Goal: Information Seeking & Learning: Find specific fact

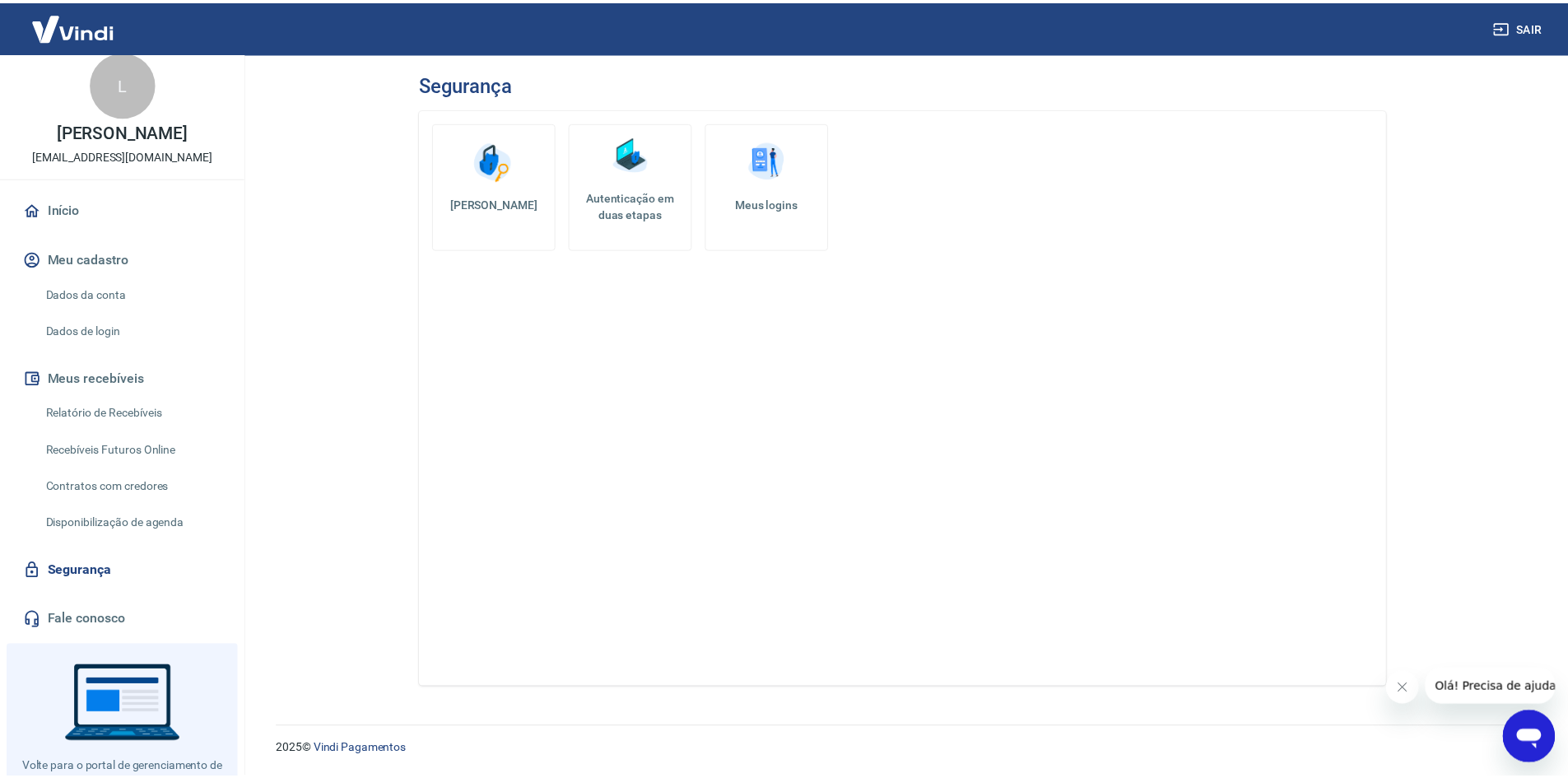
scroll to position [75, 0]
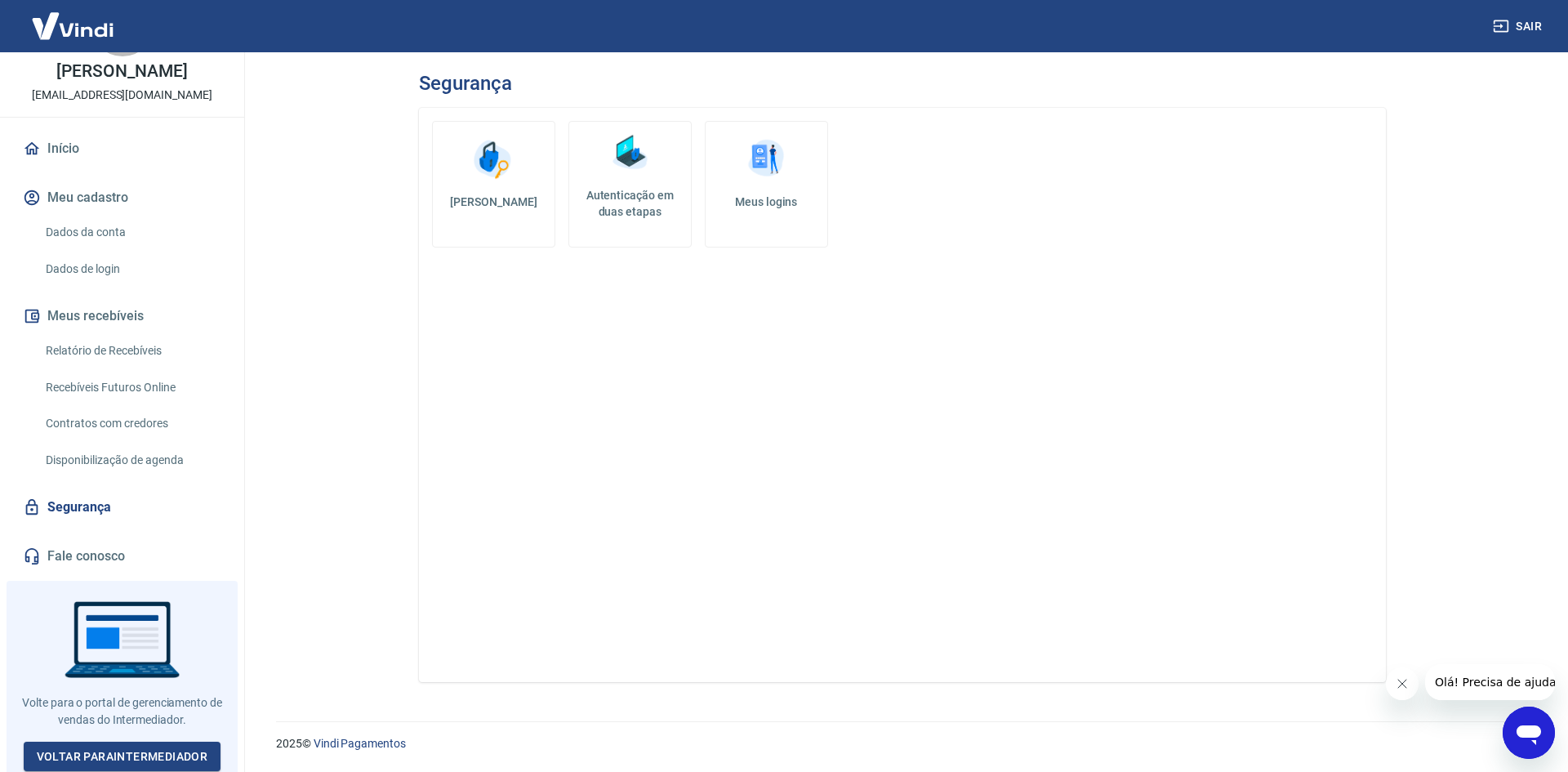
click at [744, 200] on h5 "Meus logins" at bounding box center [767, 201] width 96 height 16
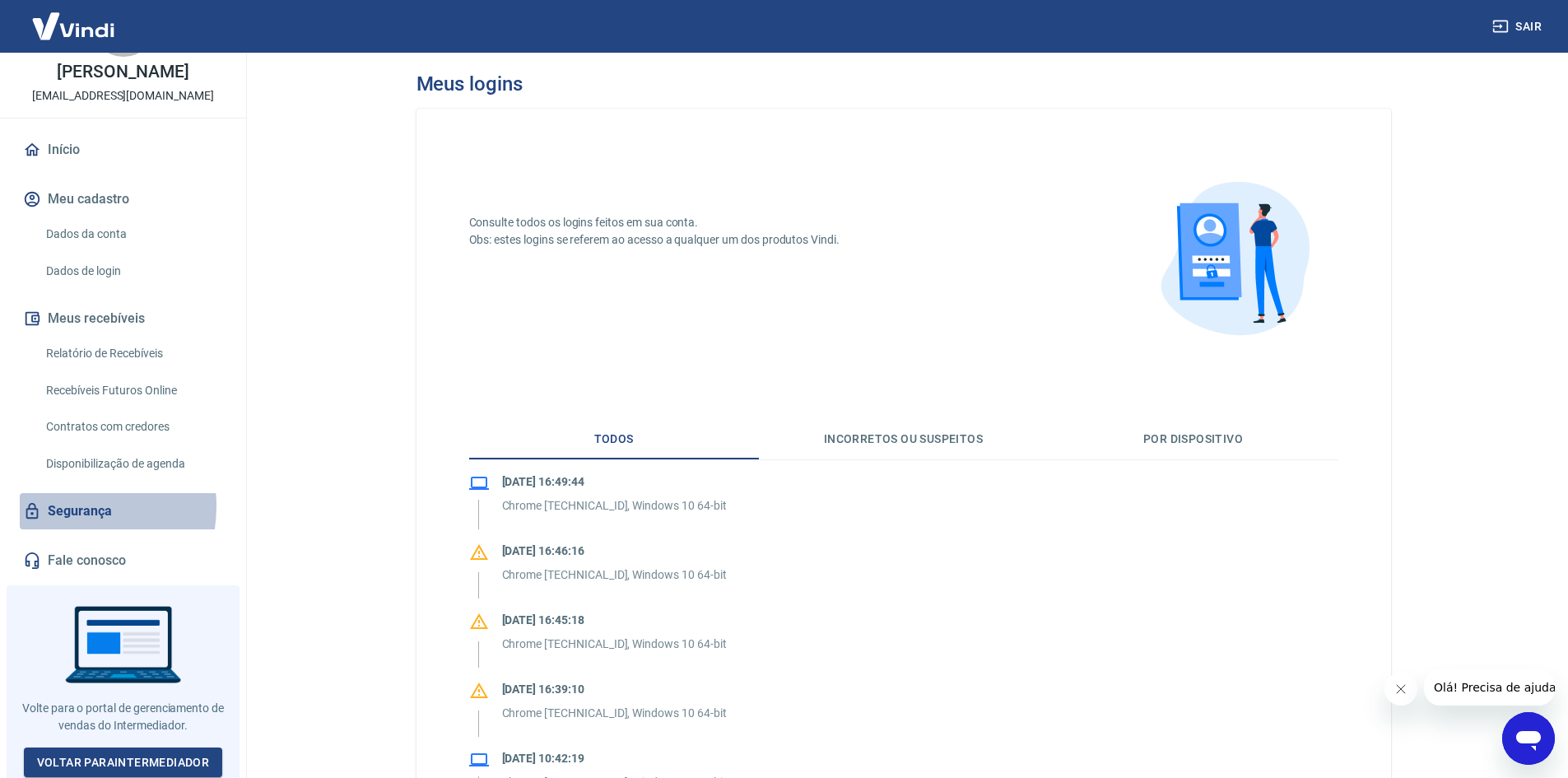
click at [63, 506] on link "Segurança" at bounding box center [122, 511] width 207 height 37
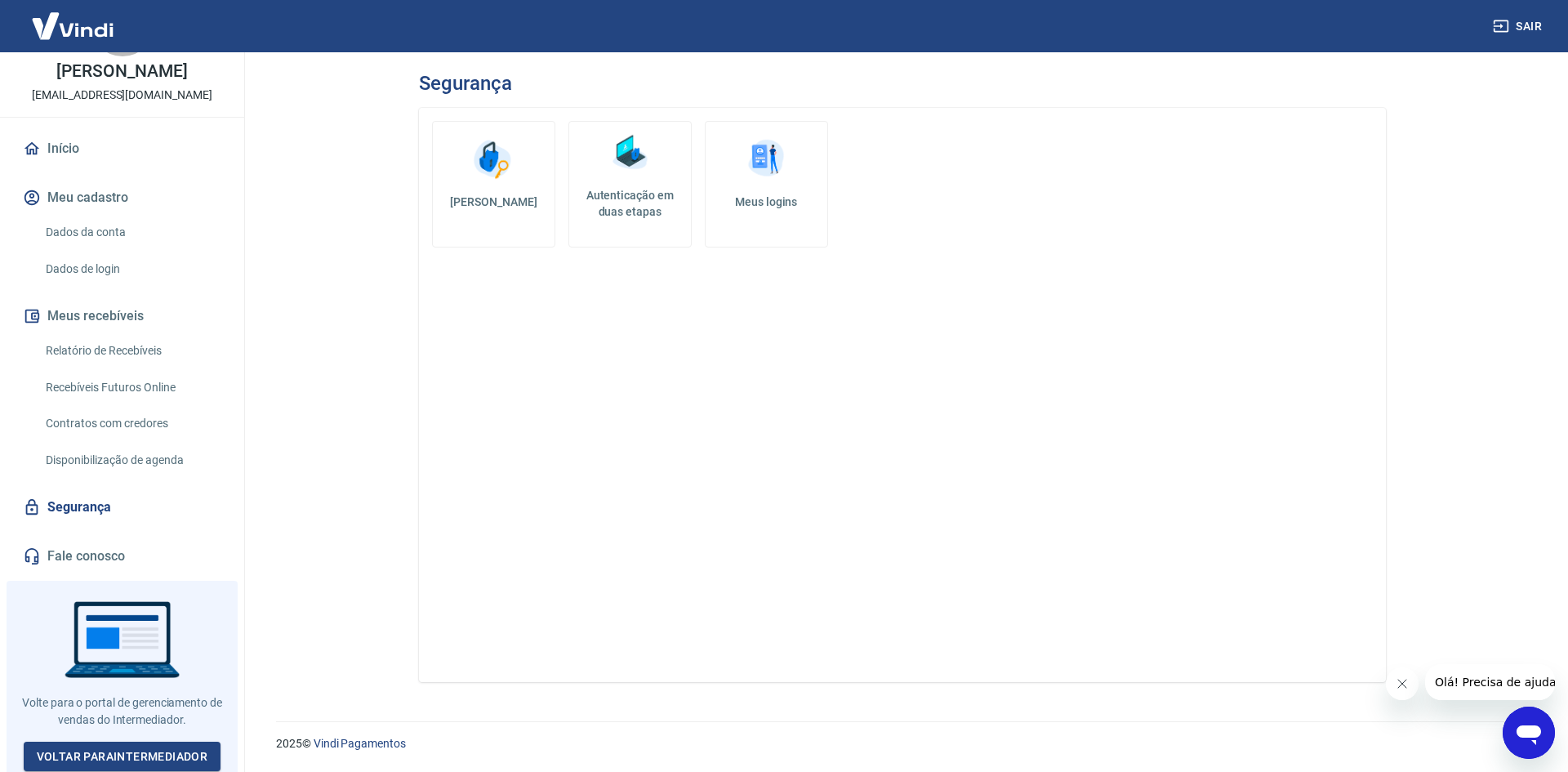
click at [636, 205] on h5 "Autenticação em duas etapas" at bounding box center [630, 203] width 108 height 33
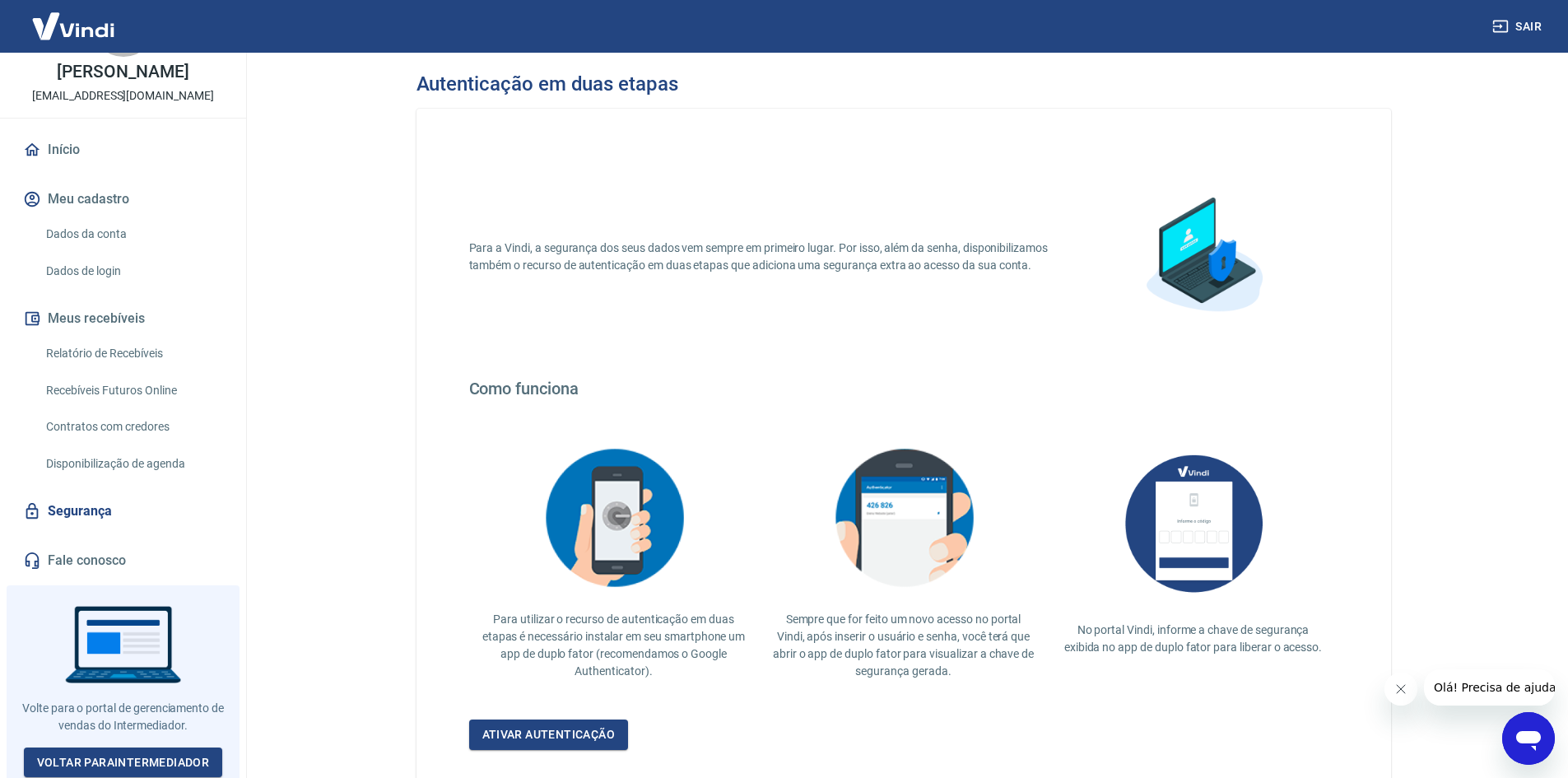
click at [84, 512] on link "Segurança" at bounding box center [122, 511] width 207 height 37
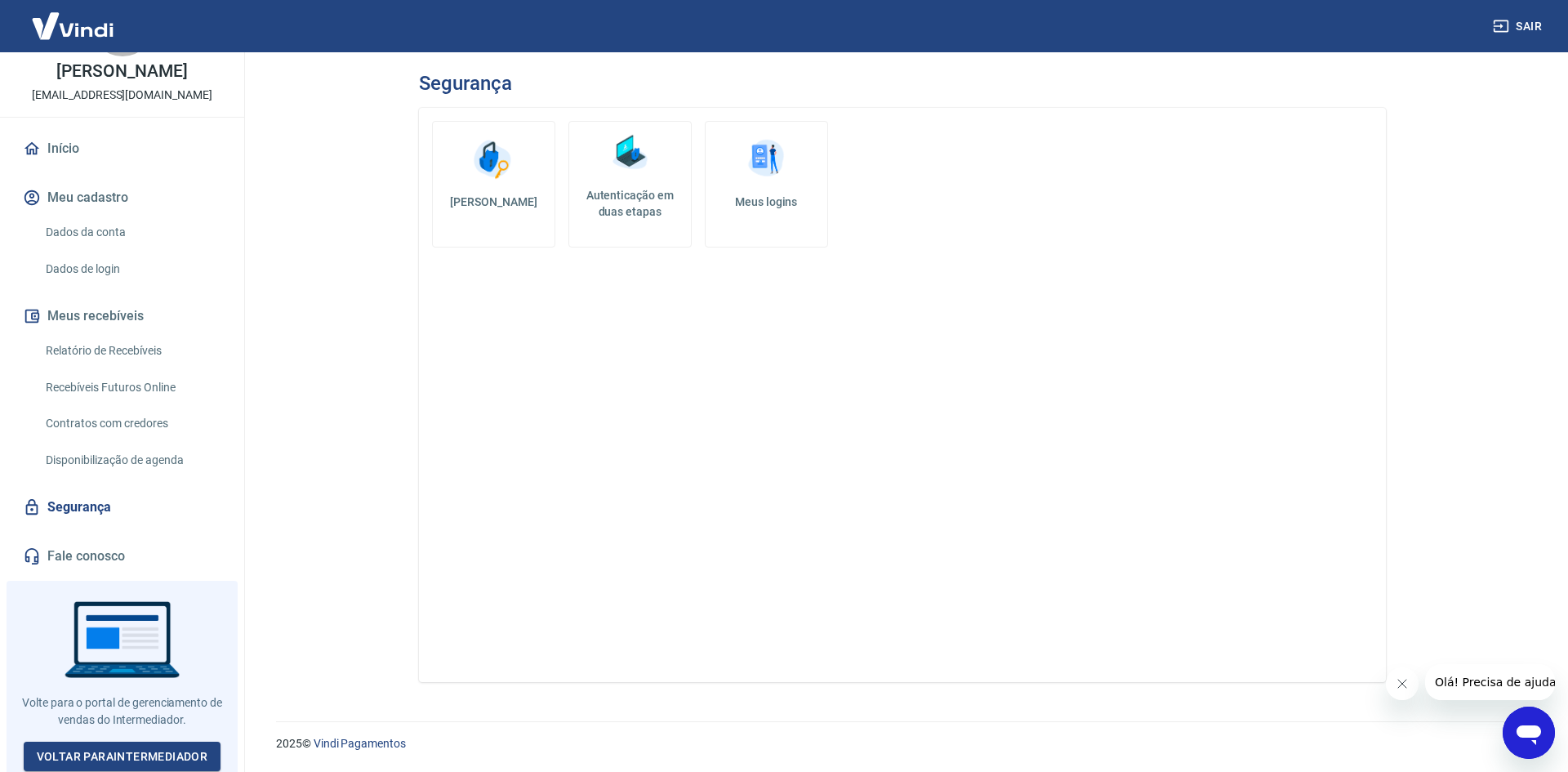
click at [92, 232] on link "Dados da conta" at bounding box center [131, 232] width 185 height 34
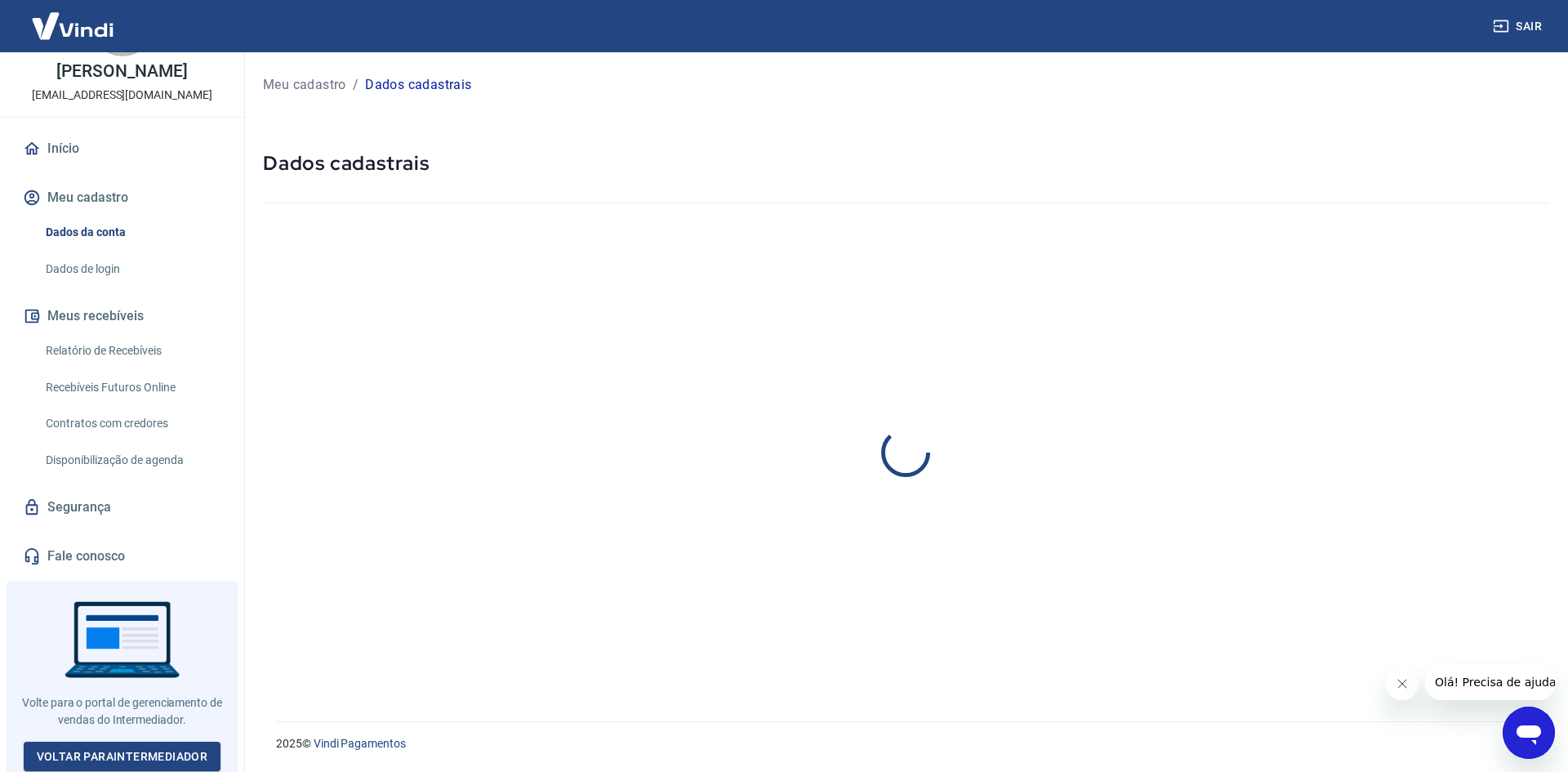
select select "SP"
select select "business"
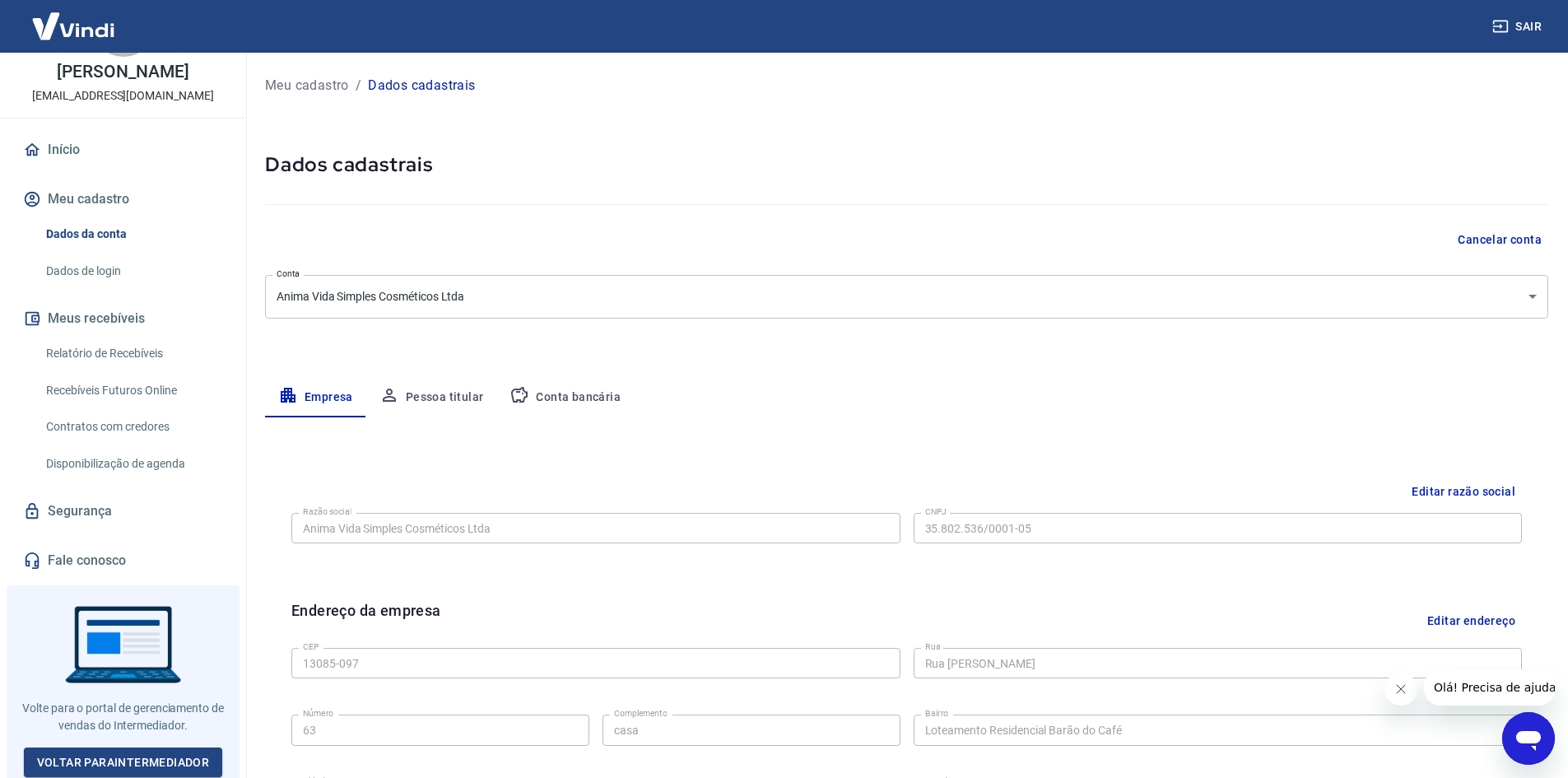
click at [471, 386] on button "Pessoa titular" at bounding box center [432, 398] width 131 height 39
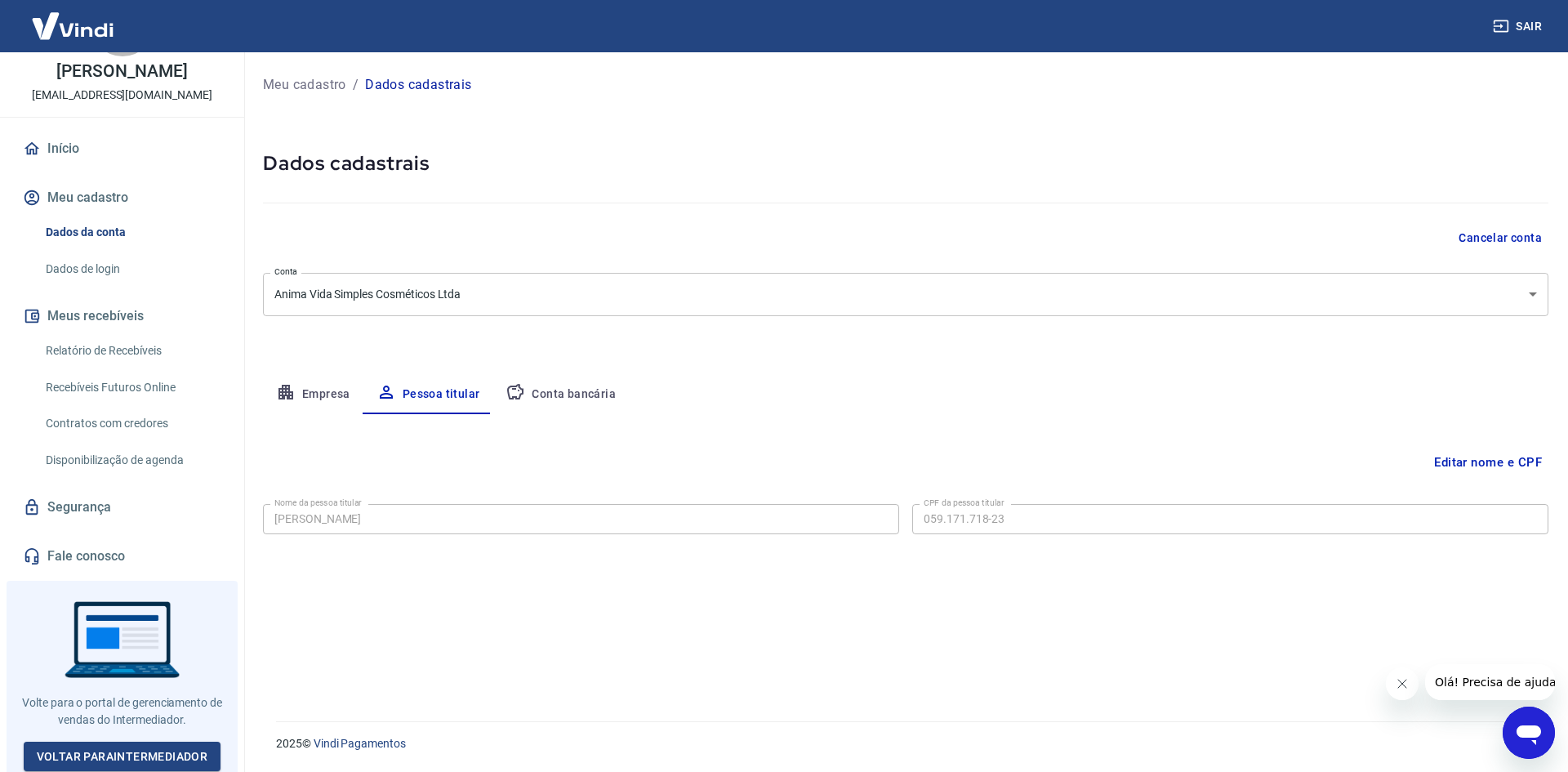
click at [540, 386] on button "Conta bancária" at bounding box center [561, 395] width 137 height 39
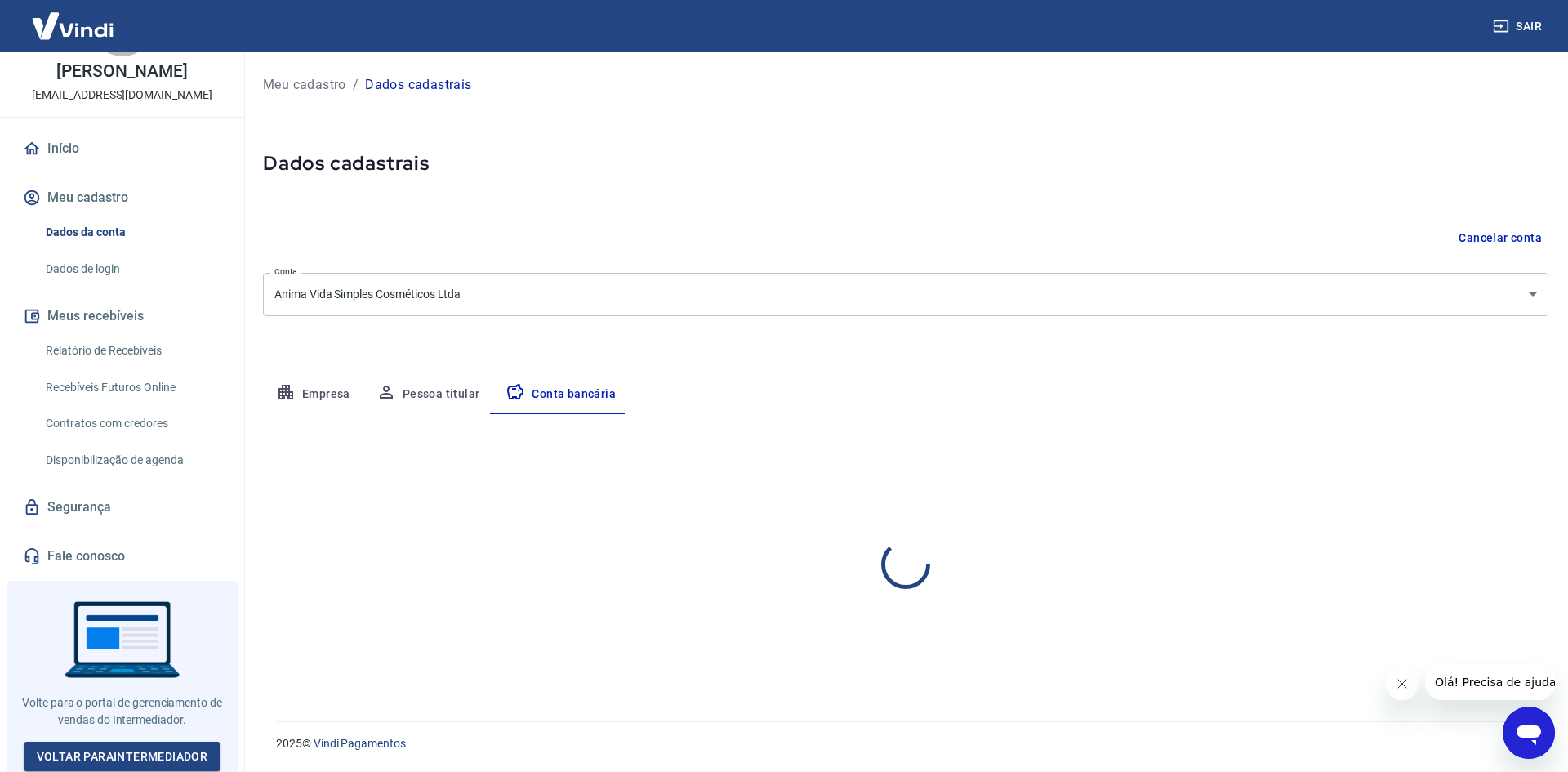
select select "1"
click at [74, 264] on link "Dados de login" at bounding box center [131, 269] width 185 height 34
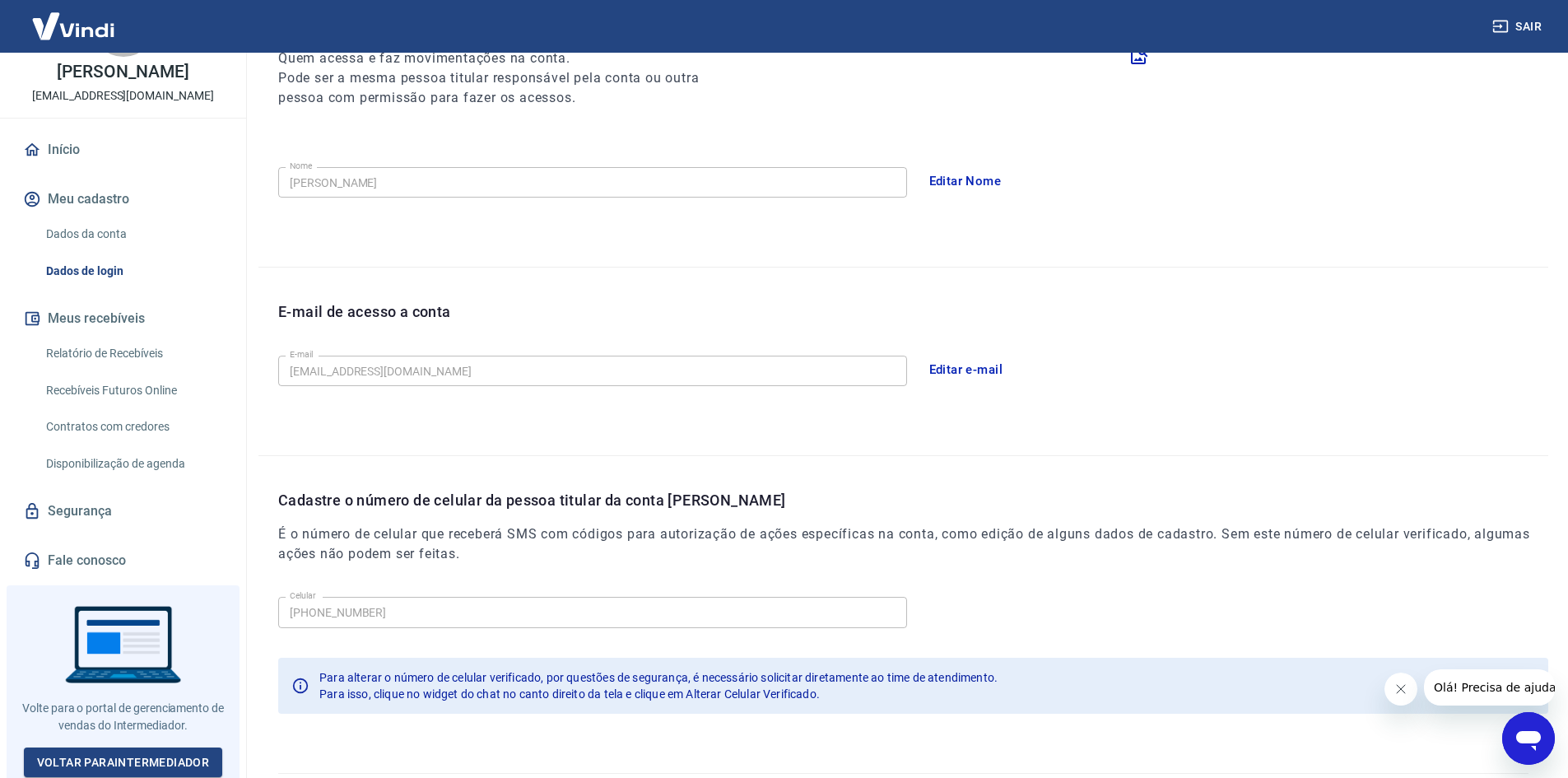
scroll to position [276, 0]
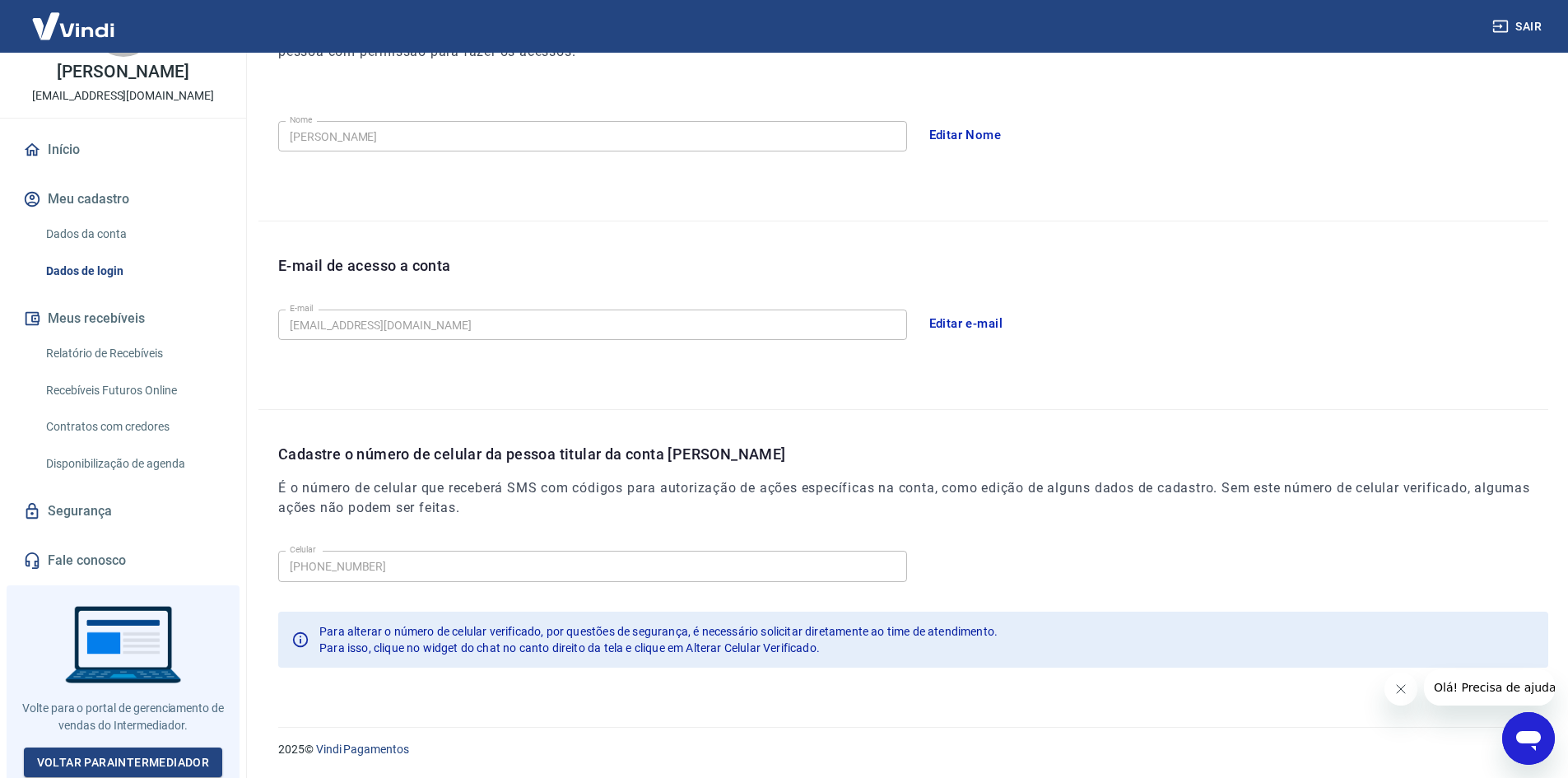
click at [1529, 742] on icon "Abrir janela de mensagens" at bounding box center [1529, 740] width 25 height 20
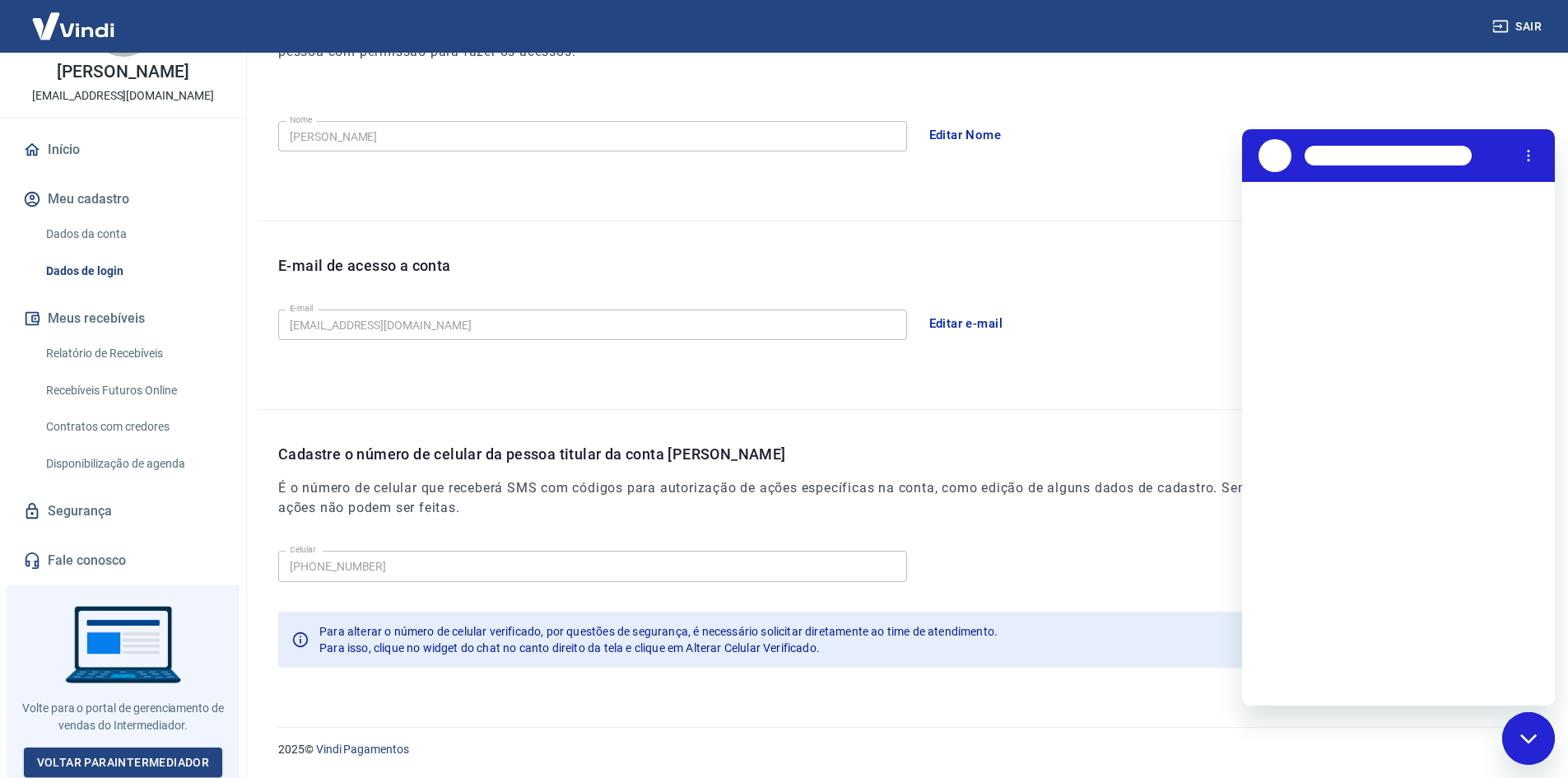
scroll to position [0, 0]
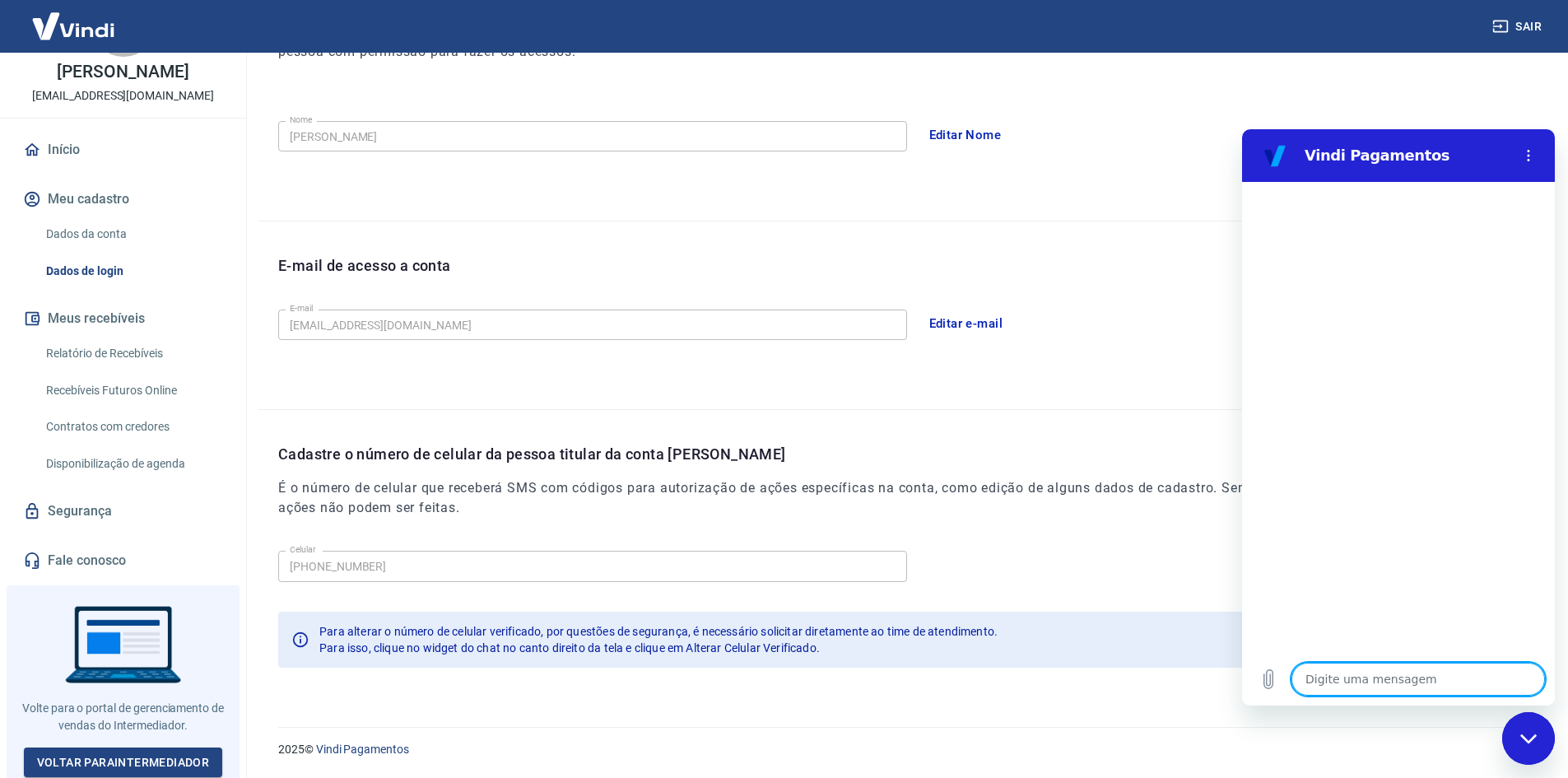
type textarea "o"
type textarea "x"
type textarea "on"
type textarea "x"
type textarea "ond"
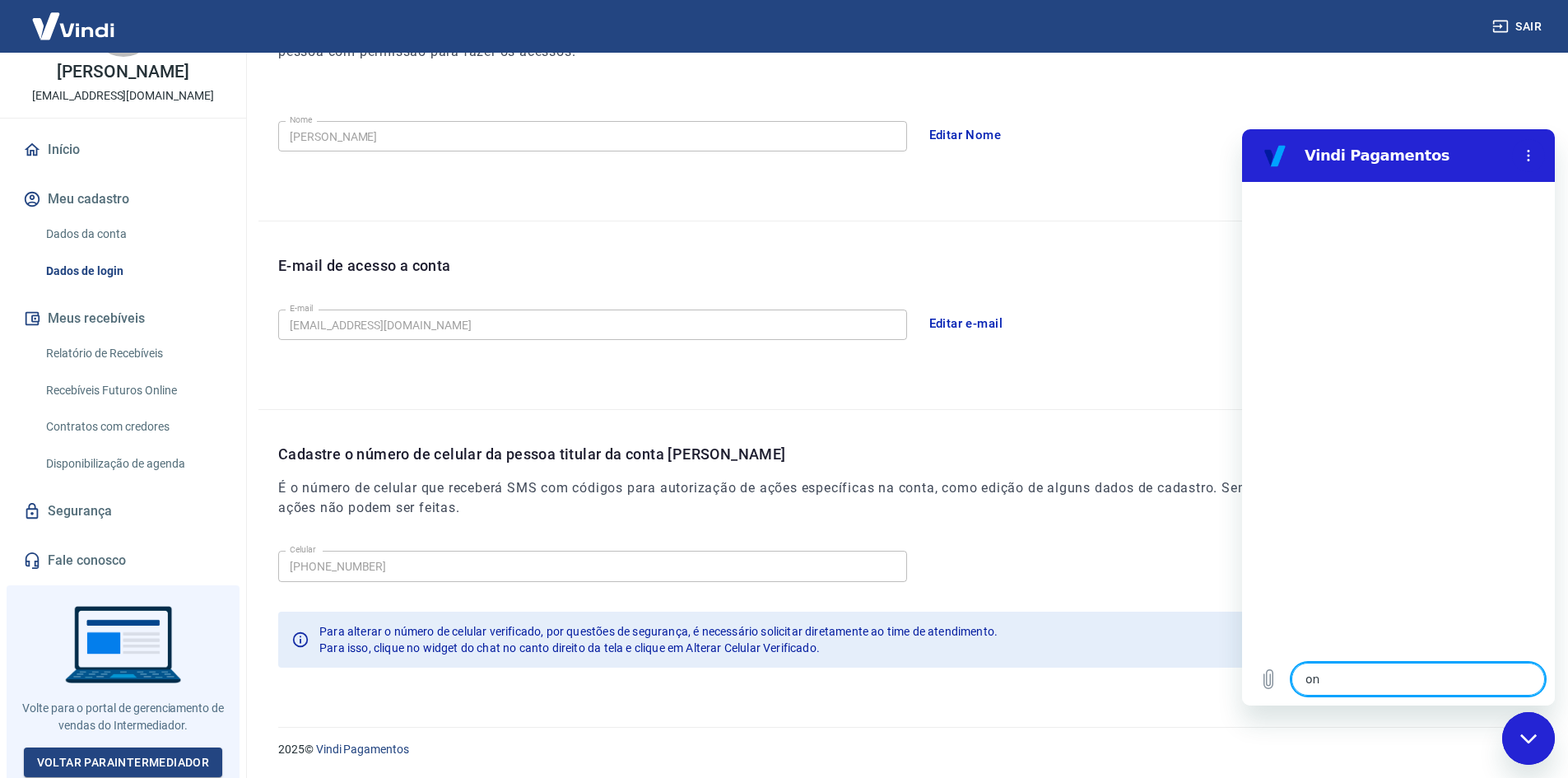
type textarea "x"
type textarea "onde"
type textarea "x"
type textarea "onde"
type textarea "x"
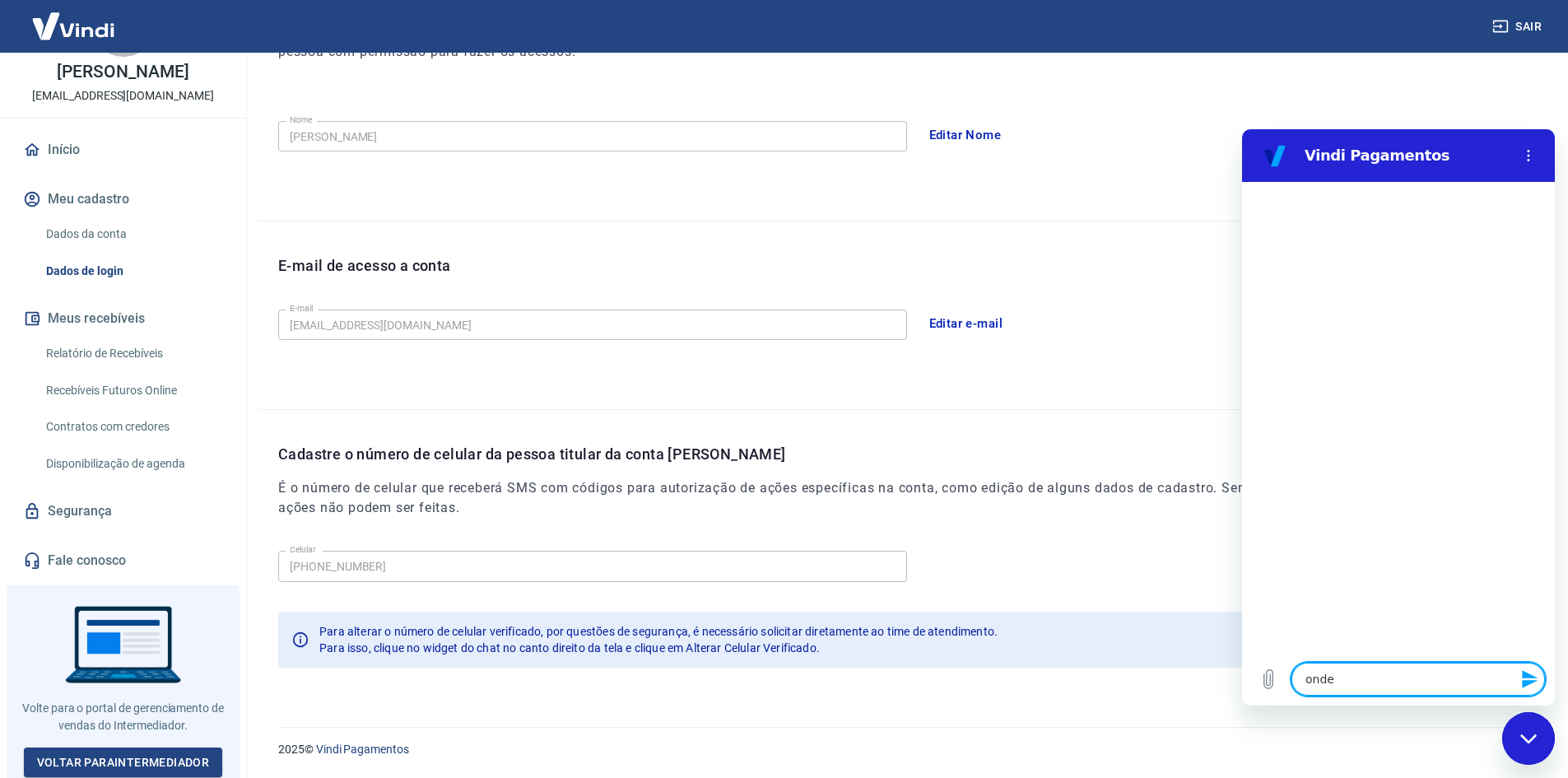
type textarea "onde e"
type textarea "x"
type textarea "onde es"
type textarea "x"
type textarea "onde est"
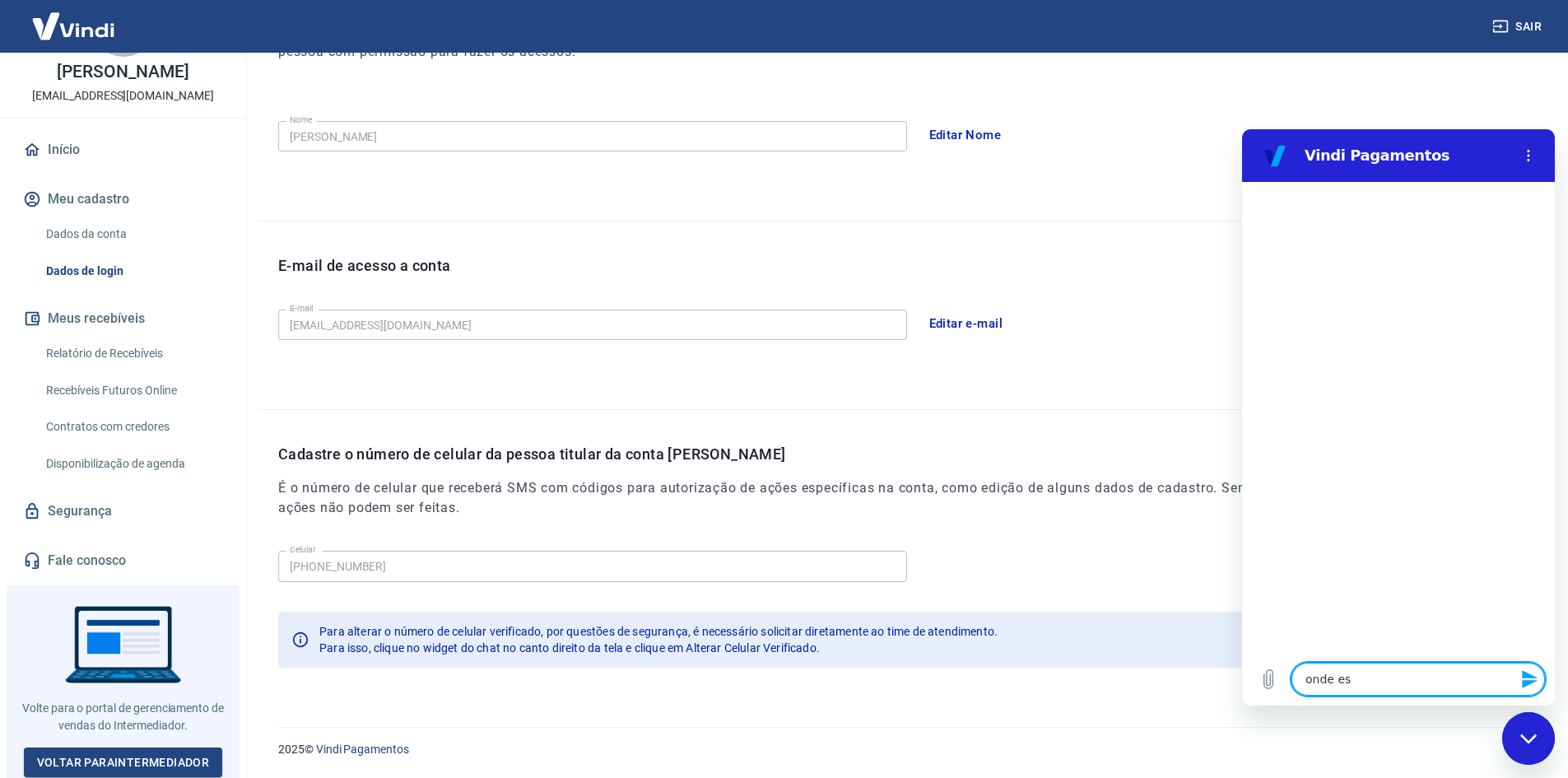
type textarea "x"
type textarea "onde está"
type textarea "x"
type textarea "onde estáo"
type textarea "x"
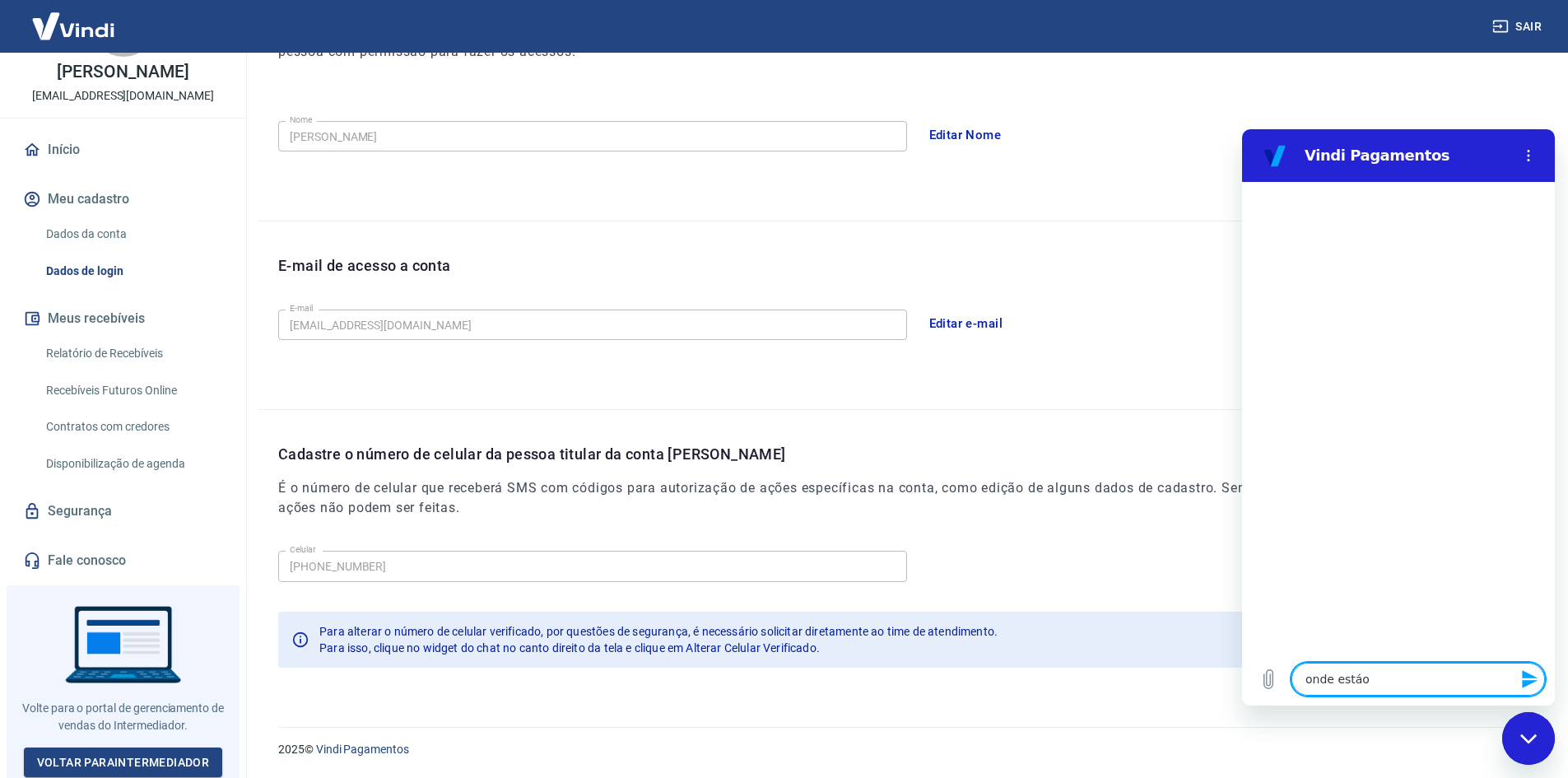
type textarea "onde estáo"
type textarea "x"
type textarea "onde estáo"
type textarea "x"
type textarea "onde está"
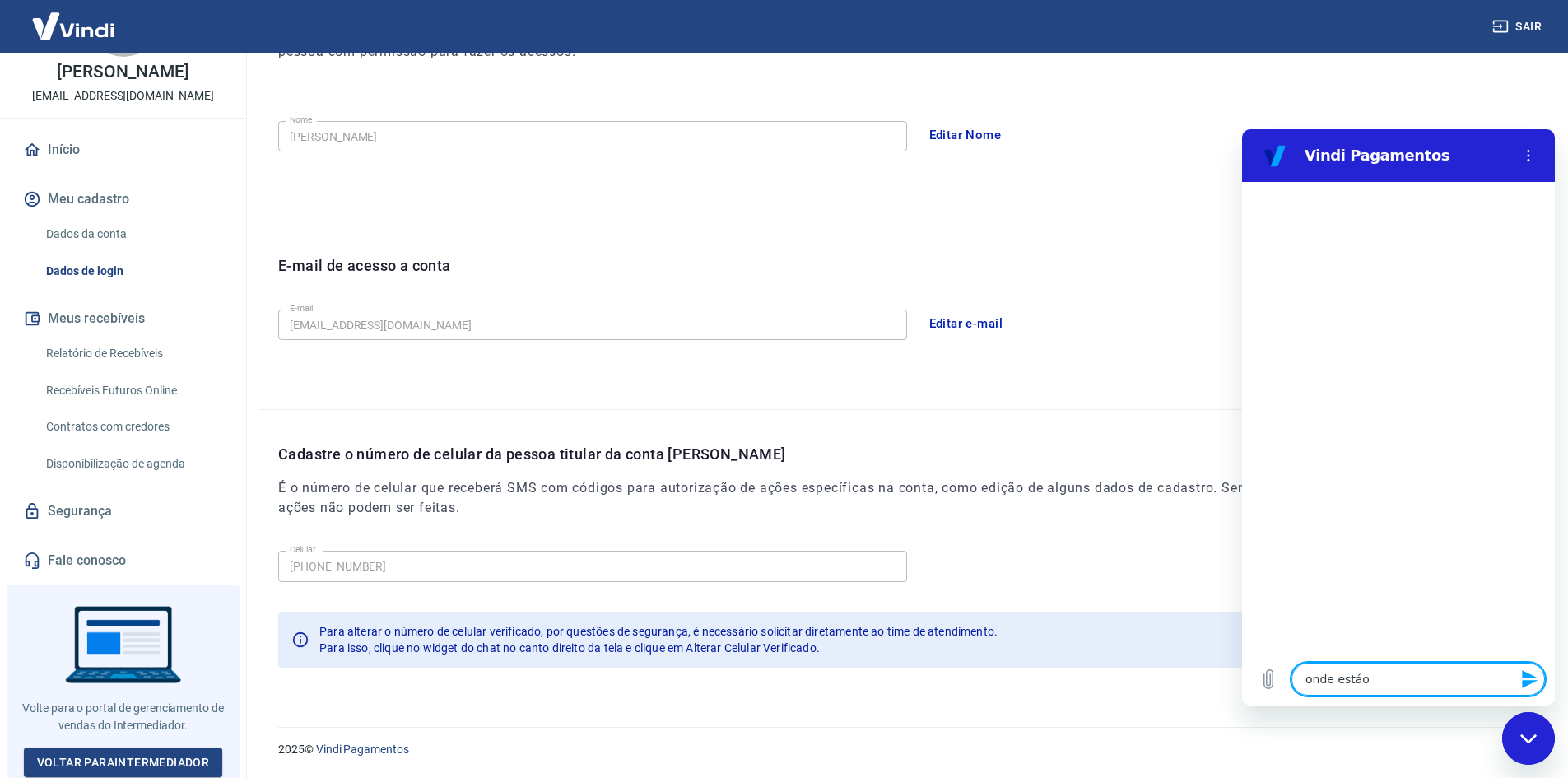
type textarea "x"
type textarea "onde estáo"
type textarea "x"
type textarea "onde está"
type textarea "x"
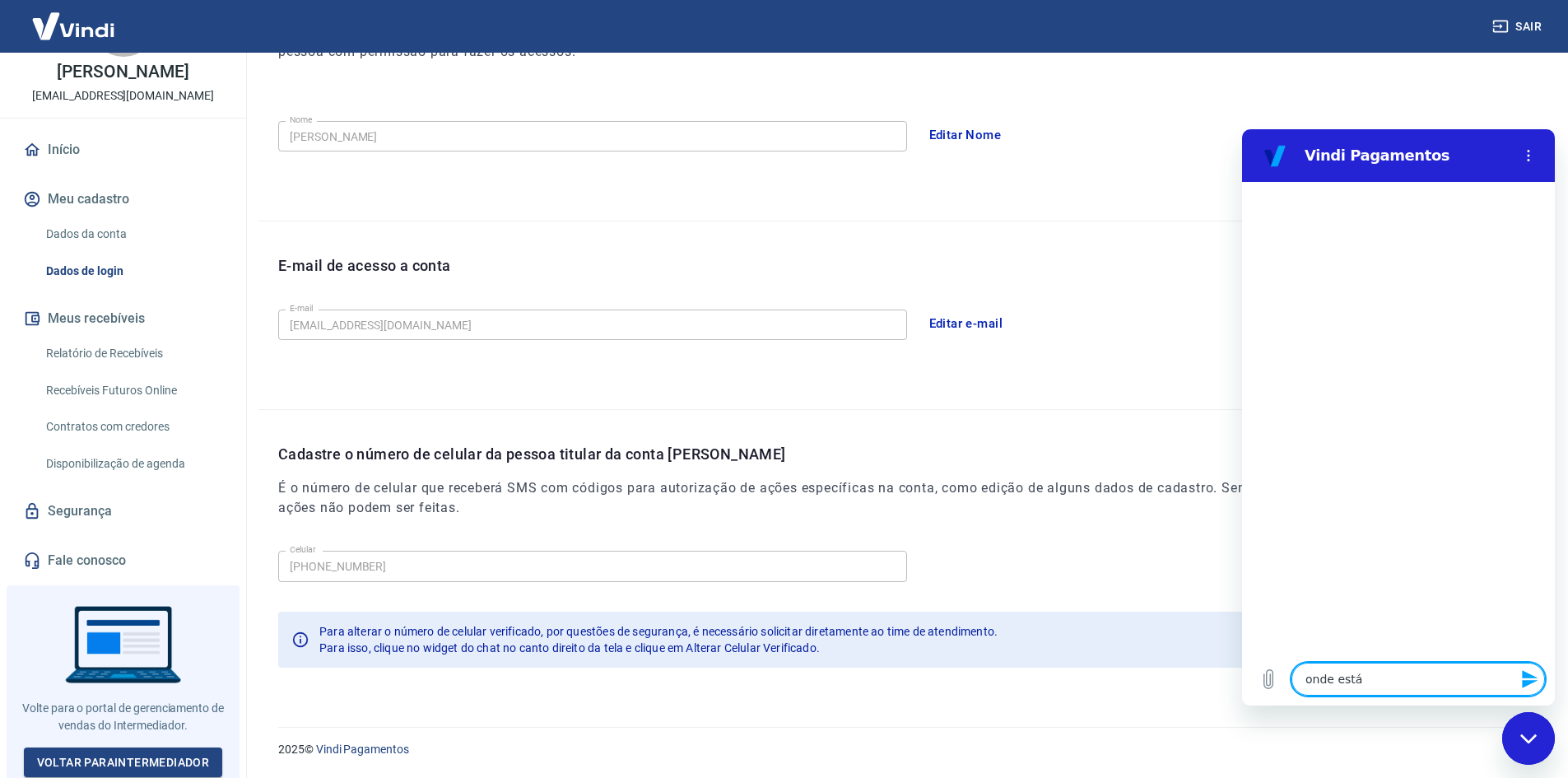
type textarea "onde está"
type textarea "x"
type textarea "onde está o"
type textarea "x"
type textarea "onde está o"
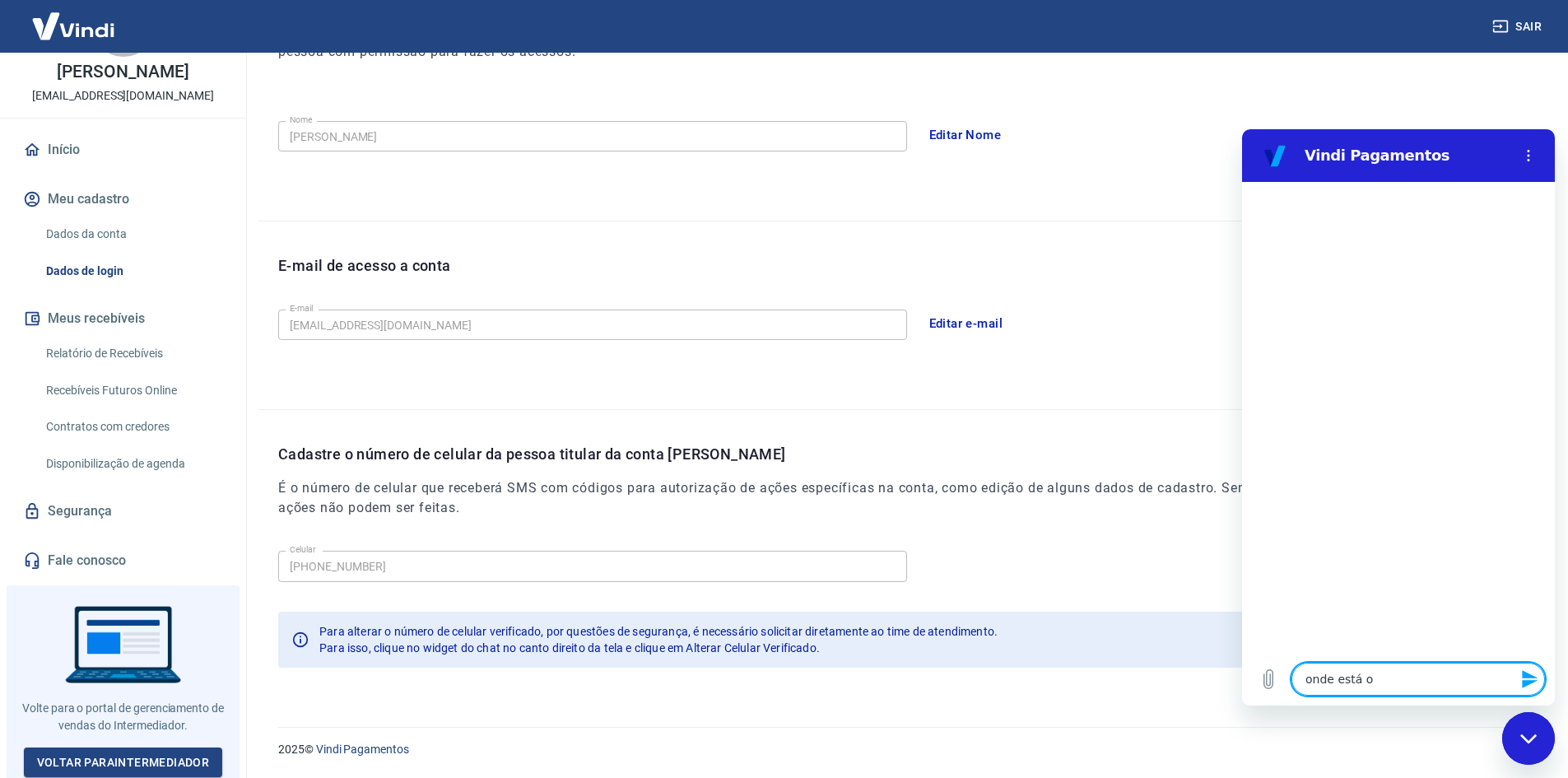
type textarea "x"
type textarea "onde está o t"
type textarea "x"
type textarea "onde está o to"
type textarea "x"
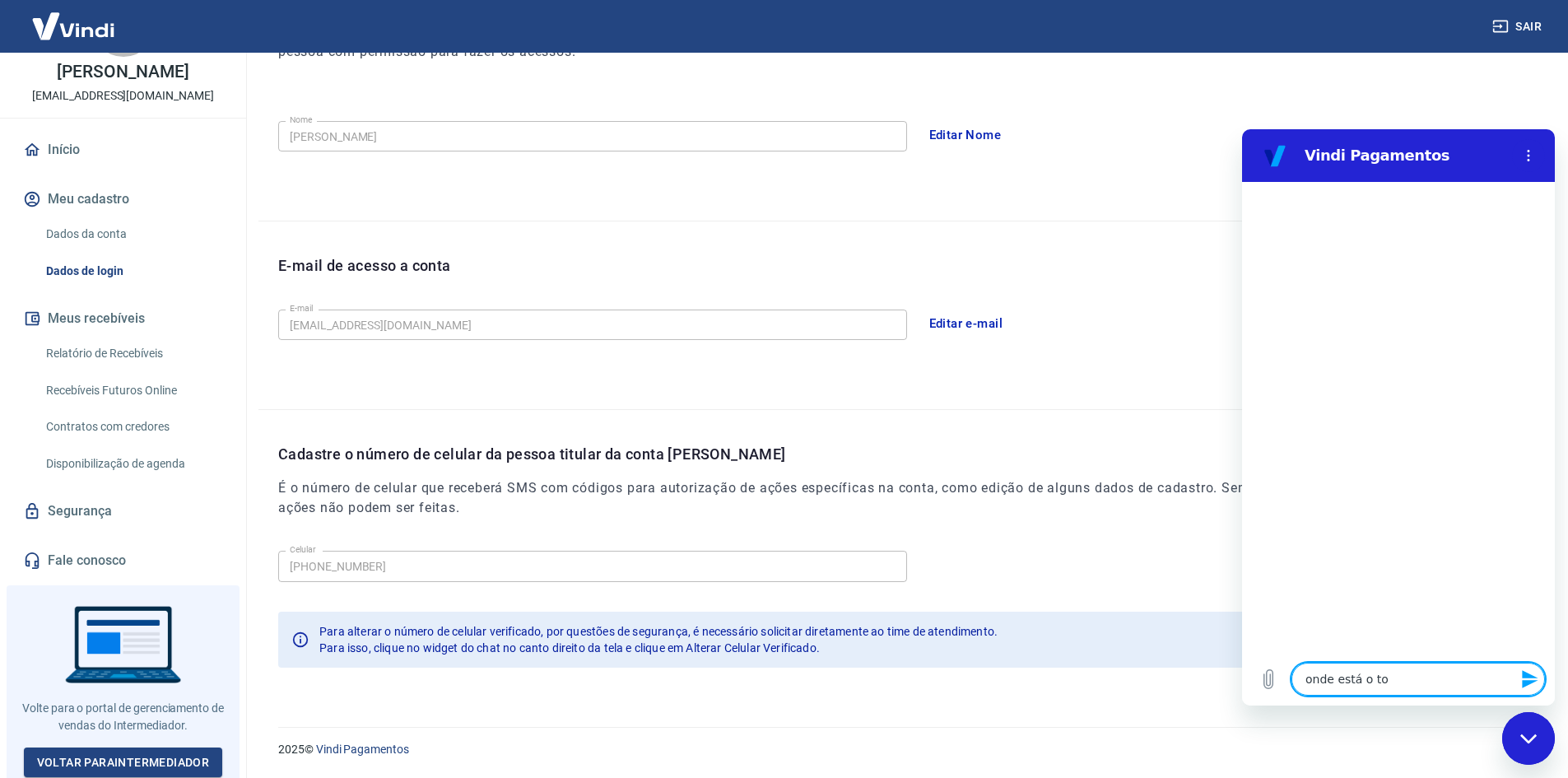
type textarea "onde está o tok"
type textarea "x"
type textarea "onde está o toke"
type textarea "x"
type textarea "onde está o token"
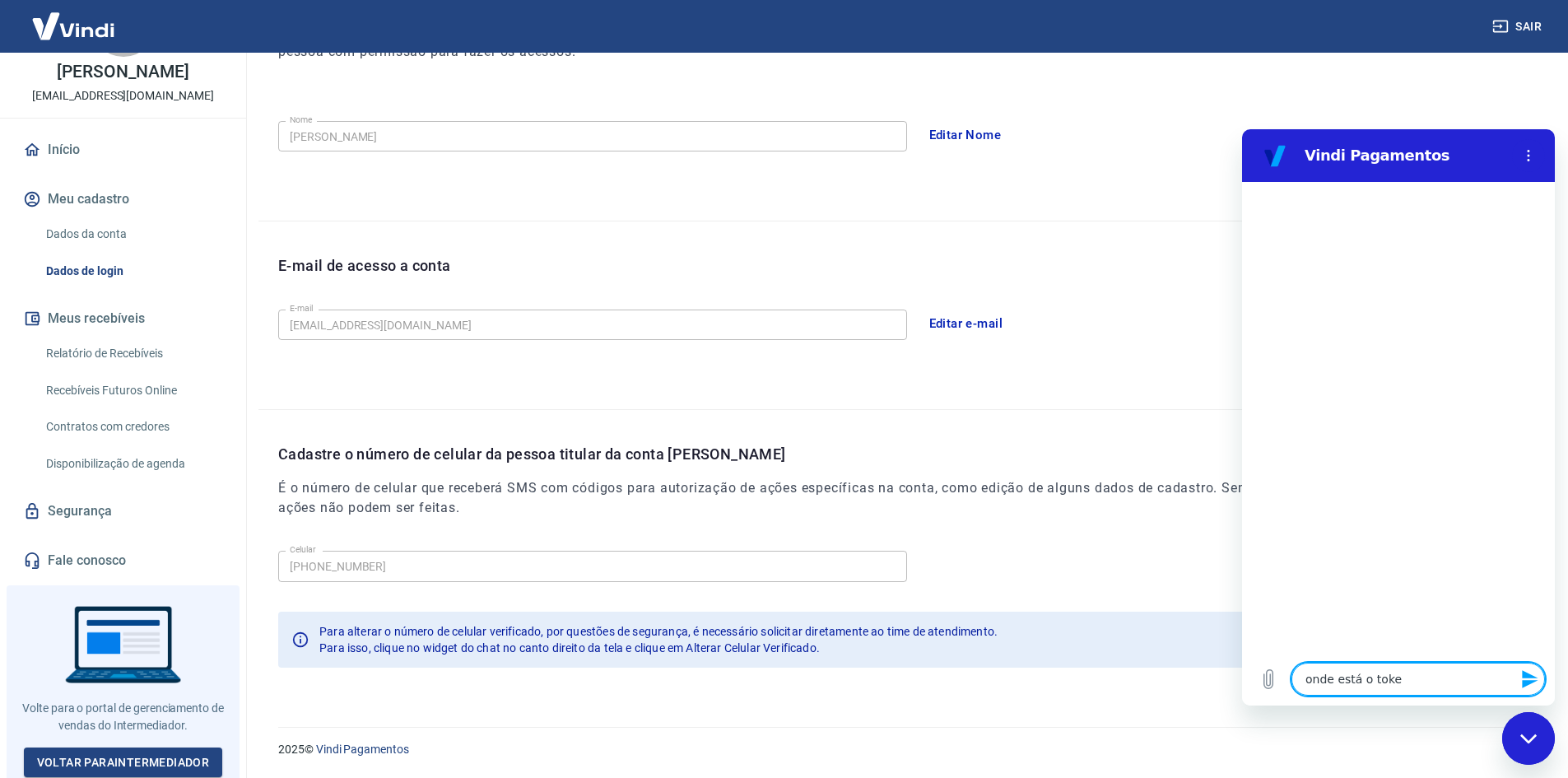
type textarea "x"
type textarea "onde está o token"
type textarea "x"
type textarea "onde está o token p"
type textarea "x"
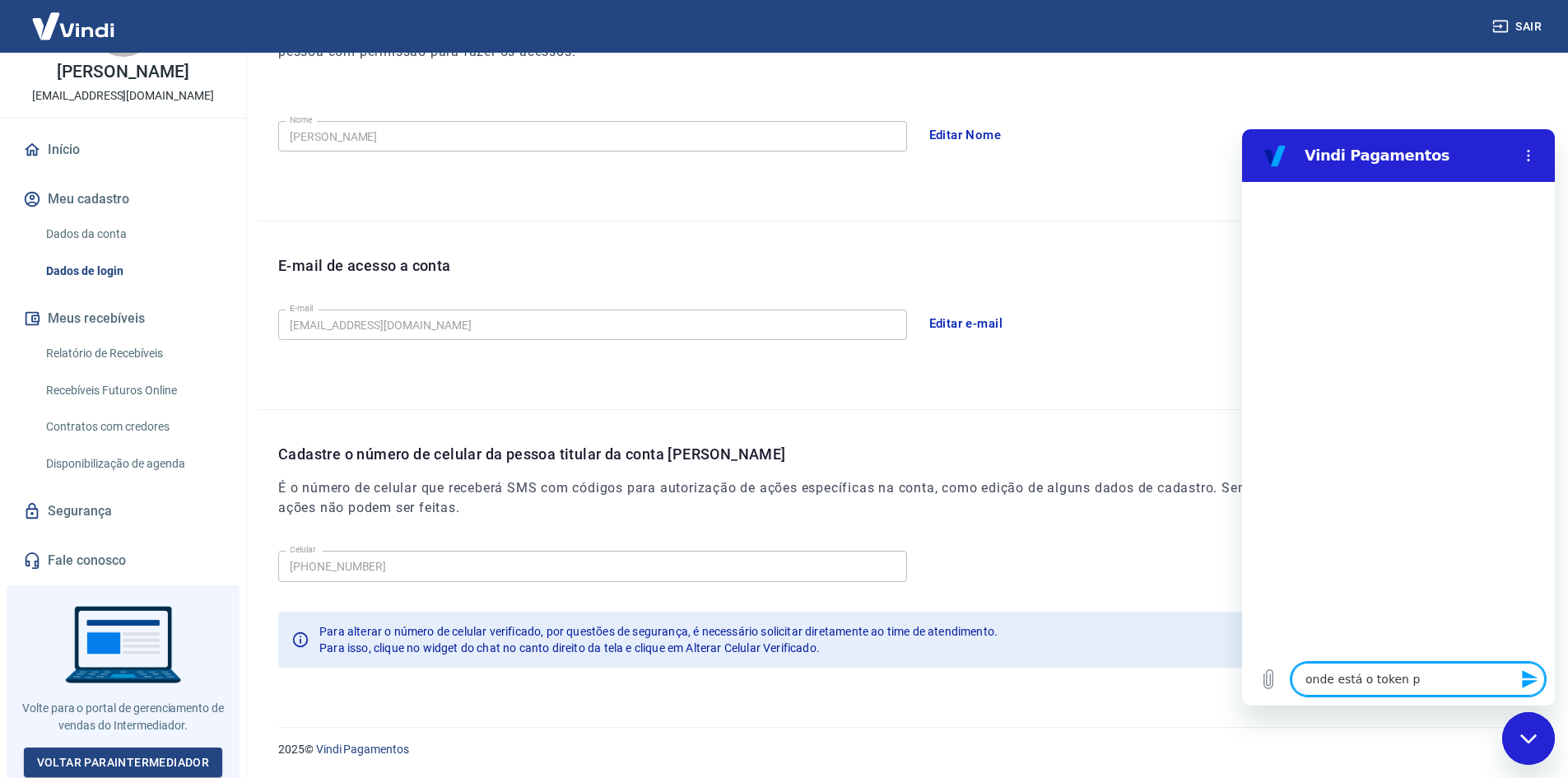
type textarea "onde está o token pa"
type textarea "x"
type textarea "onde está o token par"
type textarea "x"
type textarea "onde está o token para"
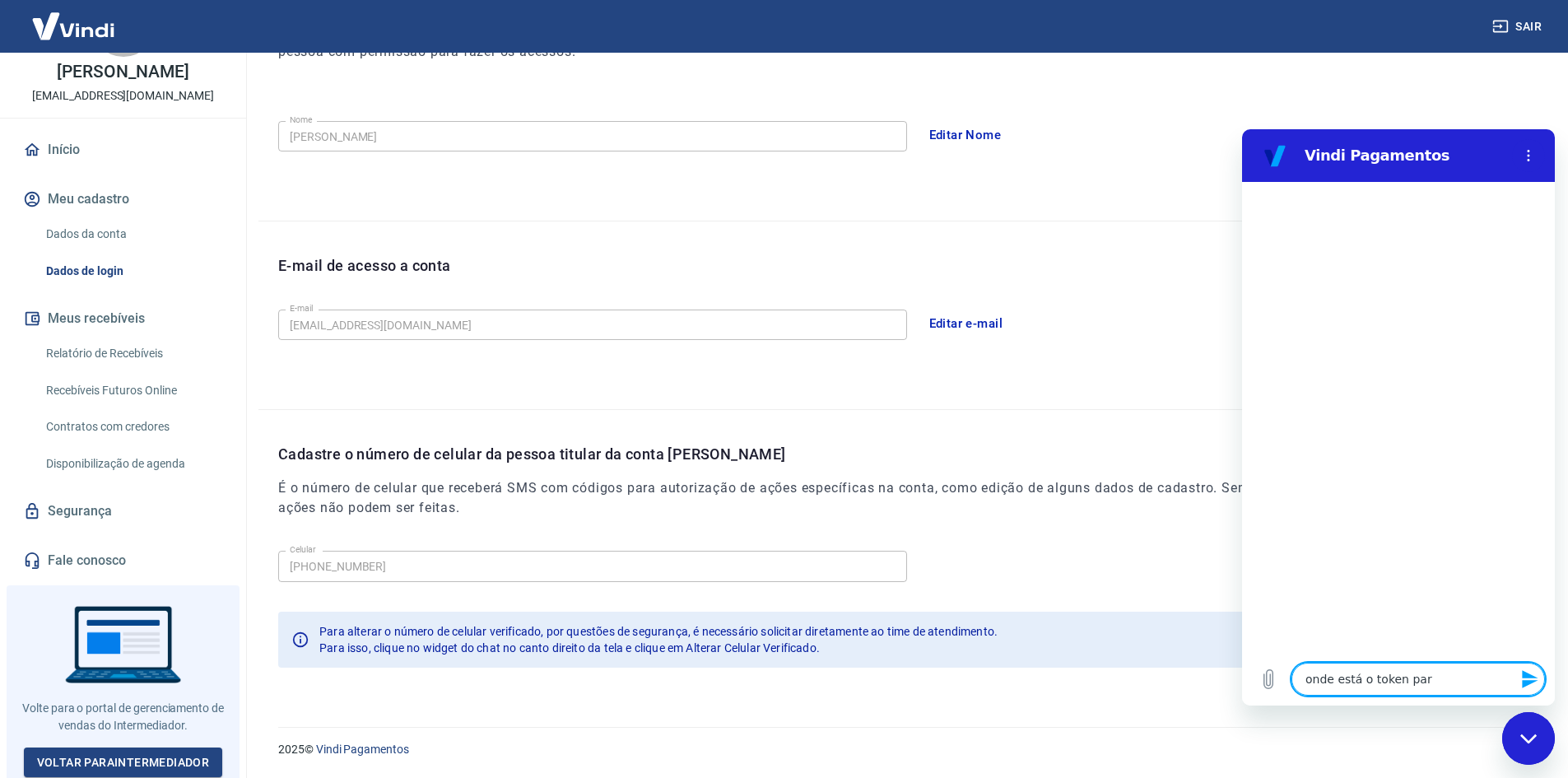
type textarea "x"
type textarea "onde está o token para"
type textarea "x"
type textarea "onde está o token para c"
type textarea "x"
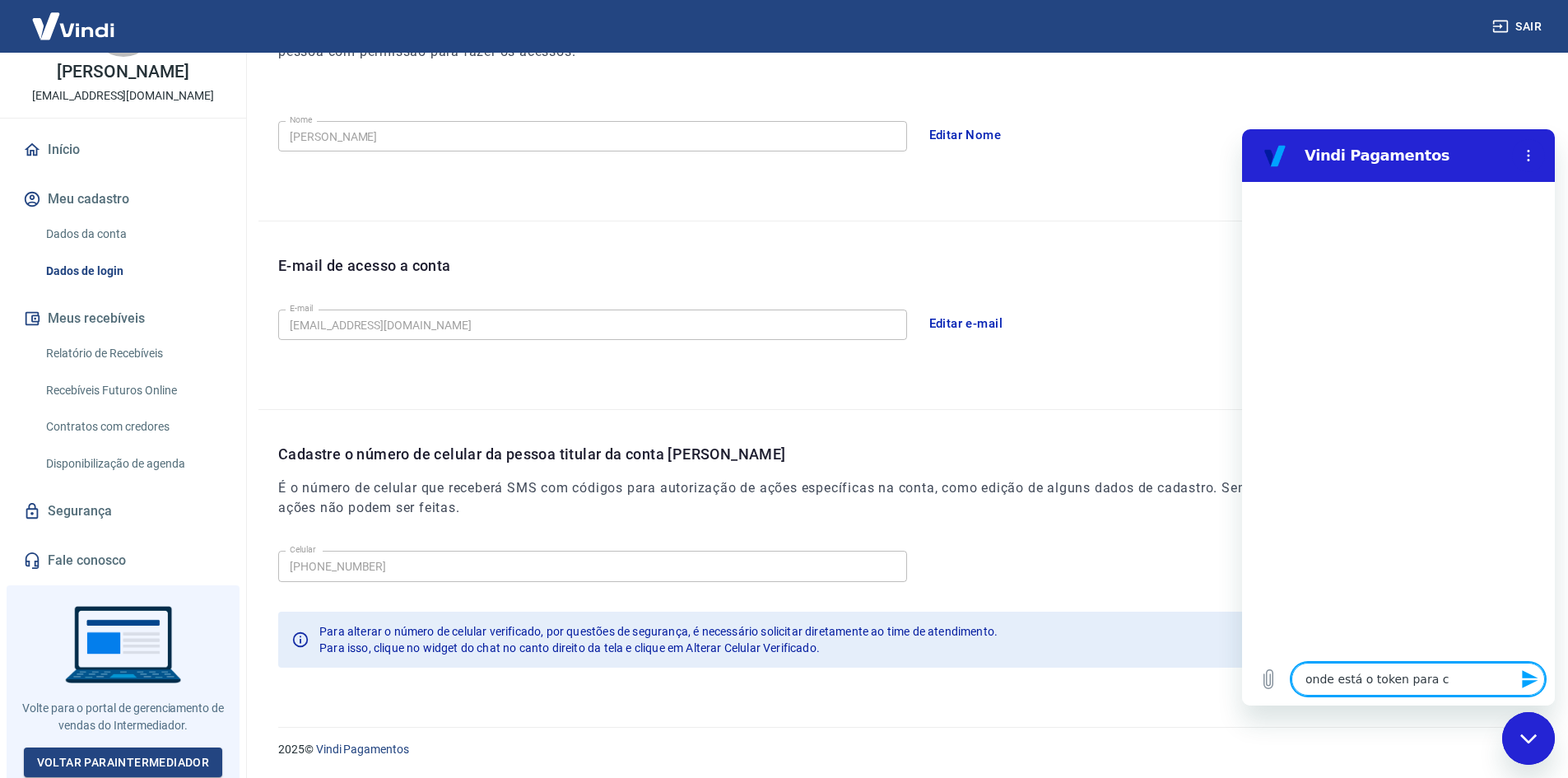
type textarea "onde está o token para co"
type textarea "x"
type textarea "onde está o token para con"
type textarea "x"
type textarea "onde está o token para cone"
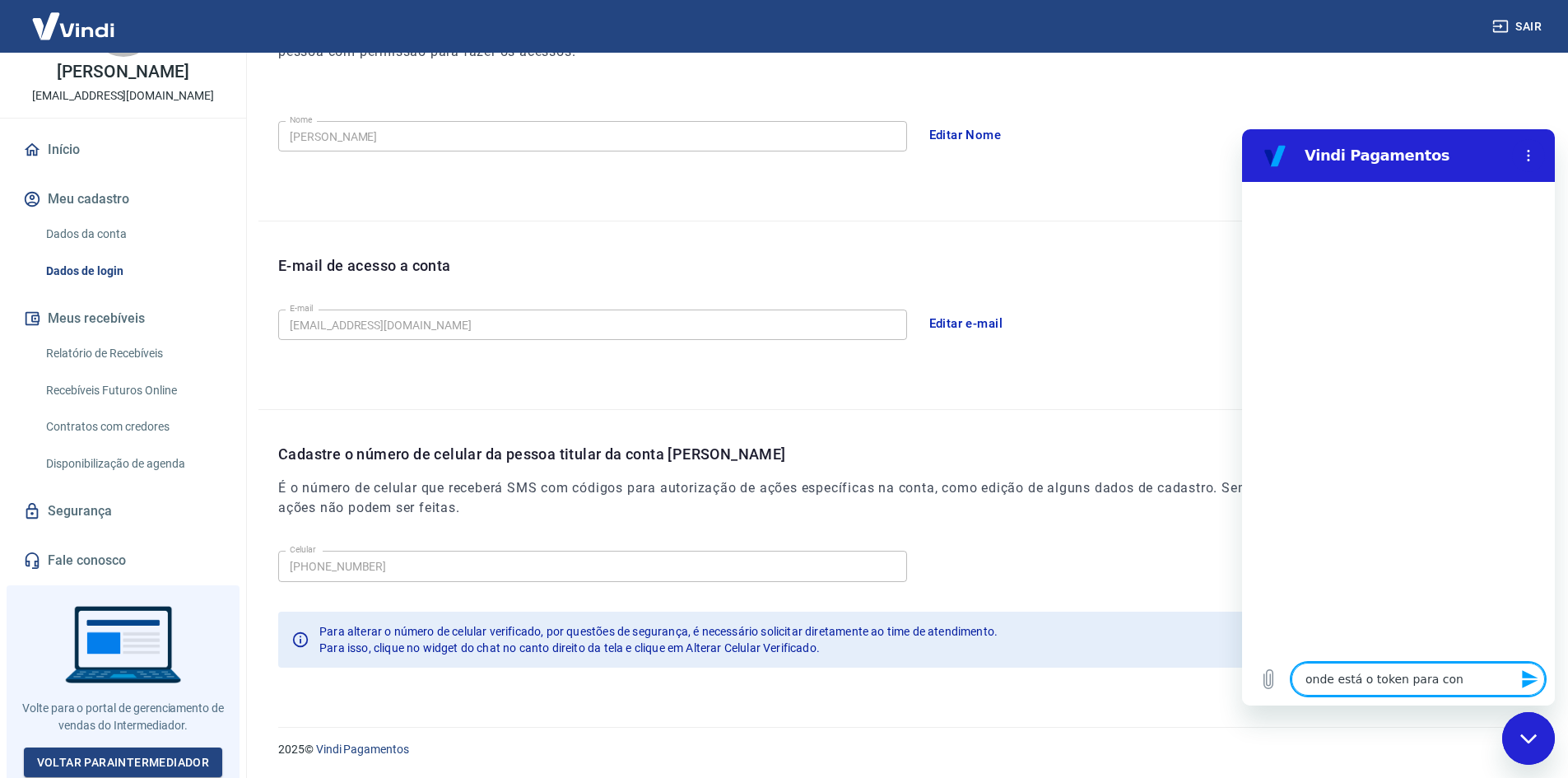
type textarea "x"
type textarea "onde está o token para conec"
type textarea "x"
type textarea "onde está o token para conect"
type textarea "x"
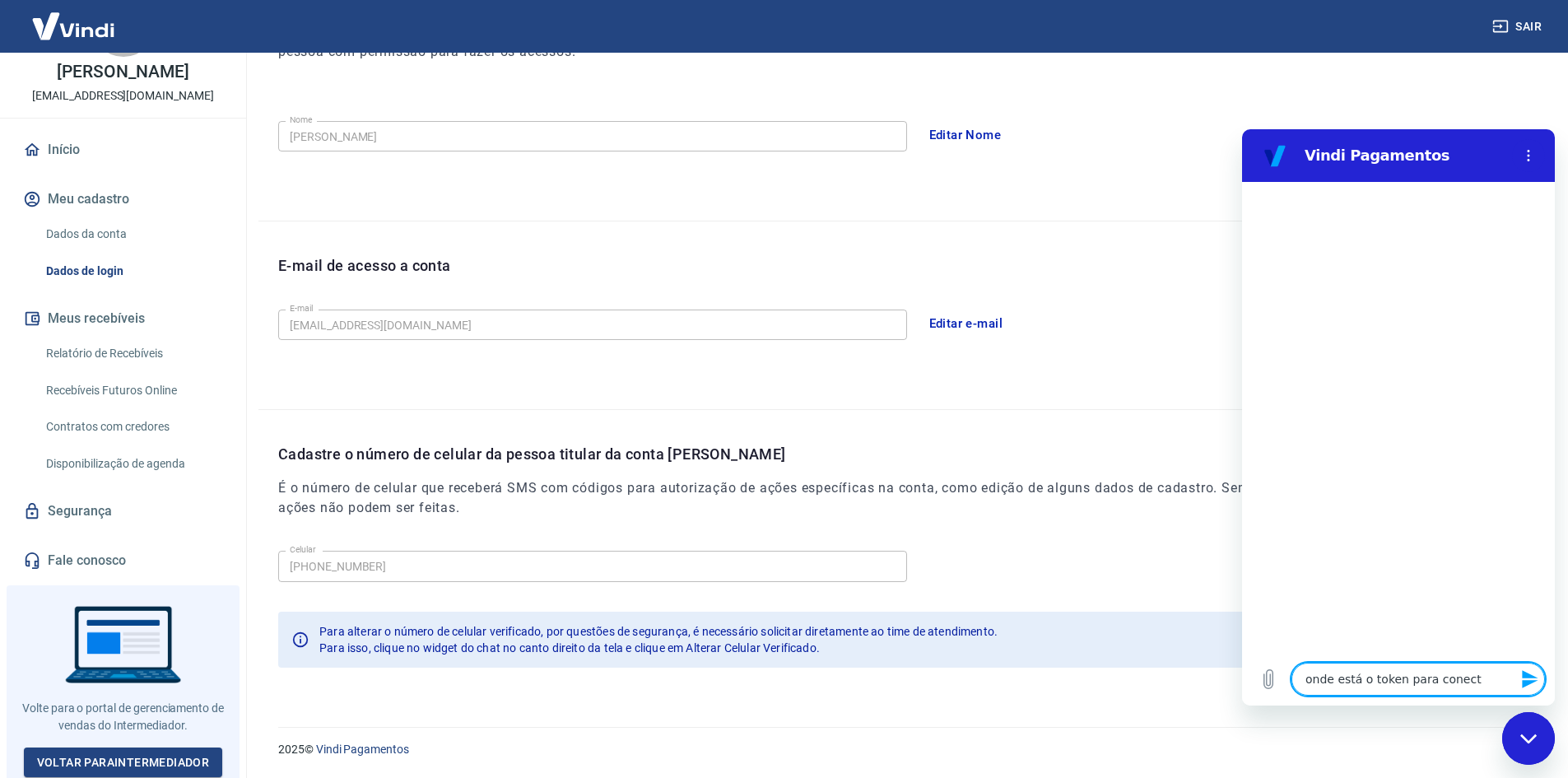
type textarea "onde está o token para conecta"
type textarea "x"
type textarea "onde está o token para conectar"
type textarea "x"
type textarea "onde está o token para conectar"
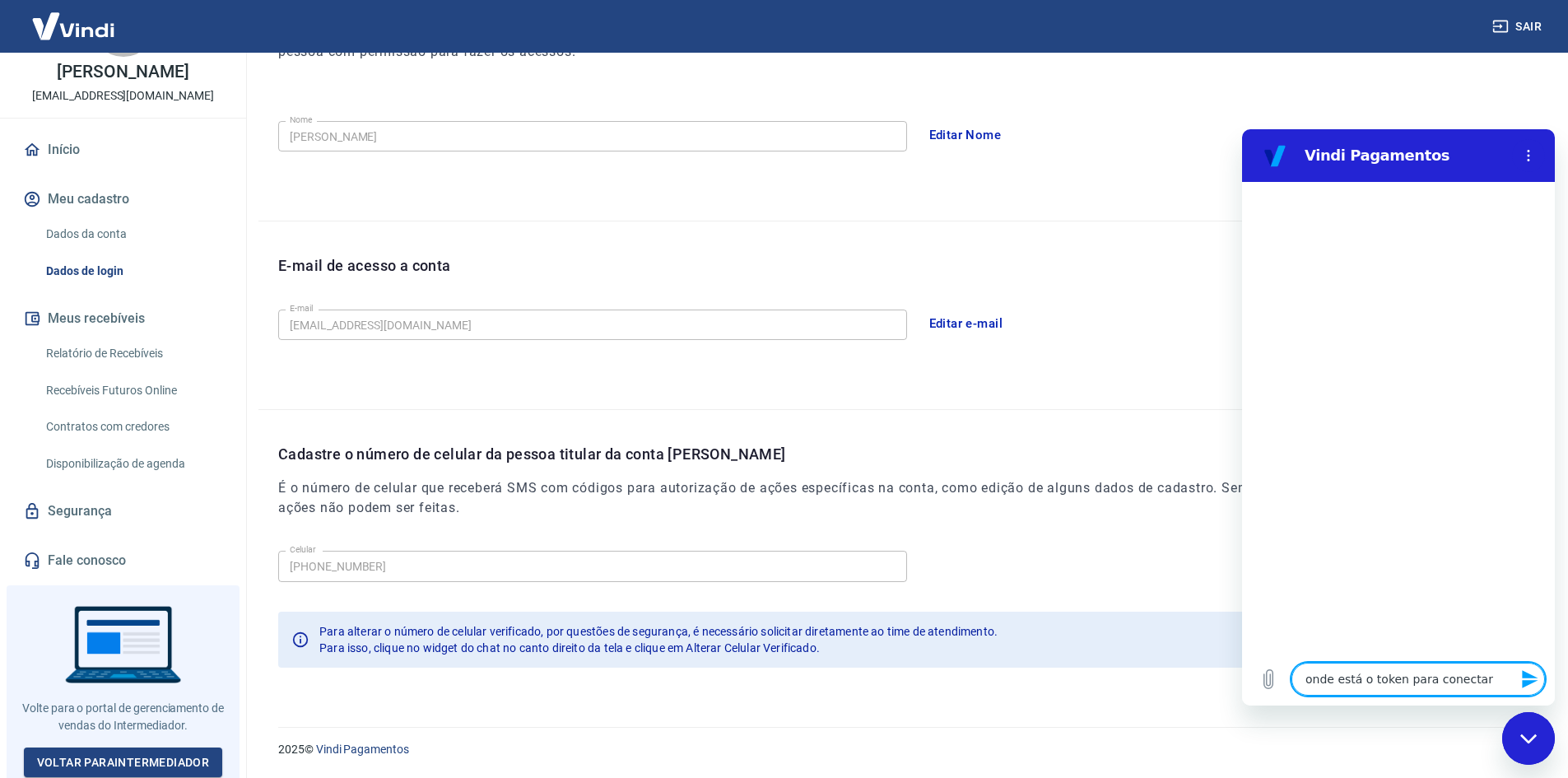
type textarea "x"
type textarea "onde está o token para conectar m"
type textarea "x"
type textarea "onde está o token para conectar mi"
type textarea "x"
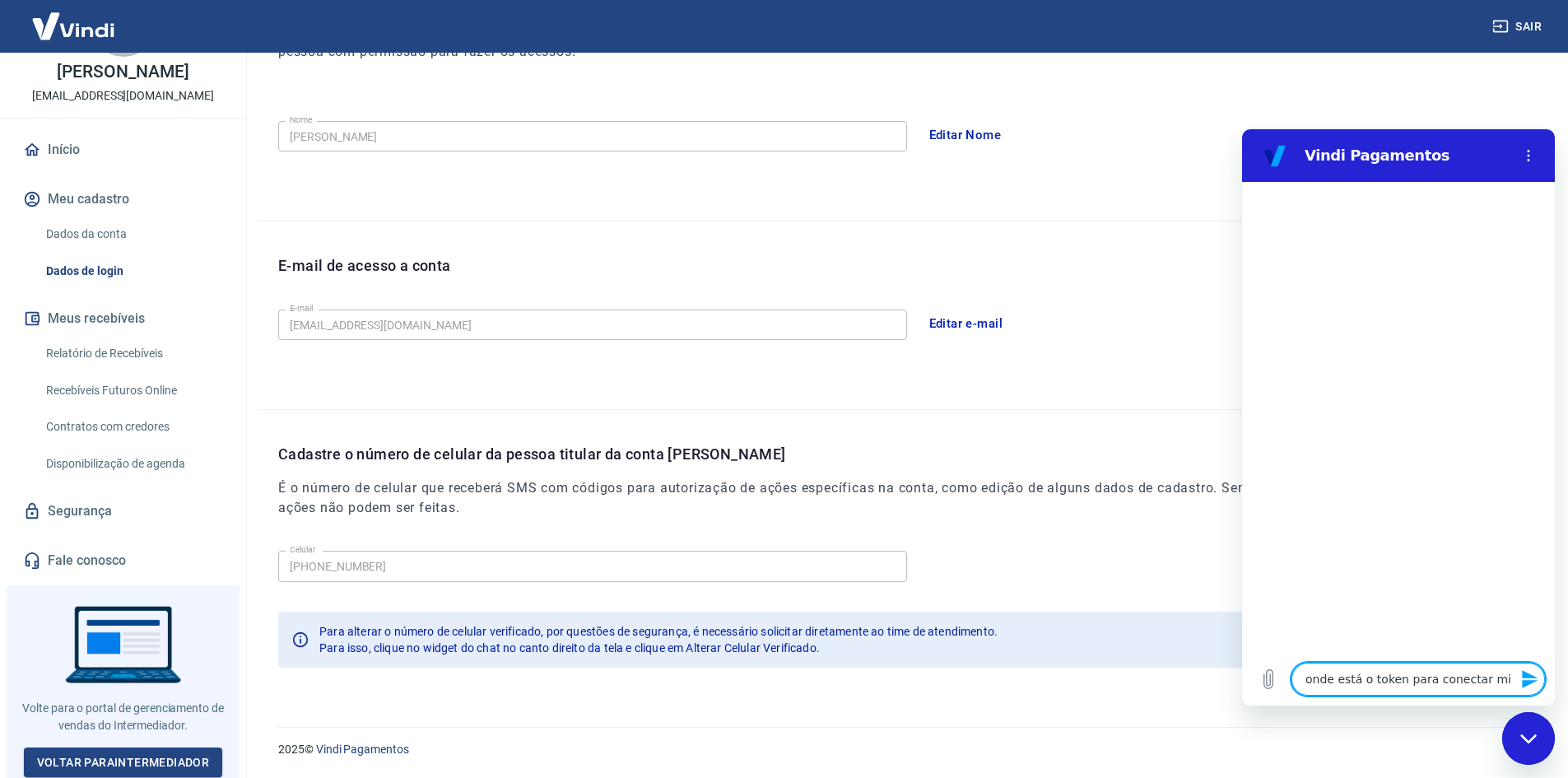
type textarea "onde está o token para conectar min"
type textarea "x"
type textarea "onde está o token para conectar minh"
type textarea "x"
type textarea "onde está o token para conectar minha"
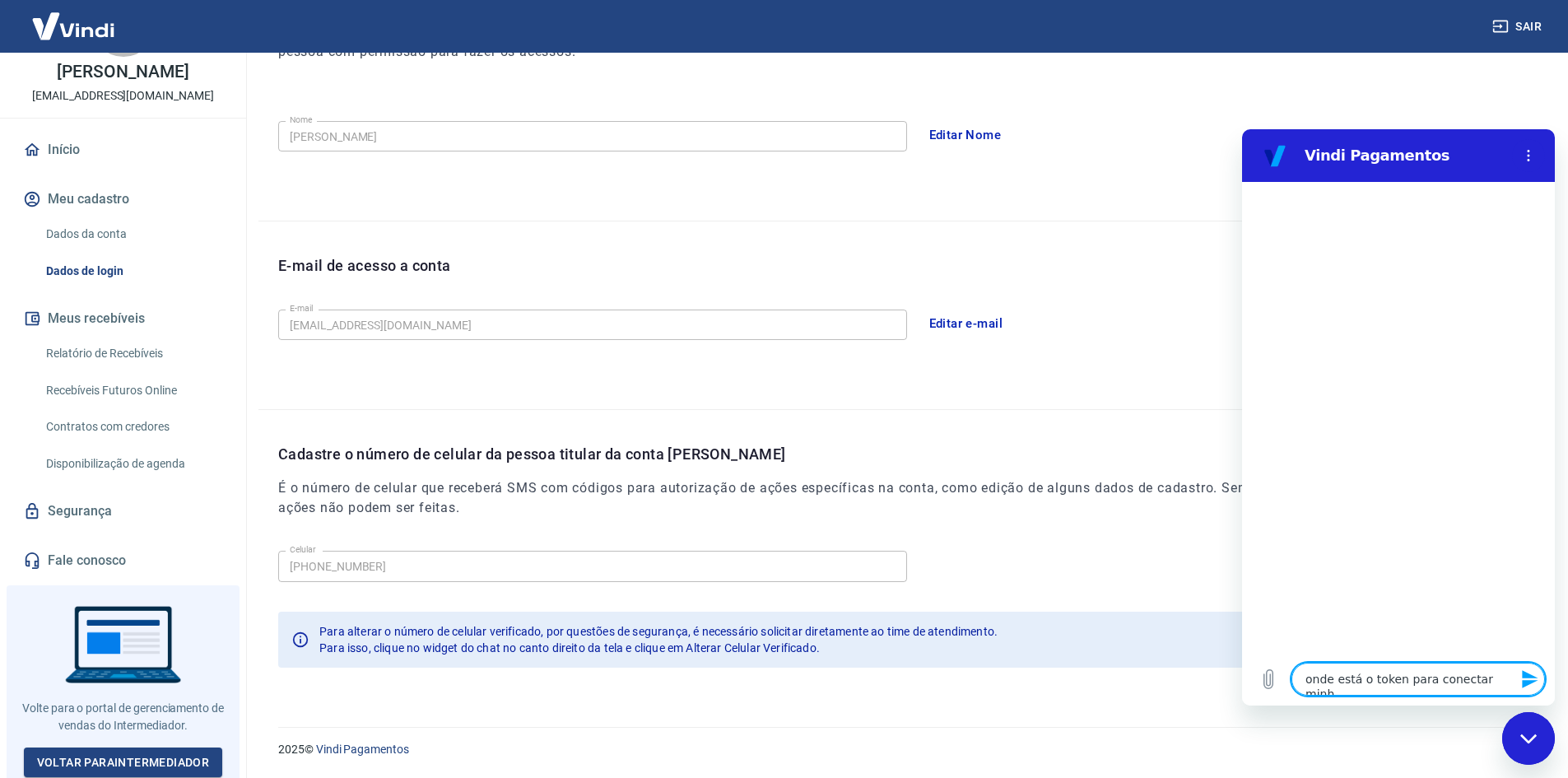
type textarea "x"
type textarea "onde está o token para conectar minha"
type textarea "x"
type textarea "onde está o token para conectar minha o"
type textarea "x"
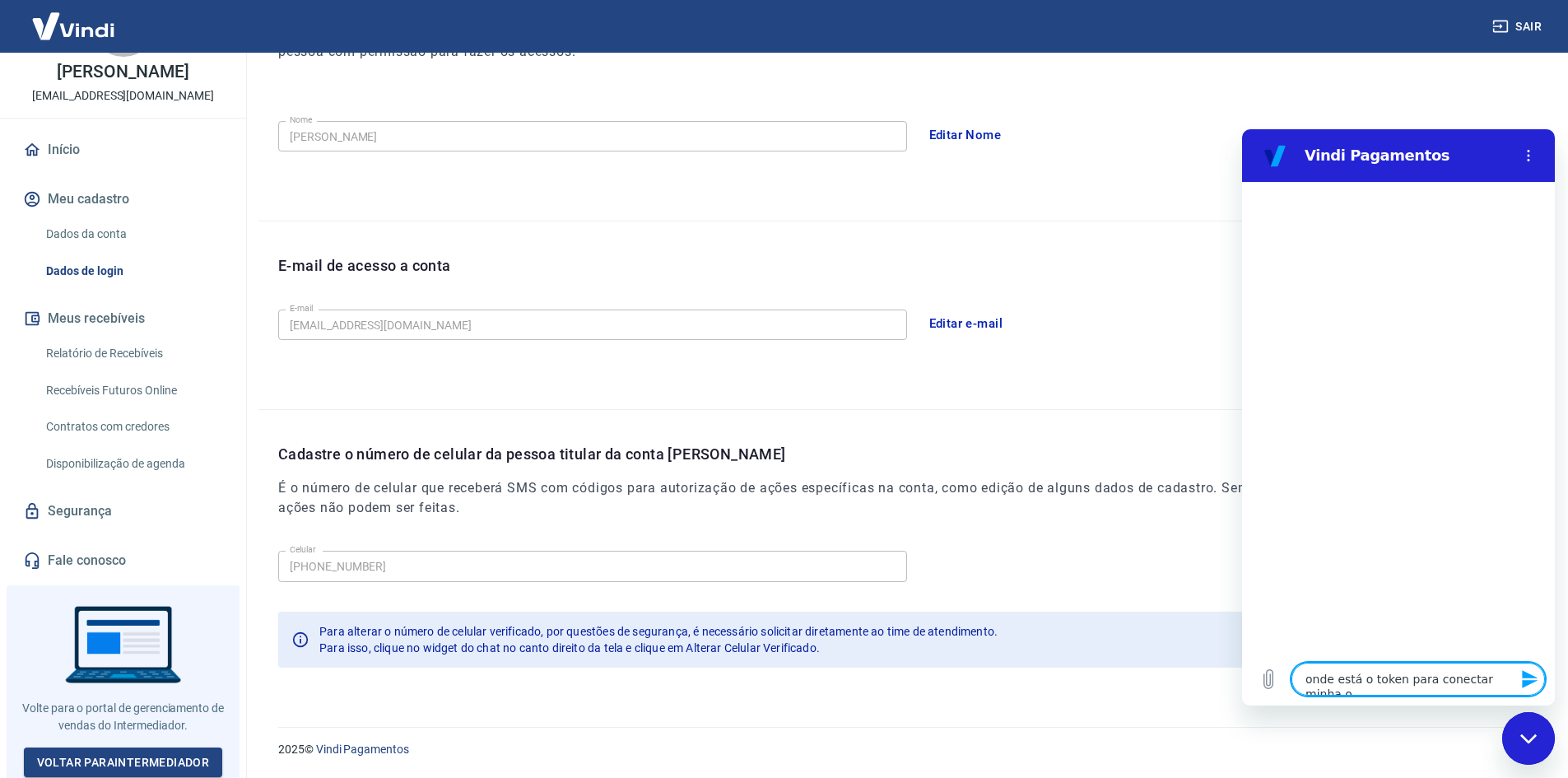
type textarea "onde está o token para conectar minha oj"
type textarea "x"
type textarea "onde está o token para conectar minha o"
type textarea "x"
type textarea "onde está o token para conectar minha"
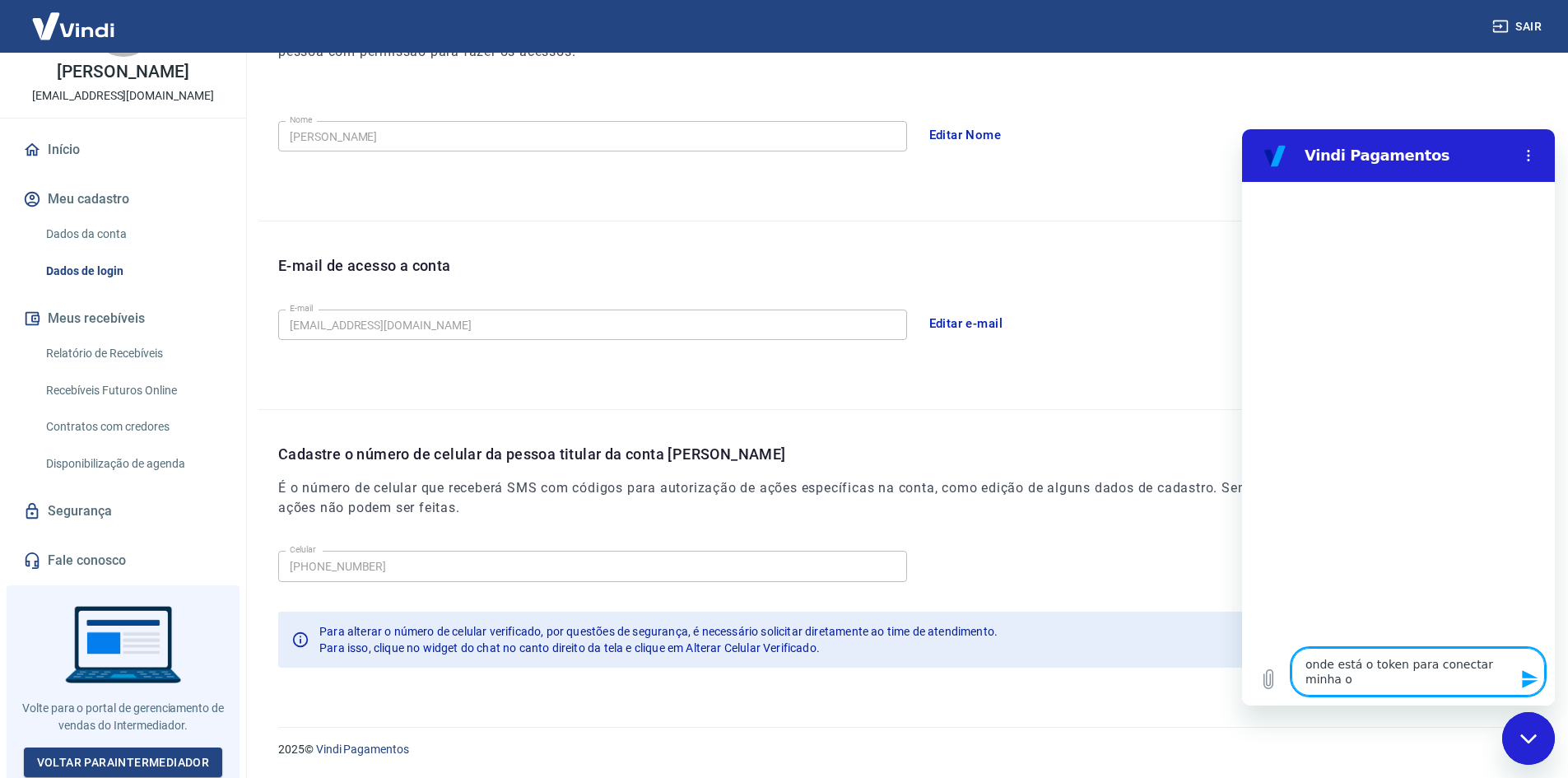
type textarea "x"
type textarea "onde está o token para conectar minha l"
type textarea "x"
type textarea "onde está o token para conectar minha lo"
type textarea "x"
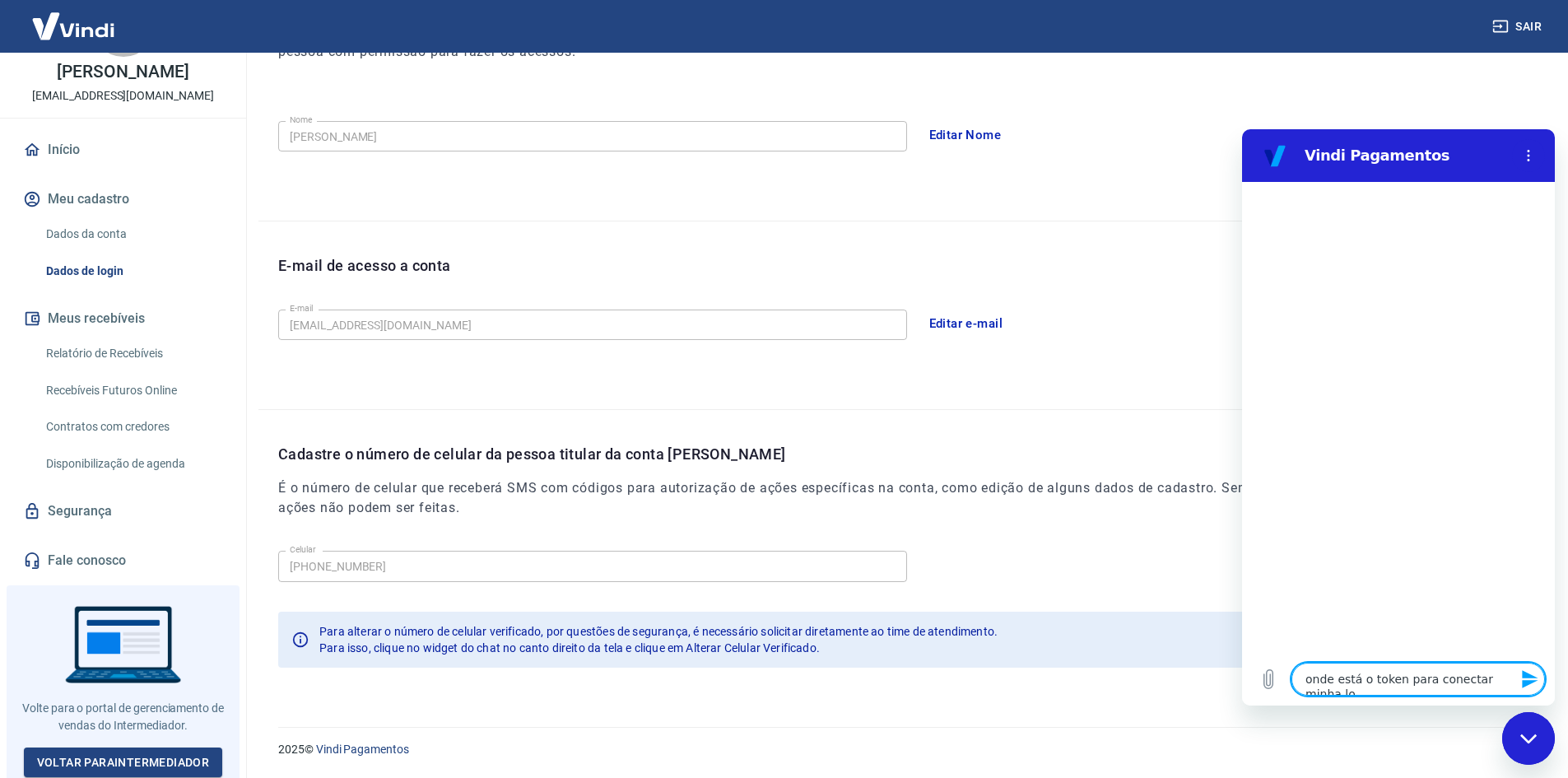
type textarea "onde está o token para conectar minha loj"
type textarea "x"
type textarea "onde está o token para conectar minha loja"
type textarea "x"
type textarea "onde está o token para conectar minha loja"
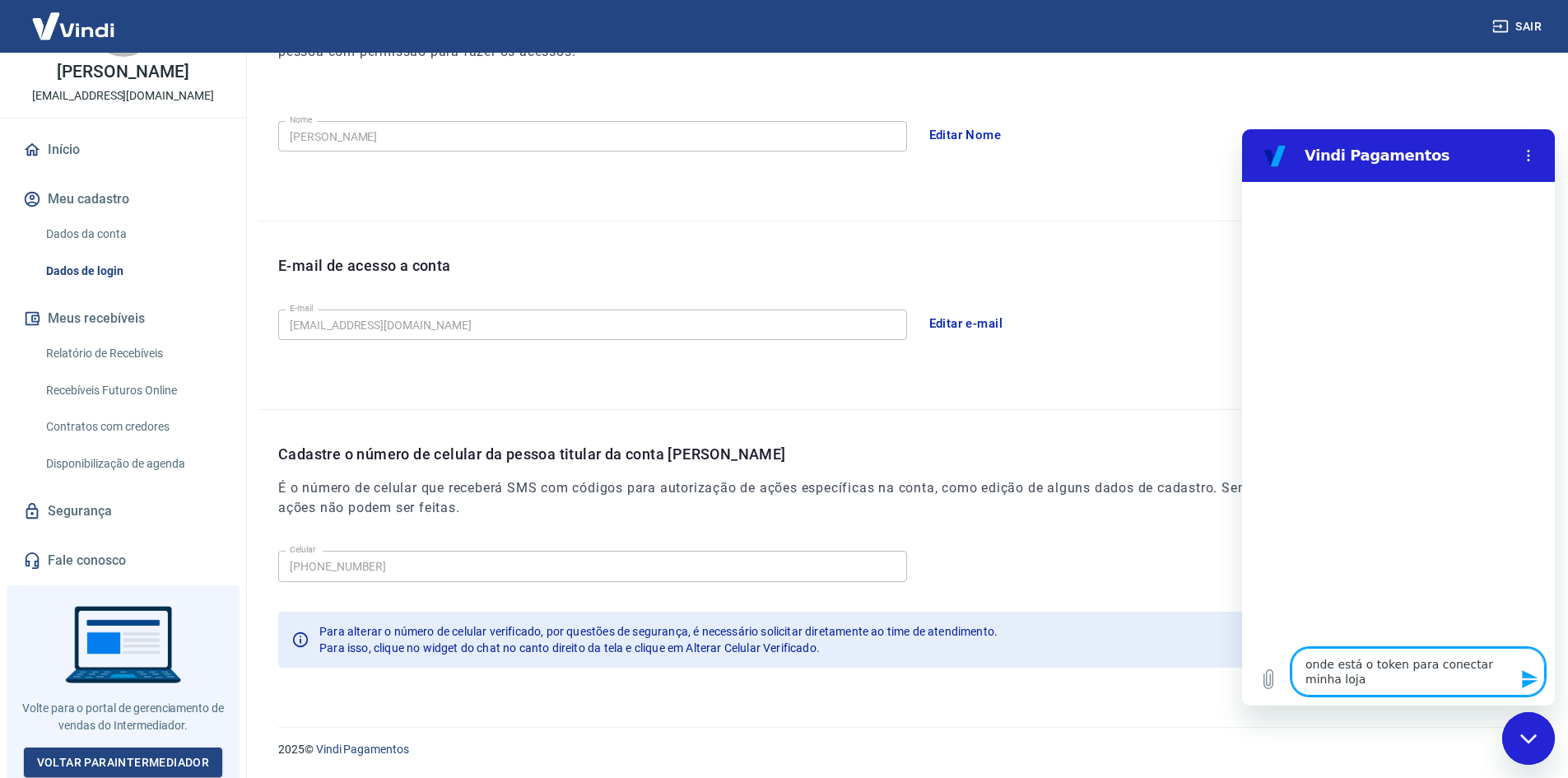
type textarea "x"
type textarea "onde está o token para conectar minha loja w"
type textarea "x"
type textarea "onde está o token para conectar minha loja wo"
type textarea "x"
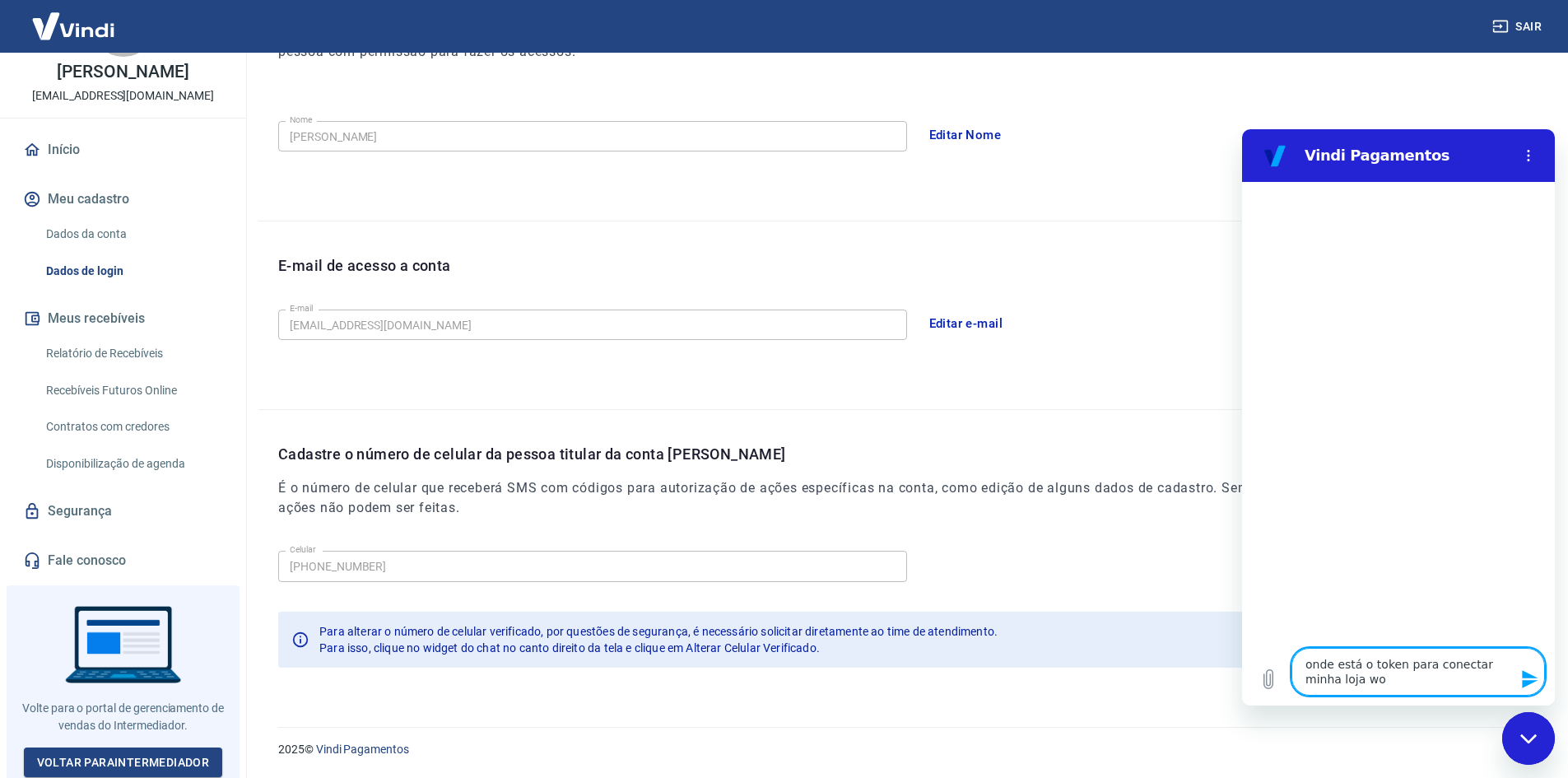
type textarea "onde está o token para conectar minha loja woo"
type textarea "x"
type textarea "onde está o token para conectar minha loja wooc"
type textarea "x"
type textarea "onde está o token para conectar minha loja wooco"
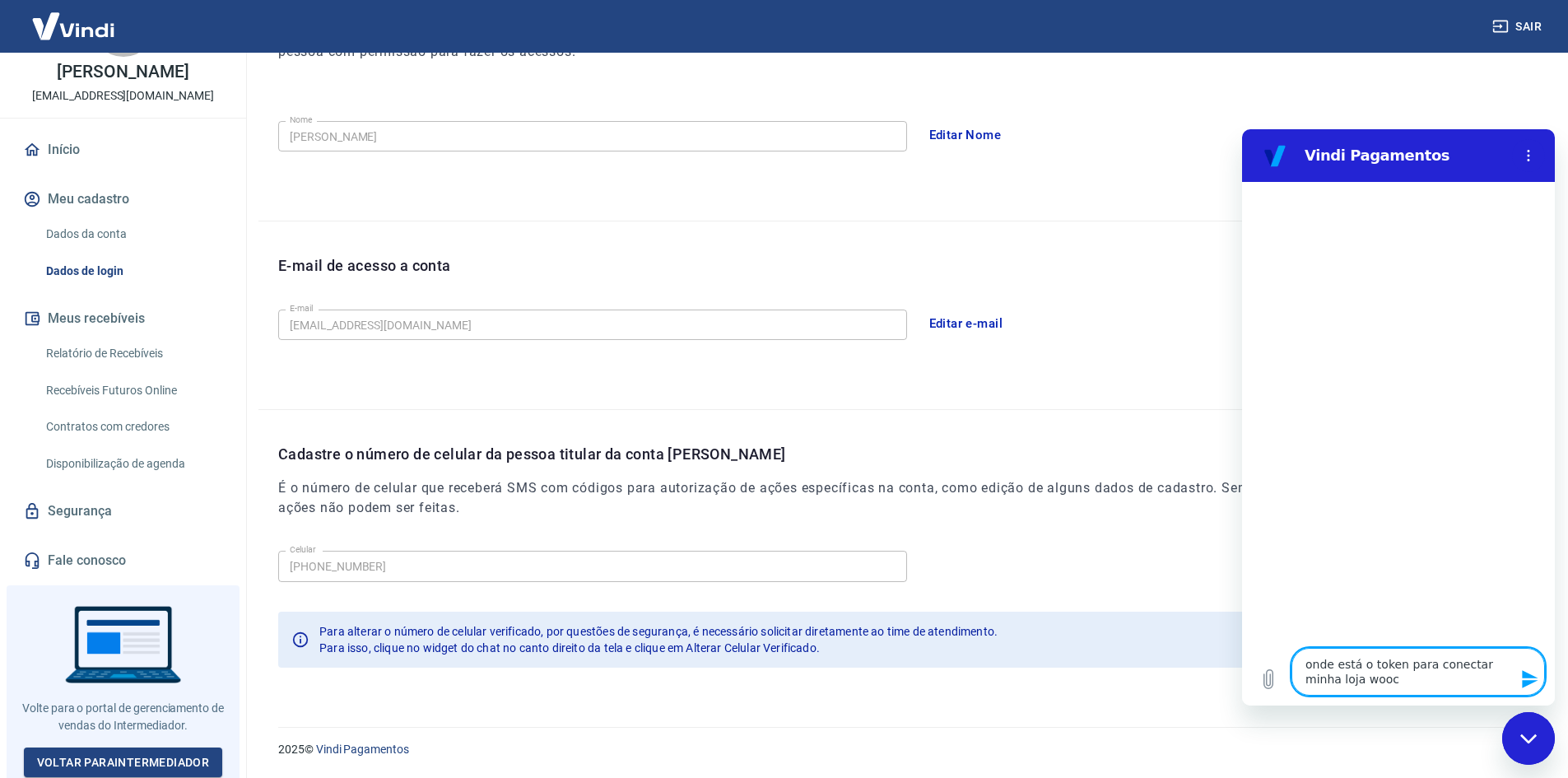
type textarea "x"
type textarea "onde está o token para conectar minha loja woocom"
type textarea "x"
type textarea "onde está o token para conectar minha loja woocomm"
type textarea "x"
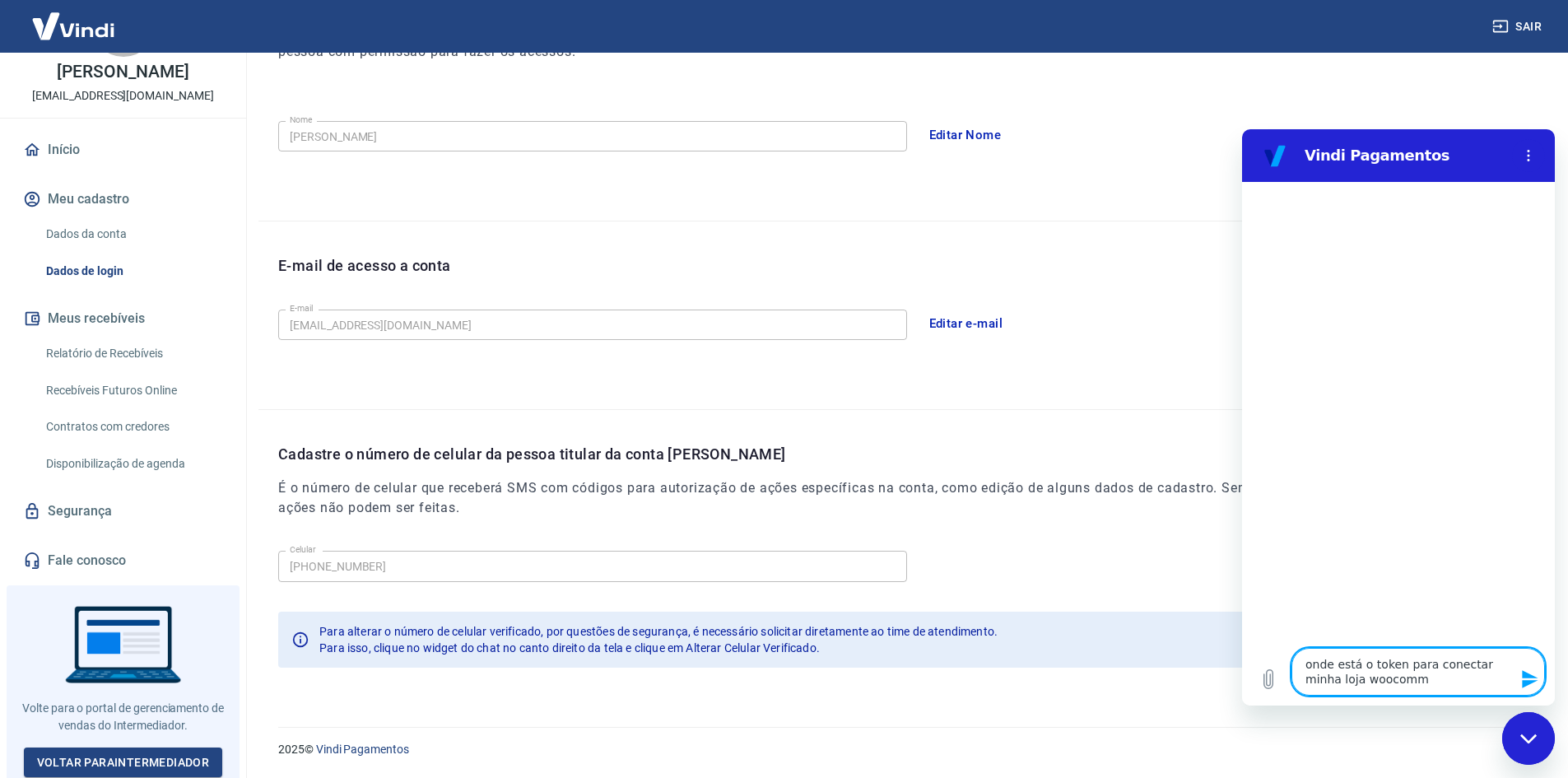
type textarea "onde está o token para conectar minha loja woocomme"
type textarea "x"
type textarea "onde está o token para conectar minha loja woocommer"
type textarea "x"
type textarea "onde está o token para conectar minha loja woocommerc"
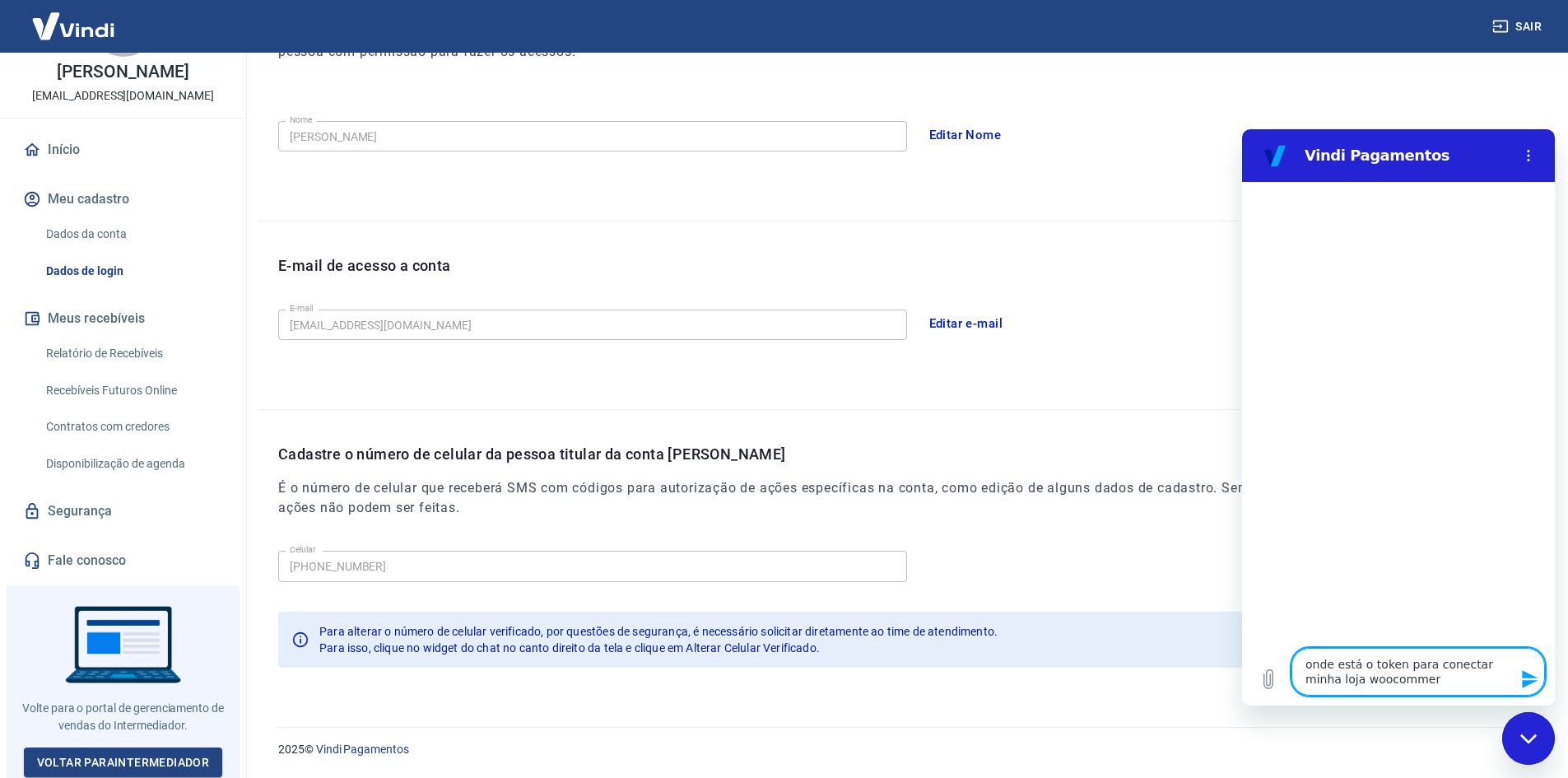
type textarea "x"
type textarea "onde está o token para conectar minha loja woocommerce"
type textarea "x"
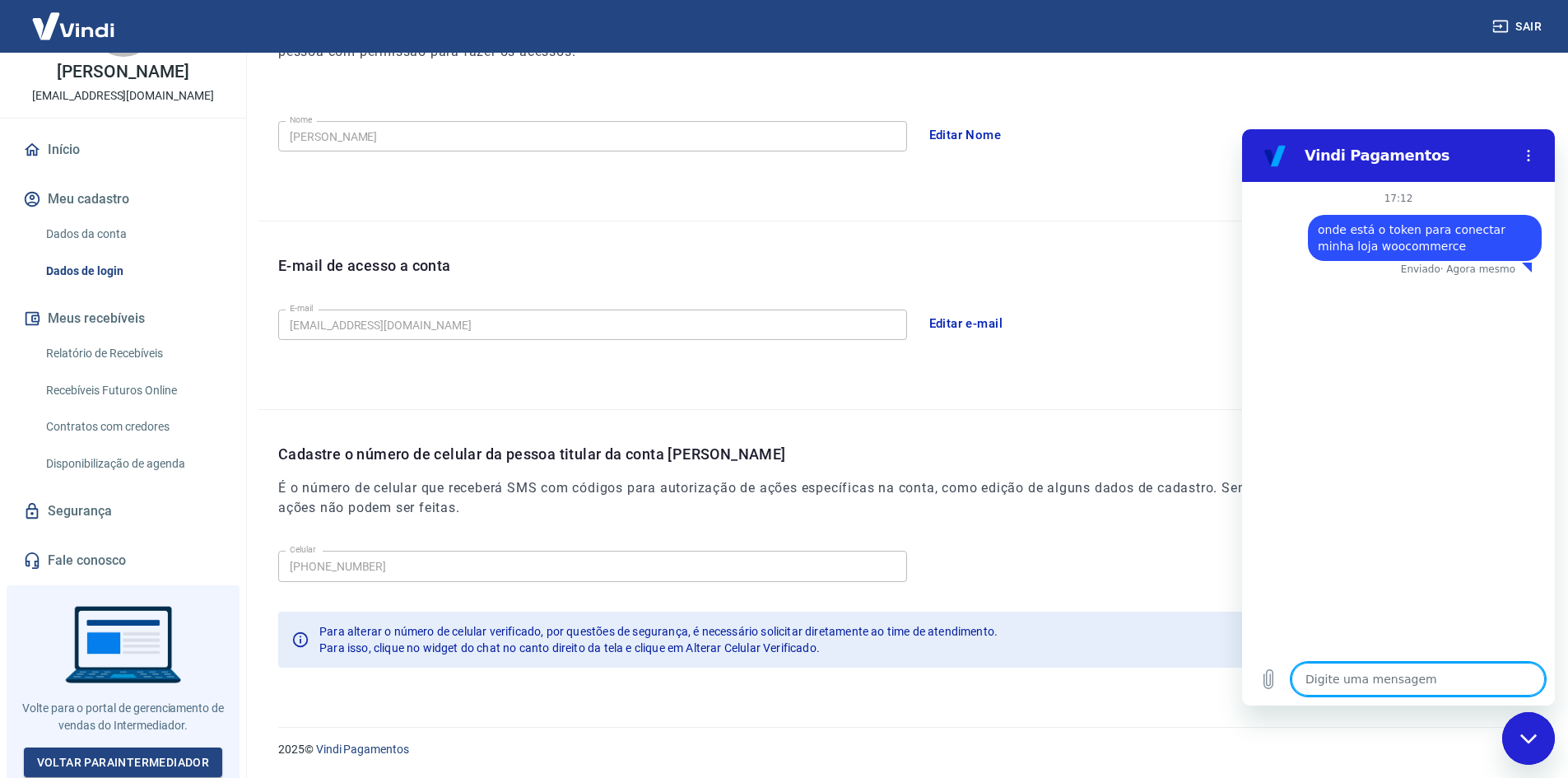
type textarea "x"
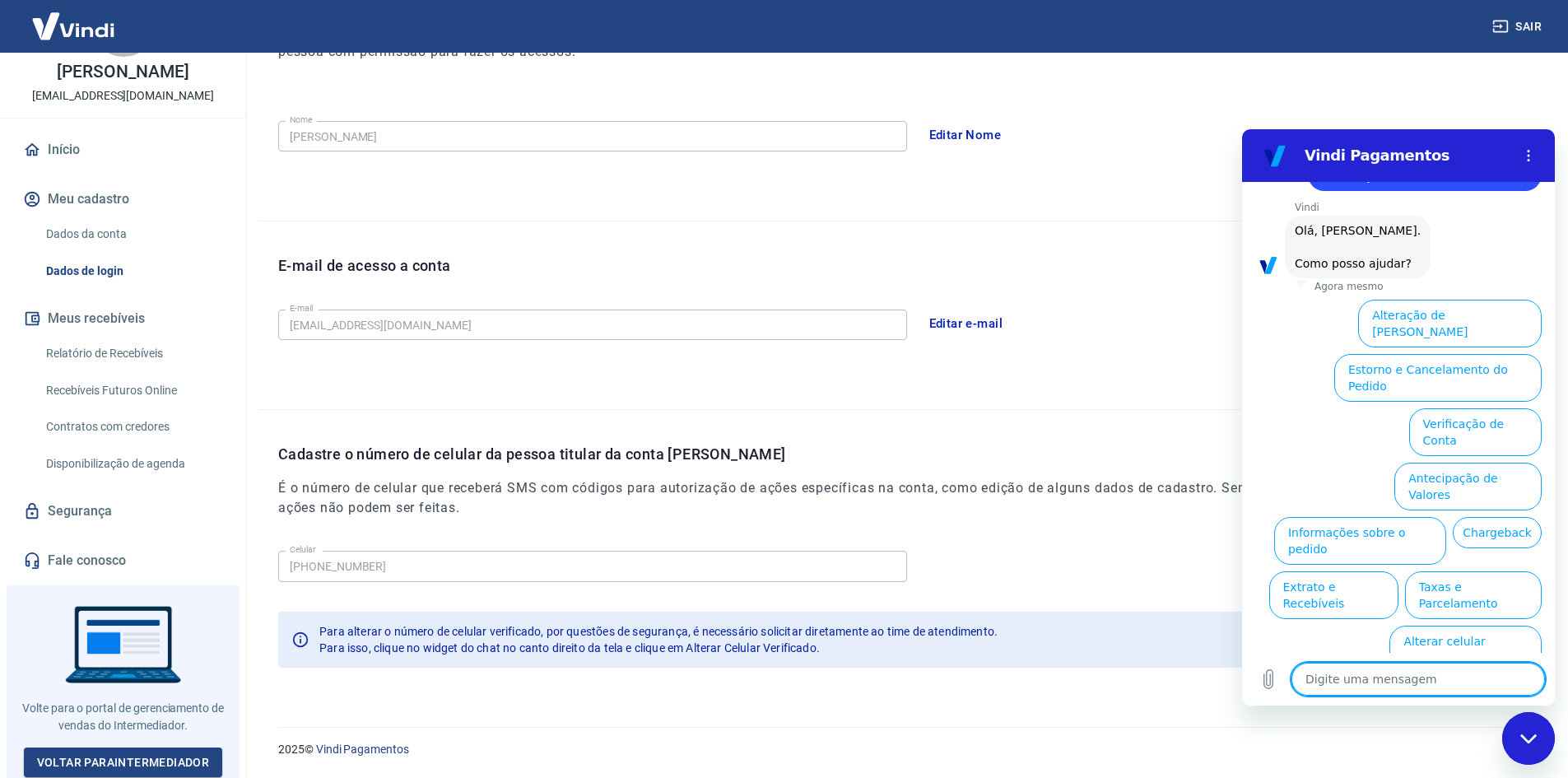
scroll to position [72, 0]
click at [1421, 682] on textarea at bounding box center [1418, 679] width 254 height 33
type textarea "t"
type textarea "x"
type textarea "to"
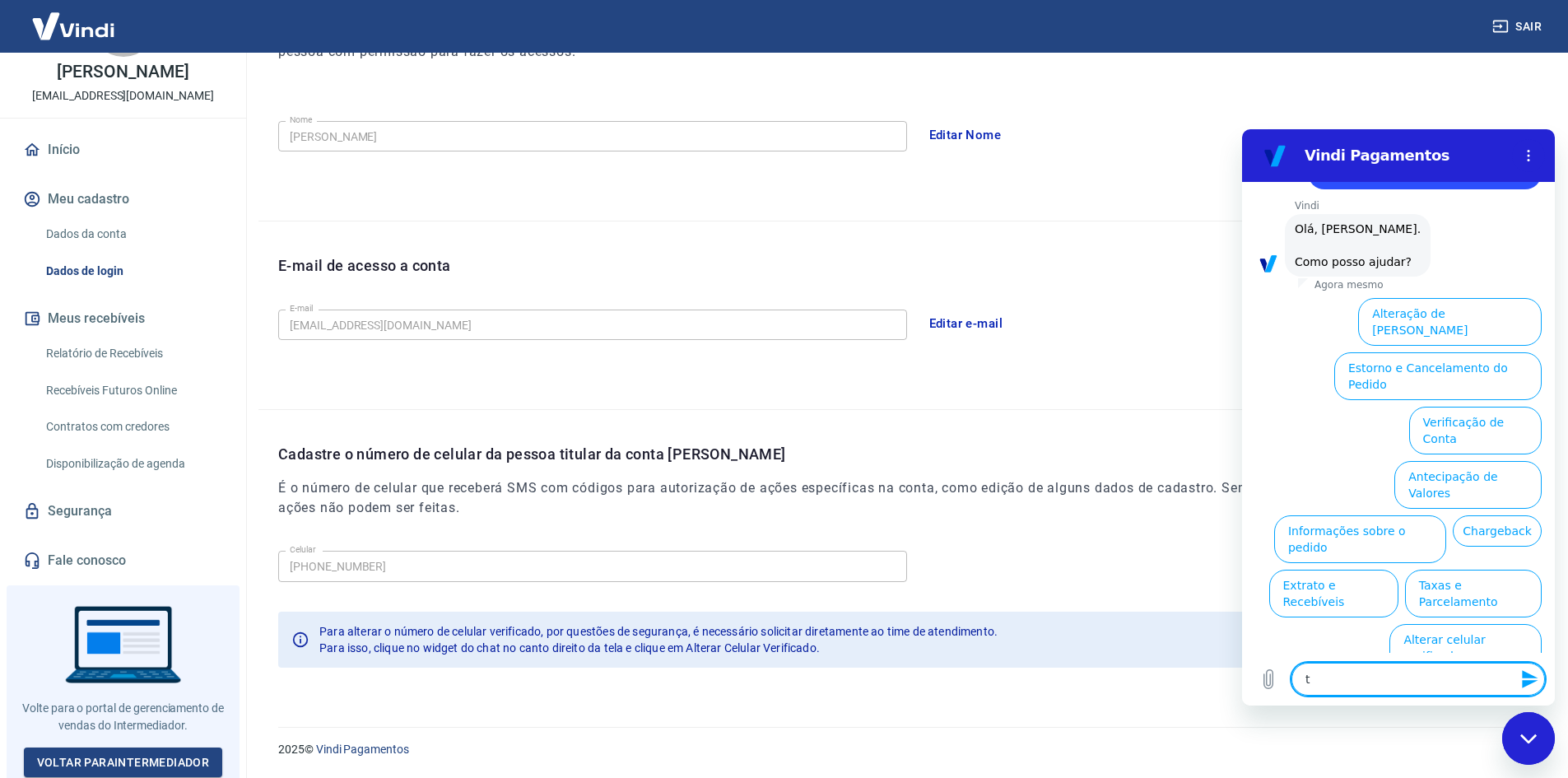
type textarea "x"
type textarea "tok"
type textarea "x"
type textarea "toke"
type textarea "x"
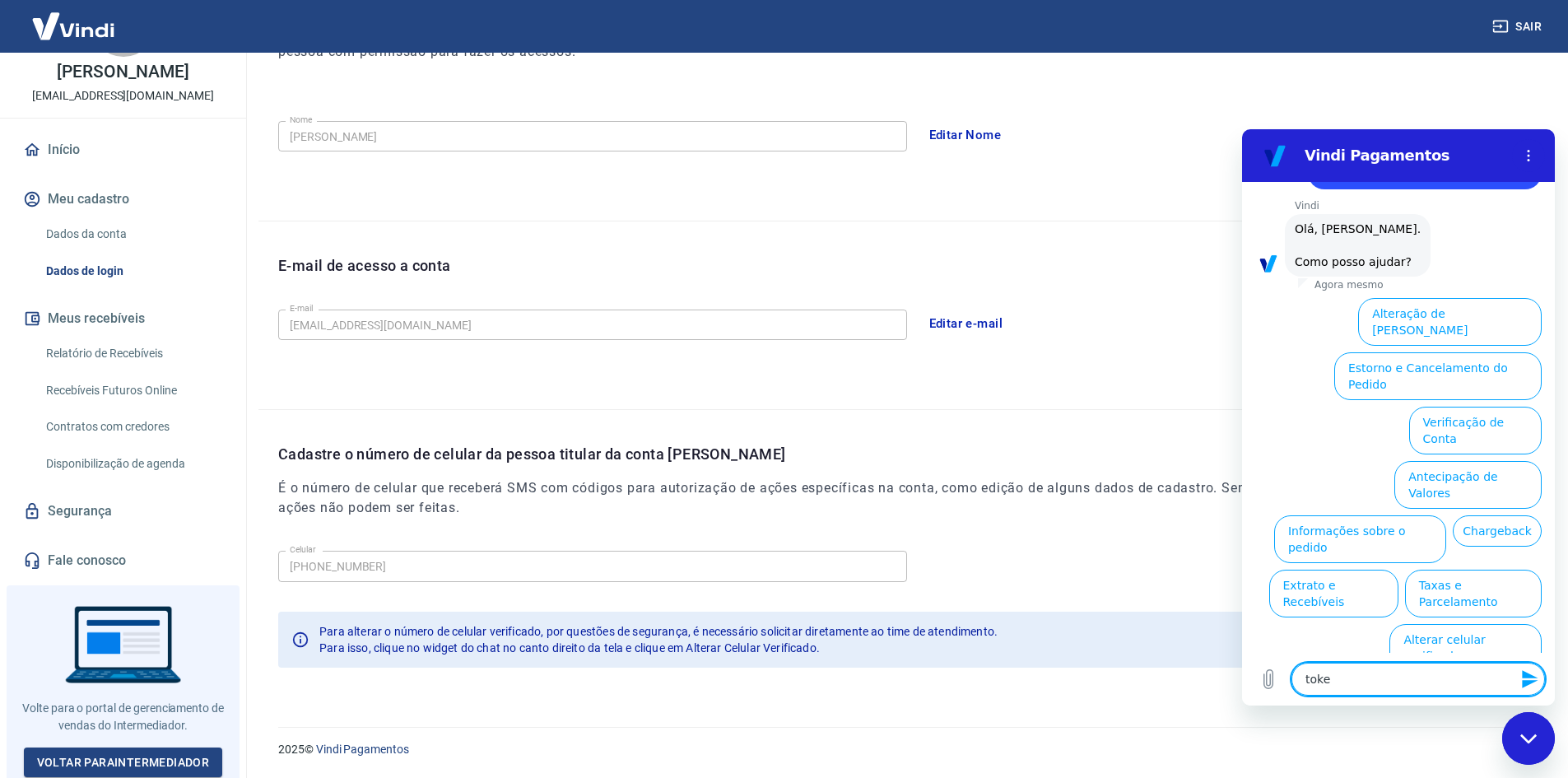
type textarea "token"
type textarea "x"
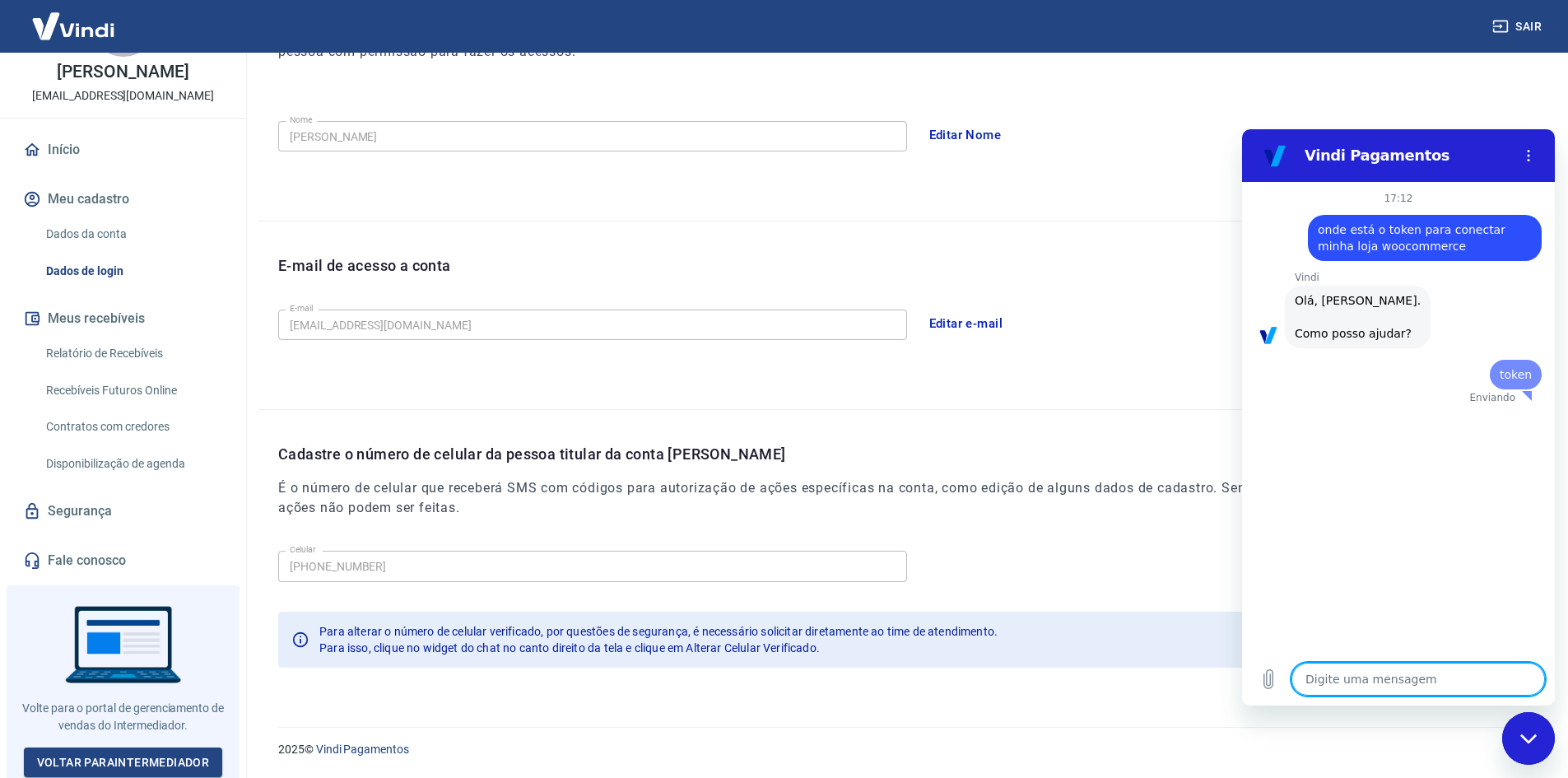
scroll to position [0, 0]
type textarea "x"
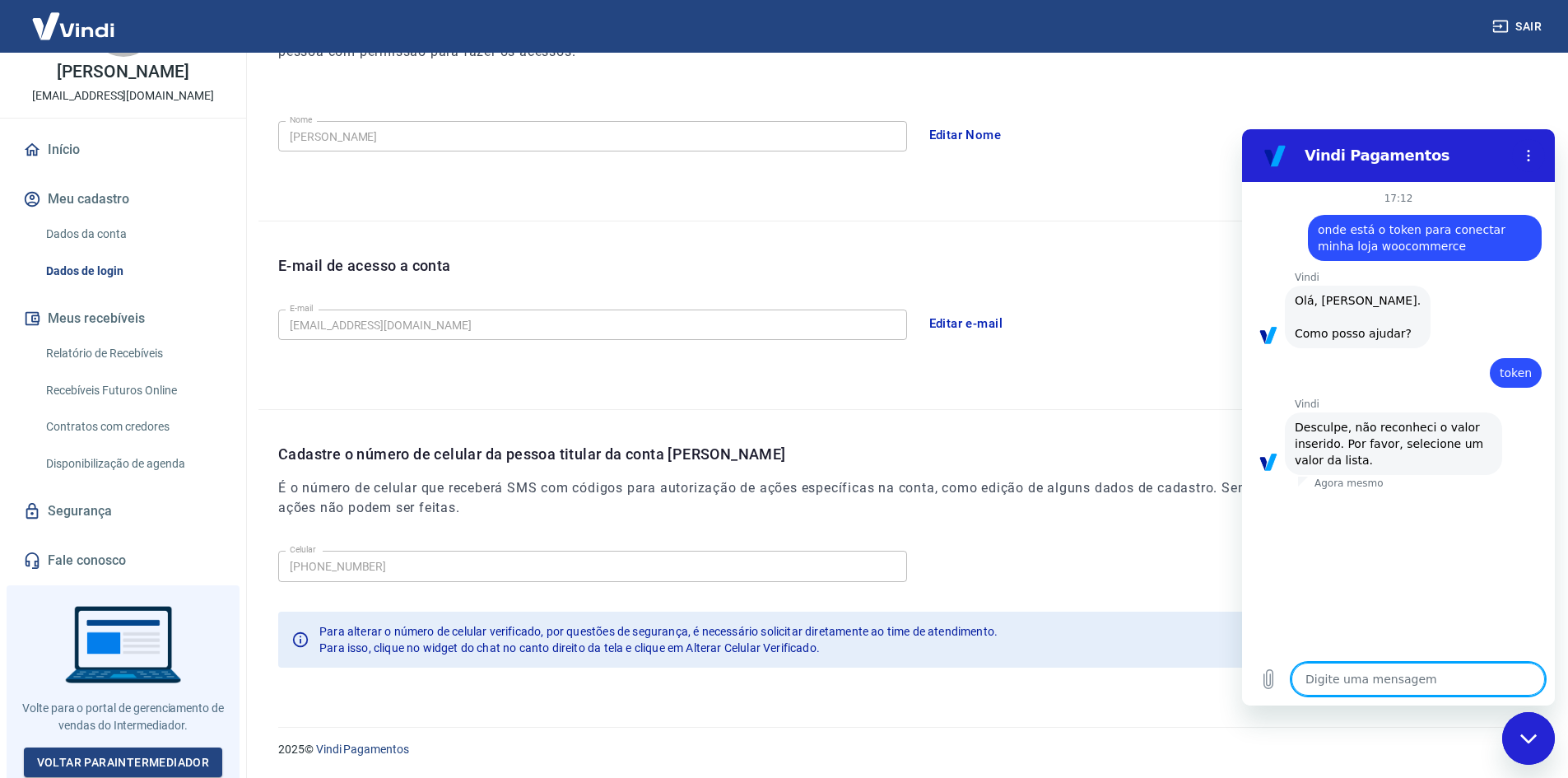
click at [1362, 688] on textarea at bounding box center [1418, 679] width 254 height 33
type textarea "p"
type textarea "x"
type textarea "pr"
type textarea "x"
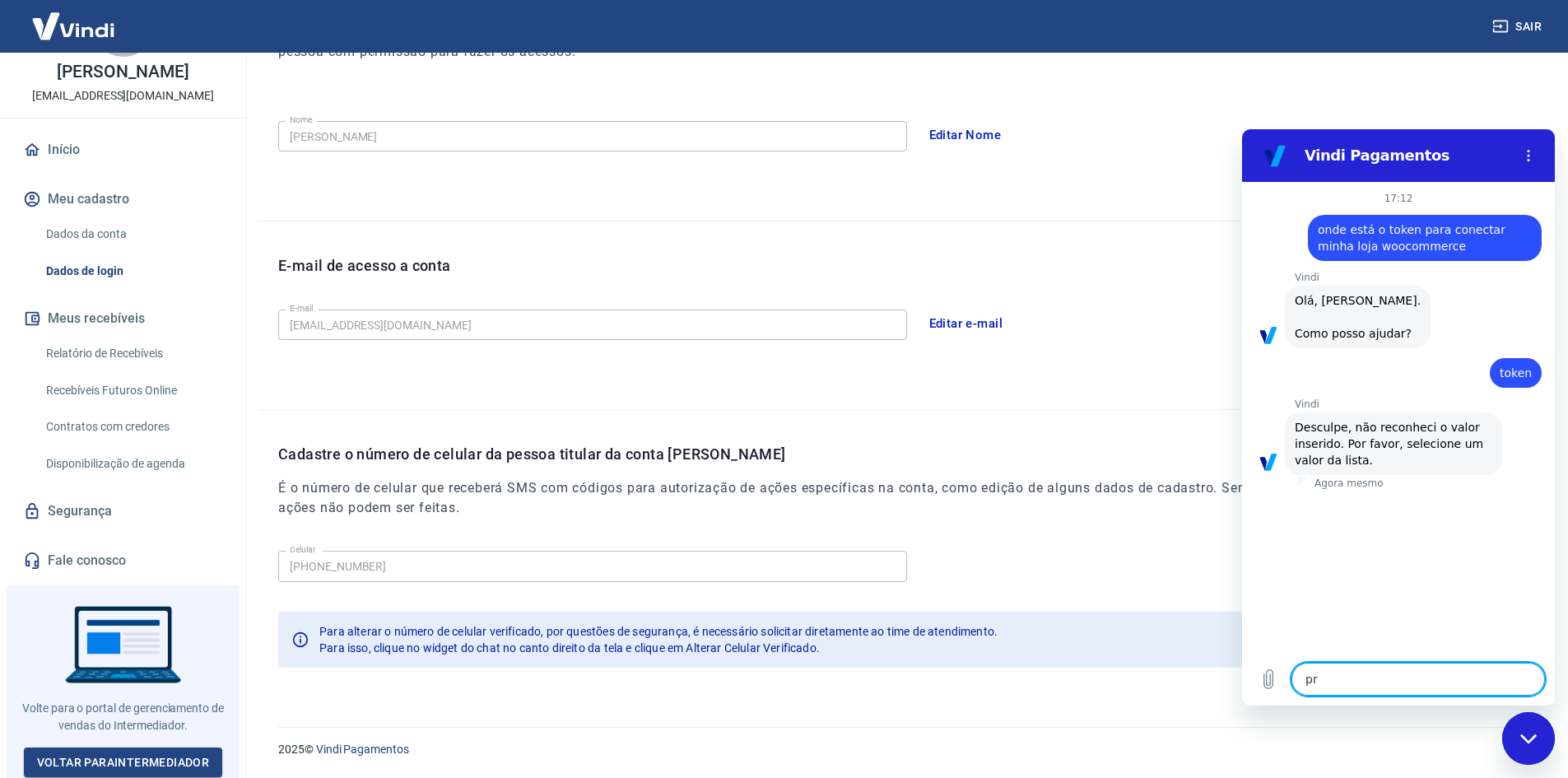
type textarea "pre"
type textarea "x"
type textarea "prec"
type textarea "x"
type textarea "preci"
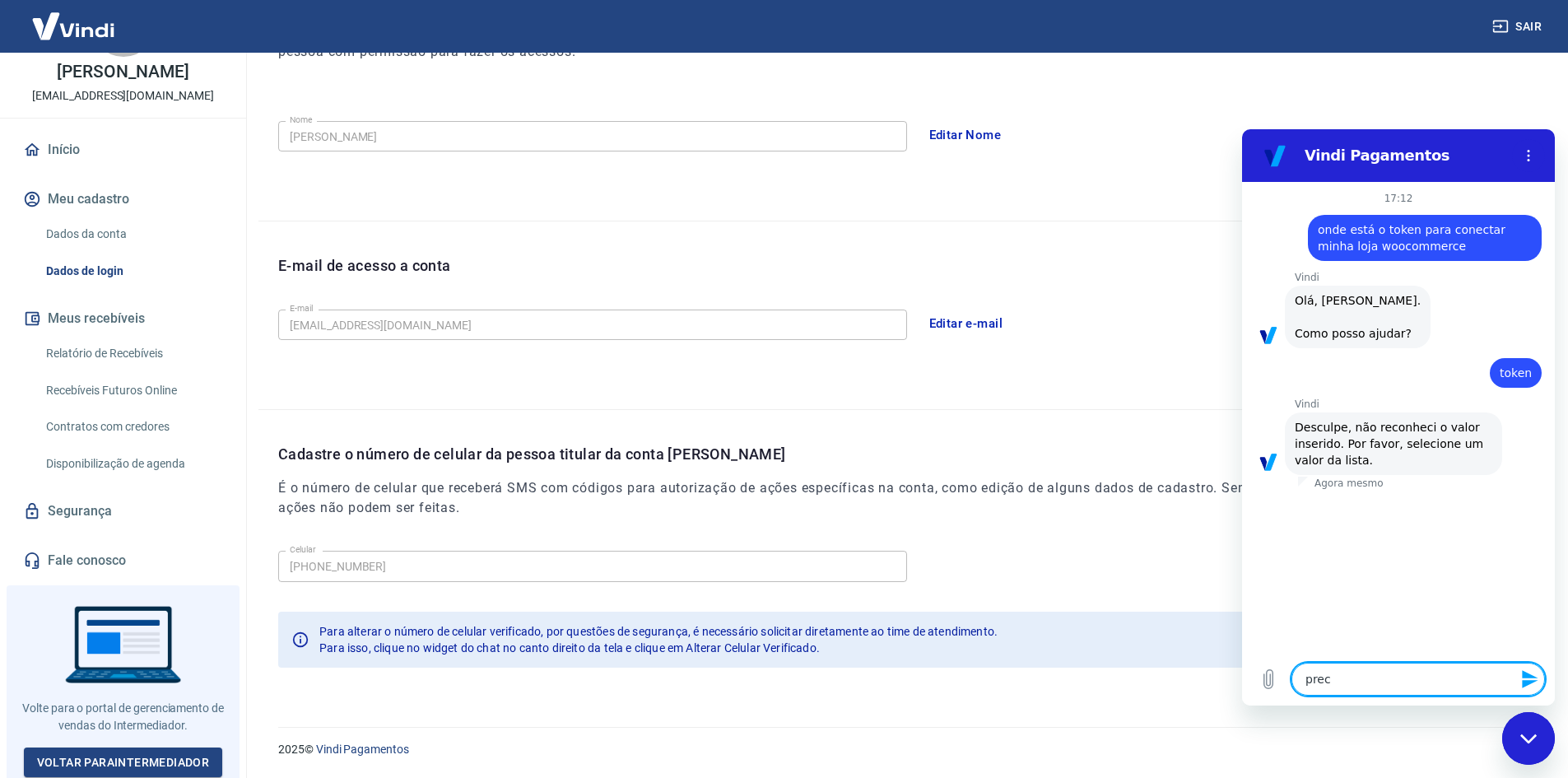
type textarea "x"
type textarea "precis"
type textarea "x"
type textarea "preciso"
type textarea "x"
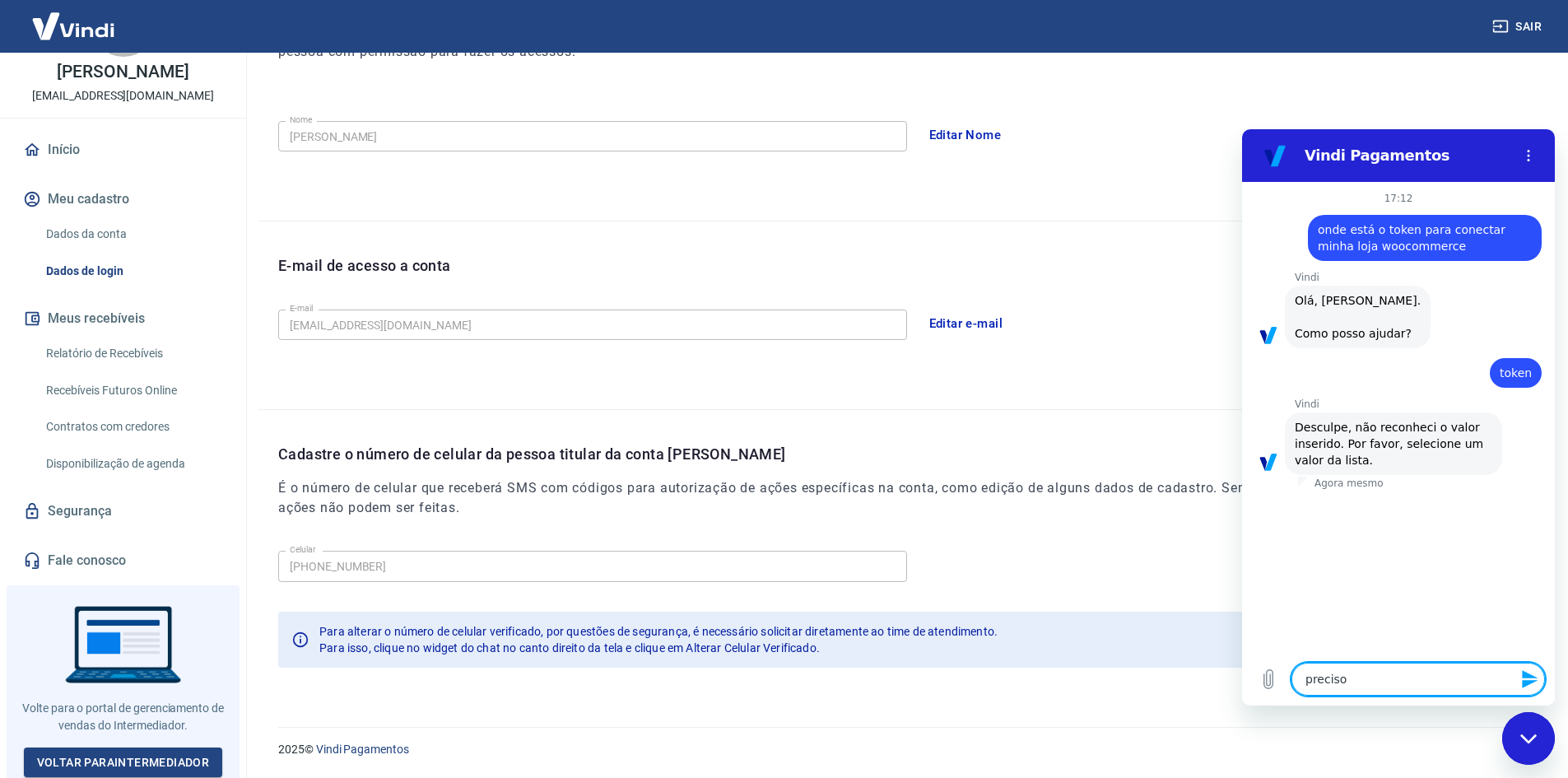
type textarea "preciso"
type textarea "x"
type textarea "preciso d"
type textarea "x"
type textarea "preciso do"
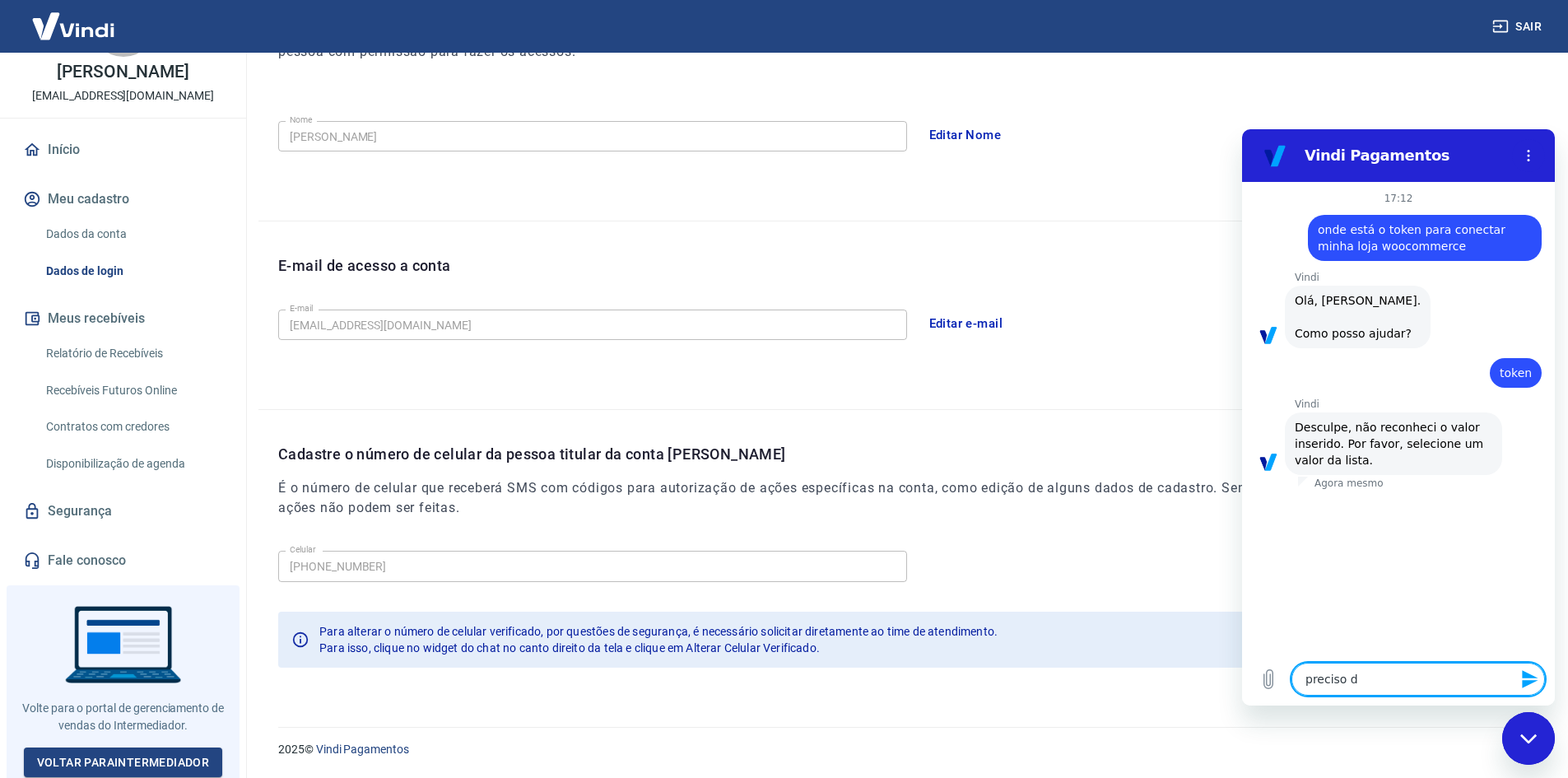
type textarea "x"
type textarea "preciso do"
type textarea "x"
type textarea "preciso do i"
type textarea "x"
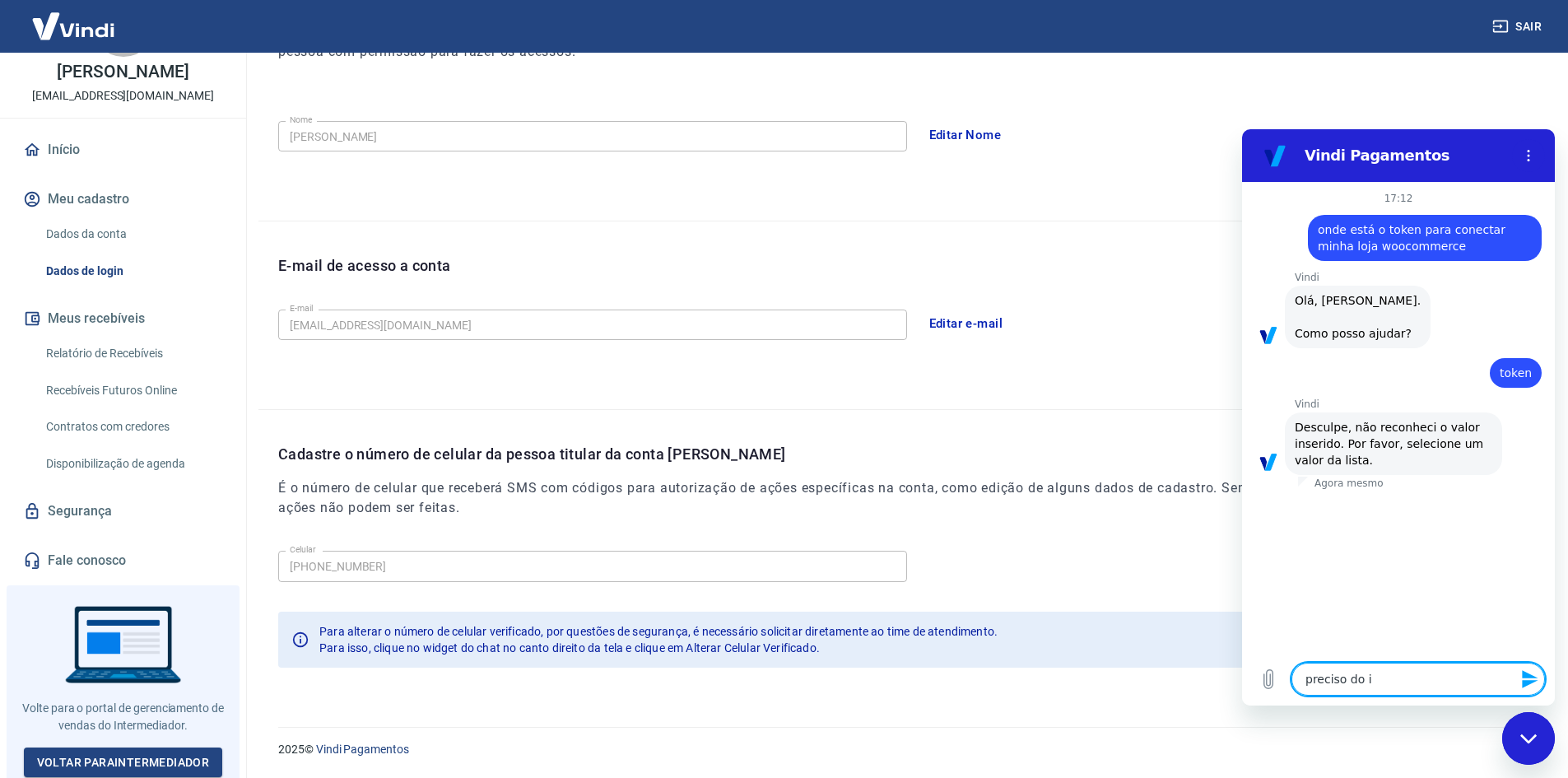
type textarea "preciso do"
type textarea "x"
type textarea "preciso do t"
type textarea "x"
type textarea "preciso do to"
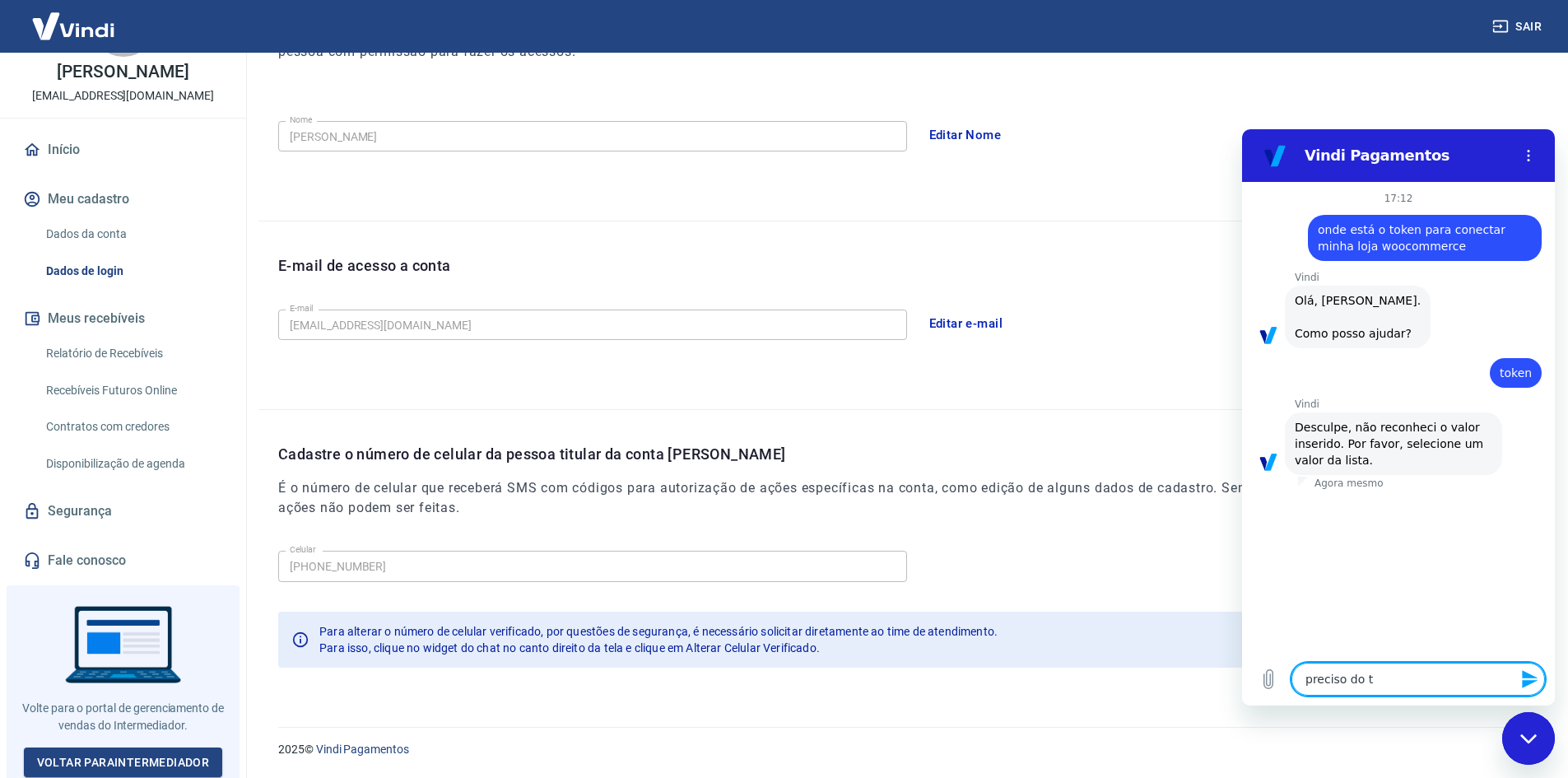
type textarea "x"
type textarea "preciso do toj"
type textarea "x"
type textarea "preciso do toje"
type textarea "x"
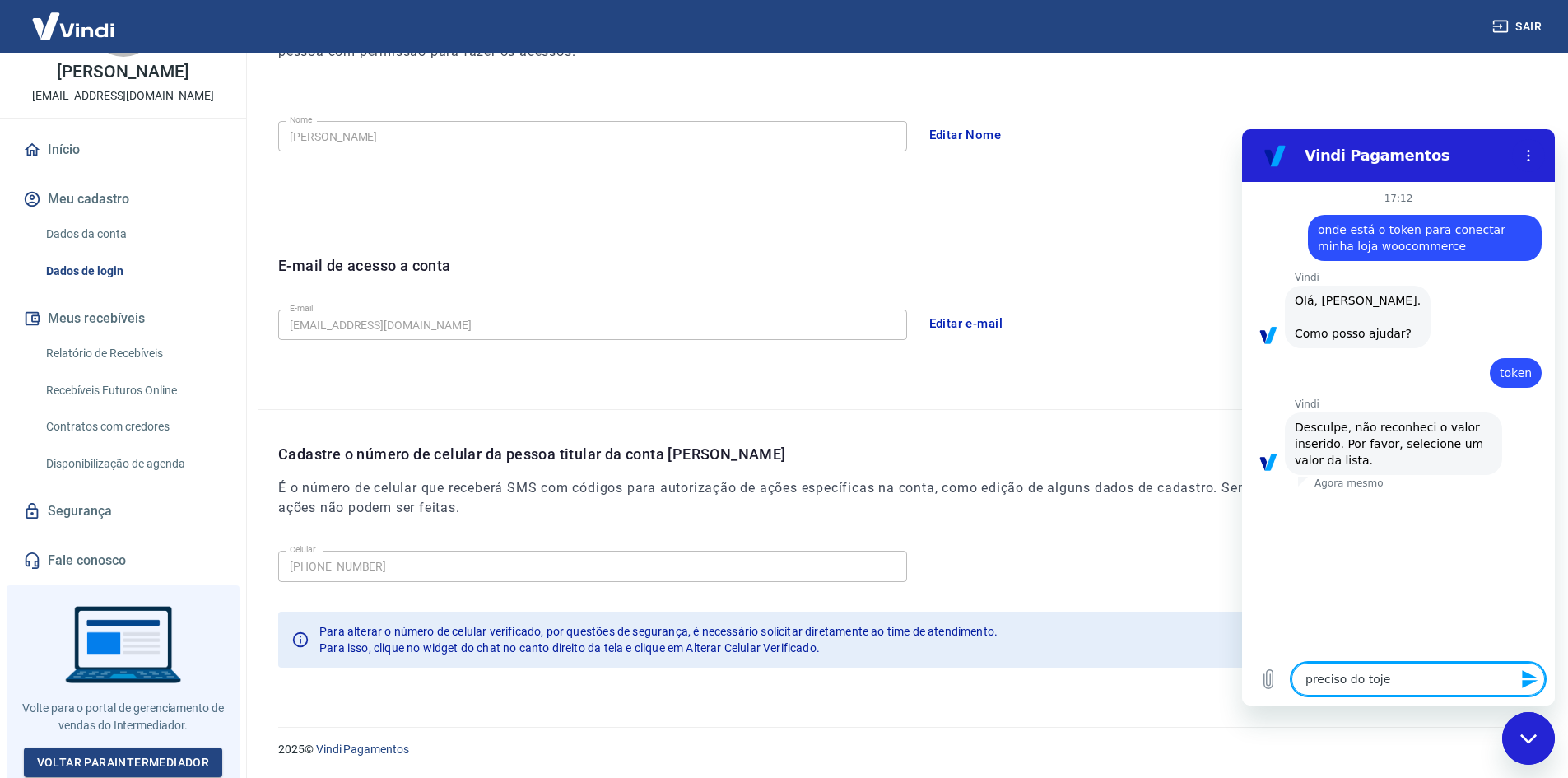
type textarea "preciso do tojen"
type textarea "x"
type textarea "preciso do toje"
type textarea "x"
type textarea "preciso do toj"
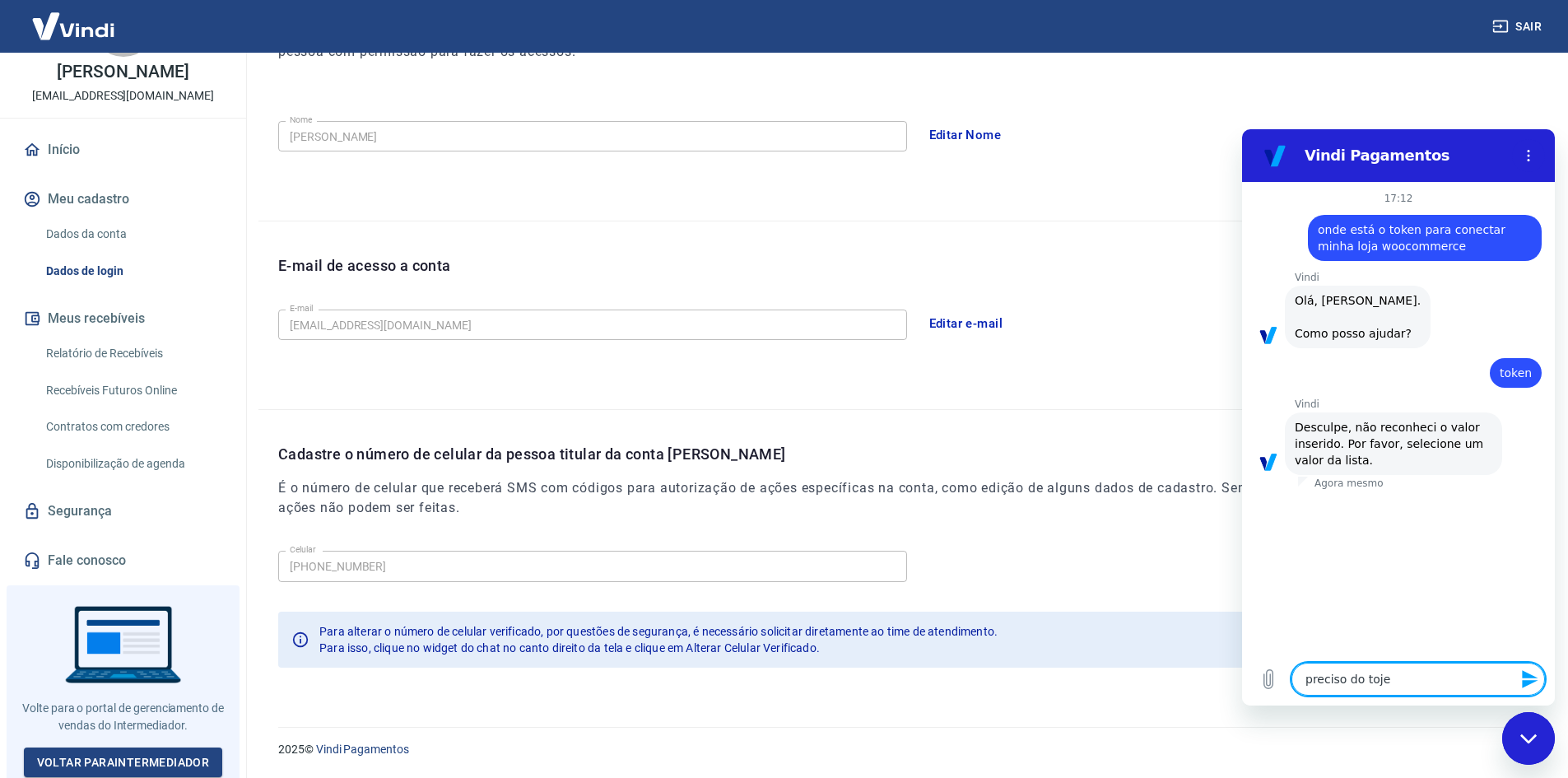
type textarea "x"
type textarea "preciso do to"
type textarea "x"
type textarea "preciso do tok"
type textarea "x"
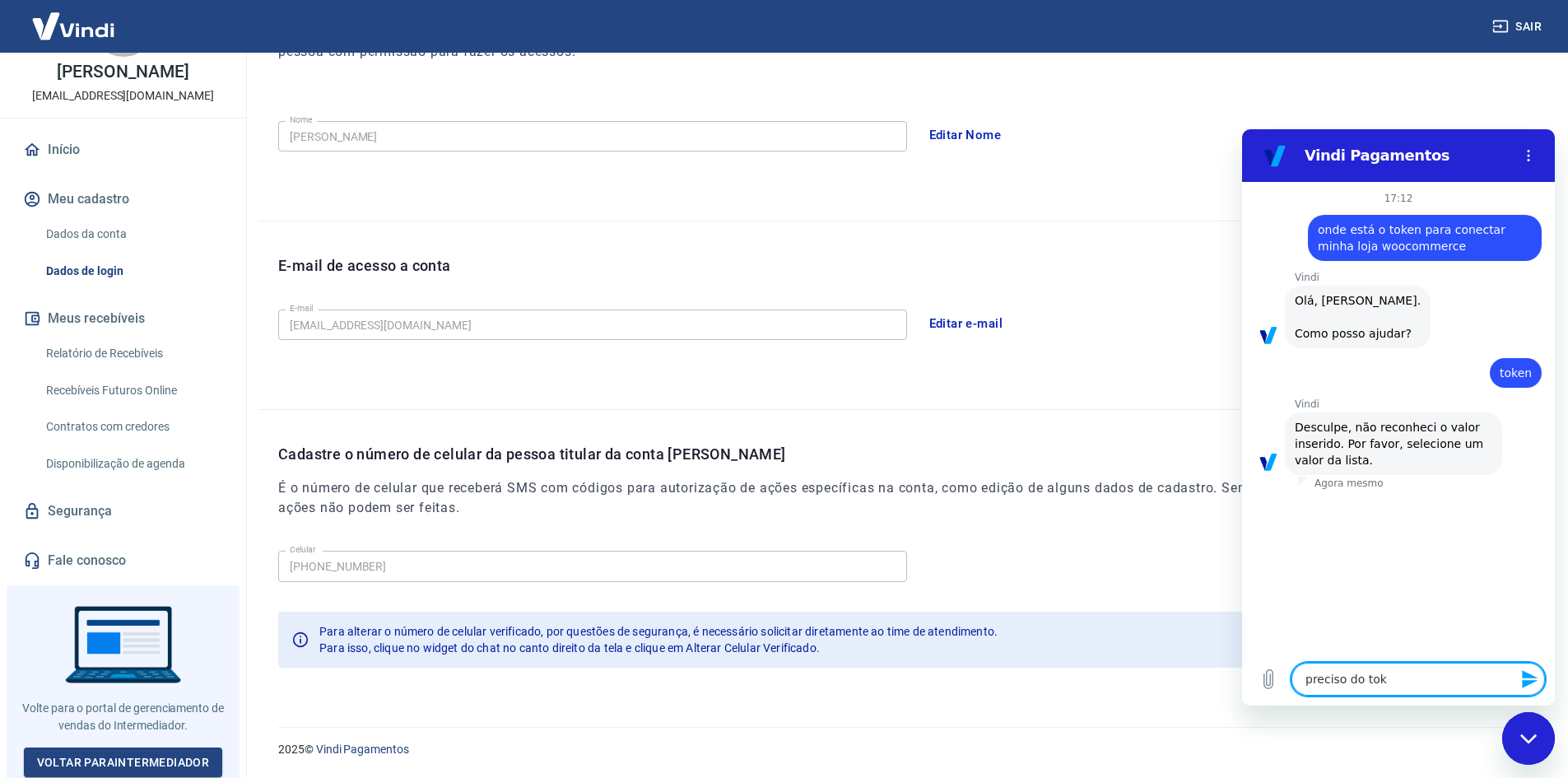
type textarea "preciso do toke"
type textarea "x"
type textarea "preciso do token"
type textarea "x"
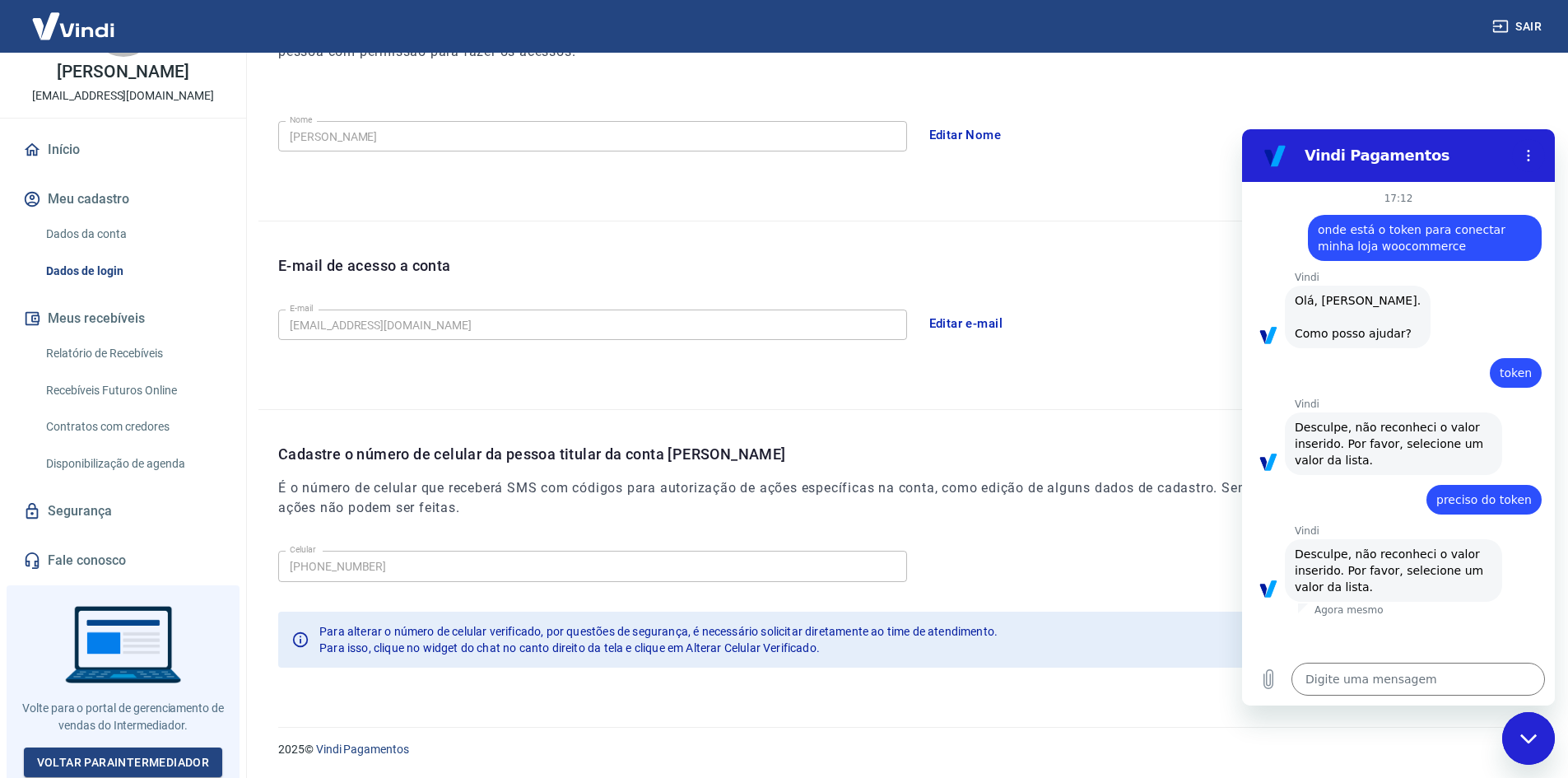
click at [89, 512] on link "Segurança" at bounding box center [122, 511] width 207 height 37
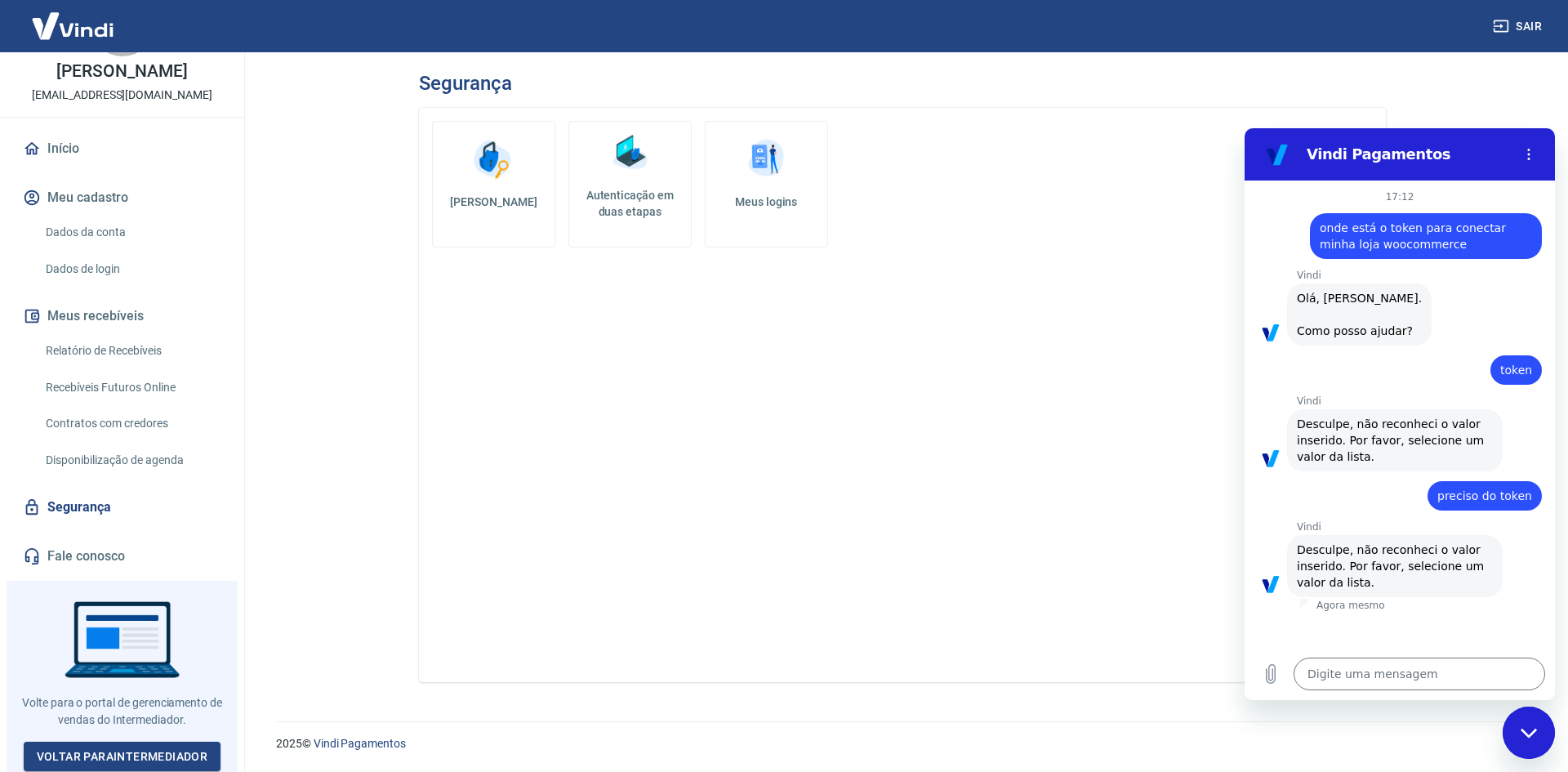
click at [71, 232] on link "Dados da conta" at bounding box center [131, 232] width 185 height 34
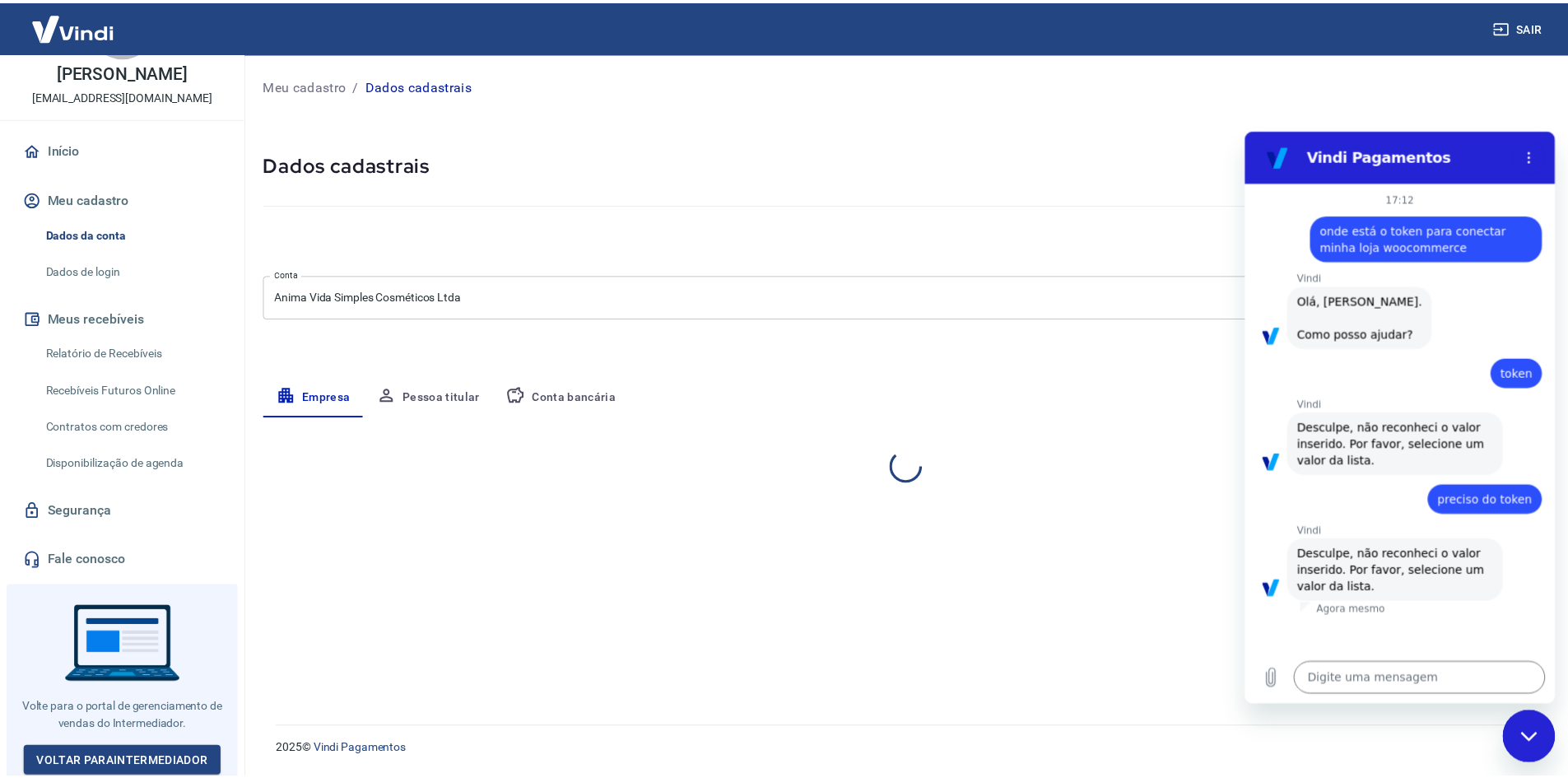
select select "SP"
select select "business"
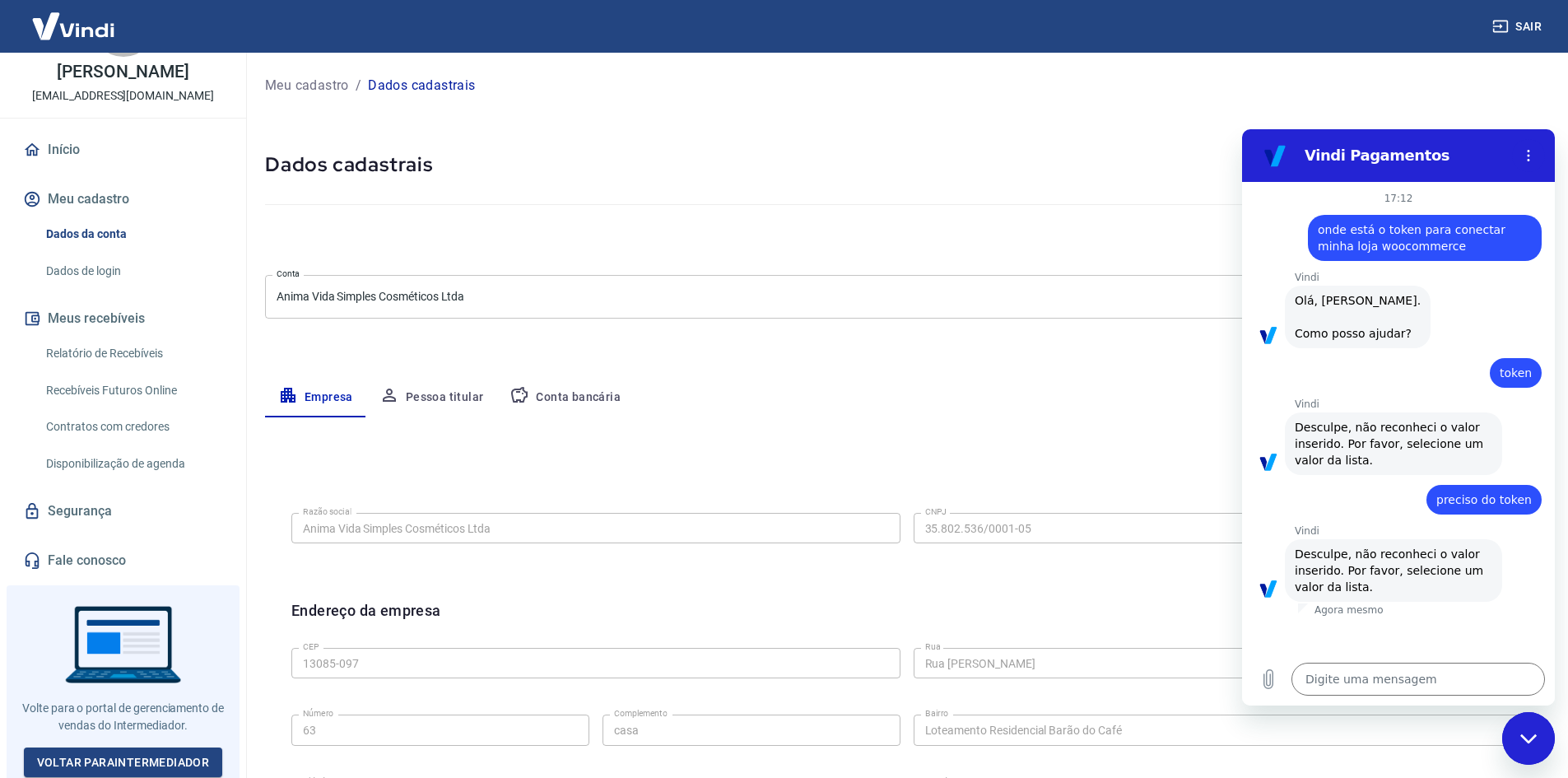
scroll to position [410, 0]
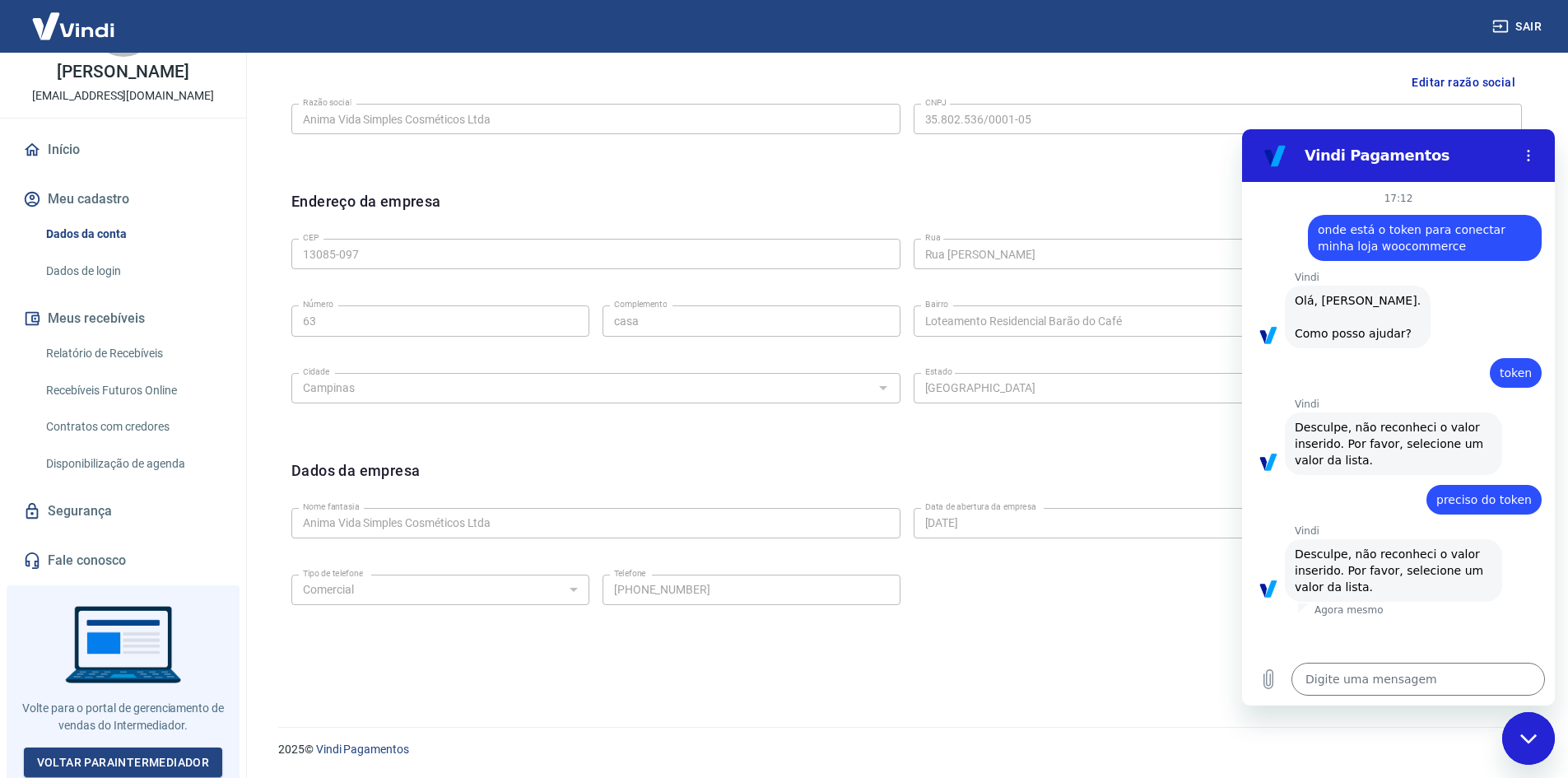
click at [86, 557] on link "Fale conosco" at bounding box center [122, 561] width 207 height 37
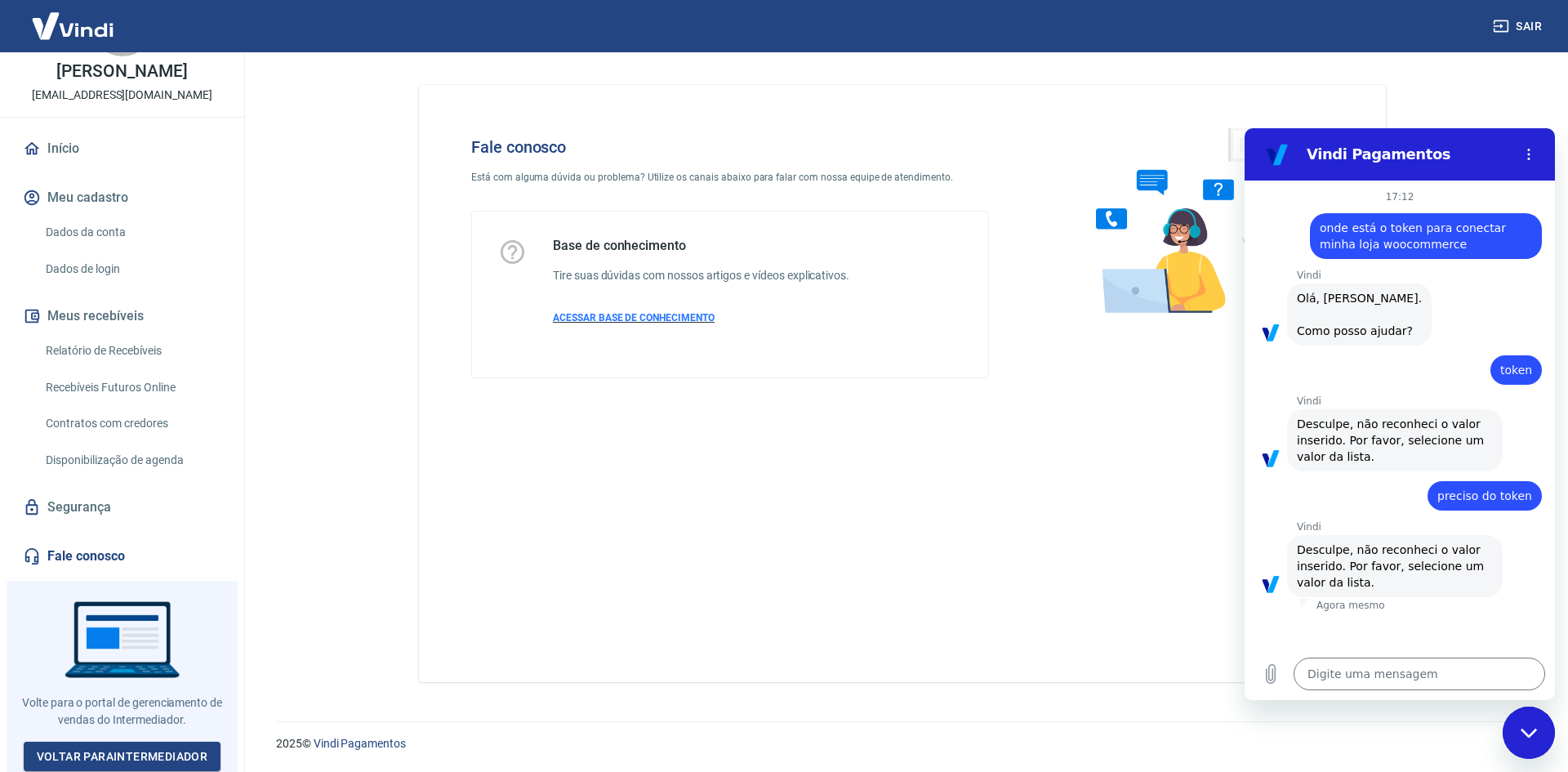
click at [675, 311] on p "ACESSAR BASE DE CONHECIMENTO" at bounding box center [701, 318] width 296 height 15
click at [131, 756] on link "Voltar para Intermediador" at bounding box center [122, 757] width 198 height 30
